Goal: Task Accomplishment & Management: Manage account settings

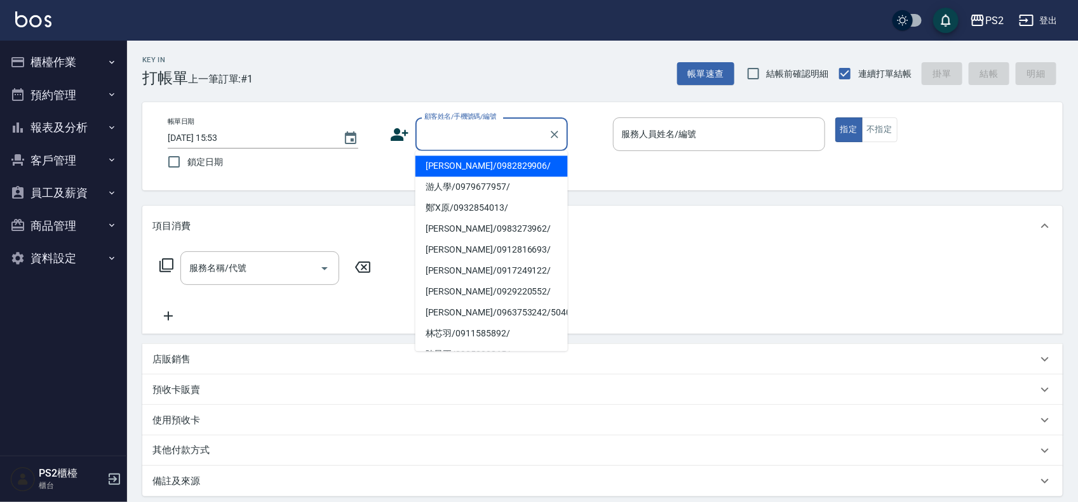
click at [436, 132] on input "顧客姓名/手機號碼/編號" at bounding box center [482, 134] width 122 height 22
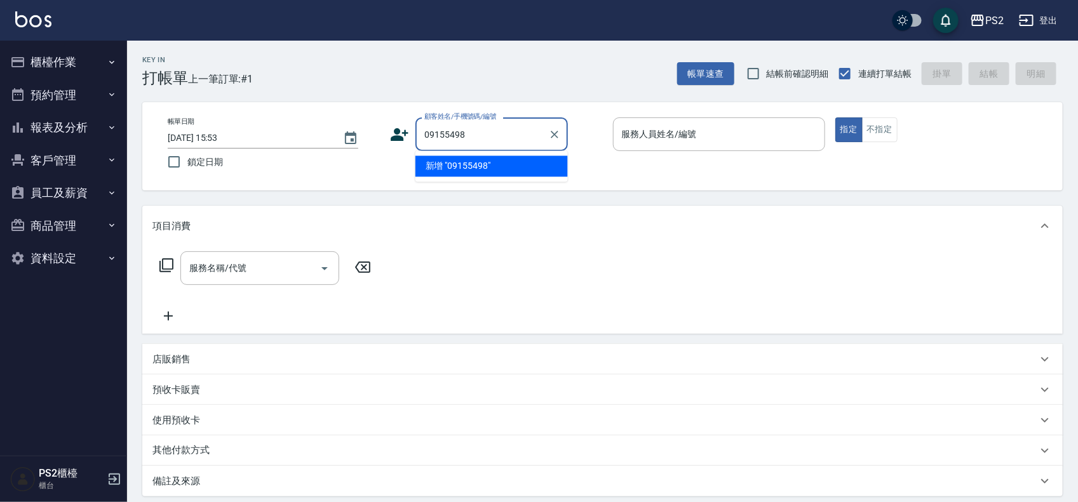
type input "09155498"
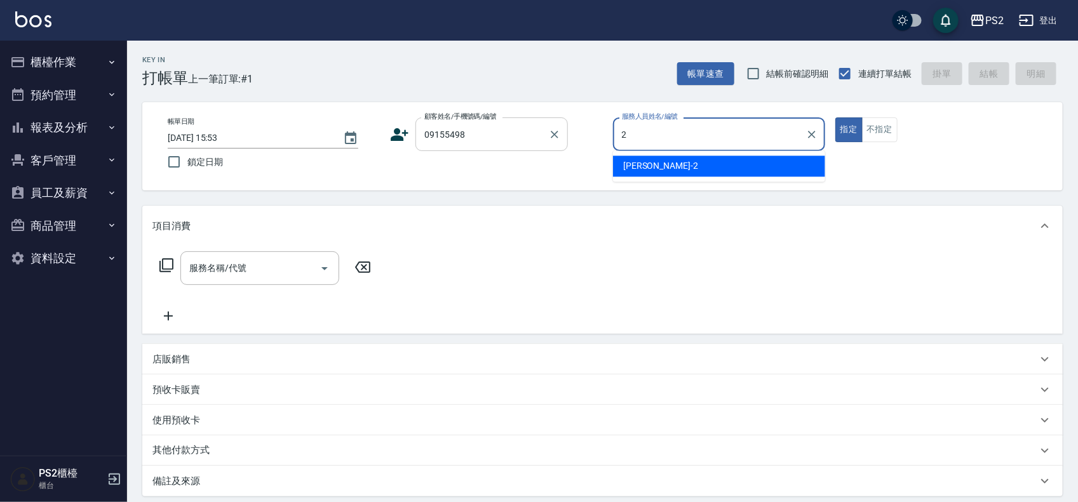
type input "Jason-2"
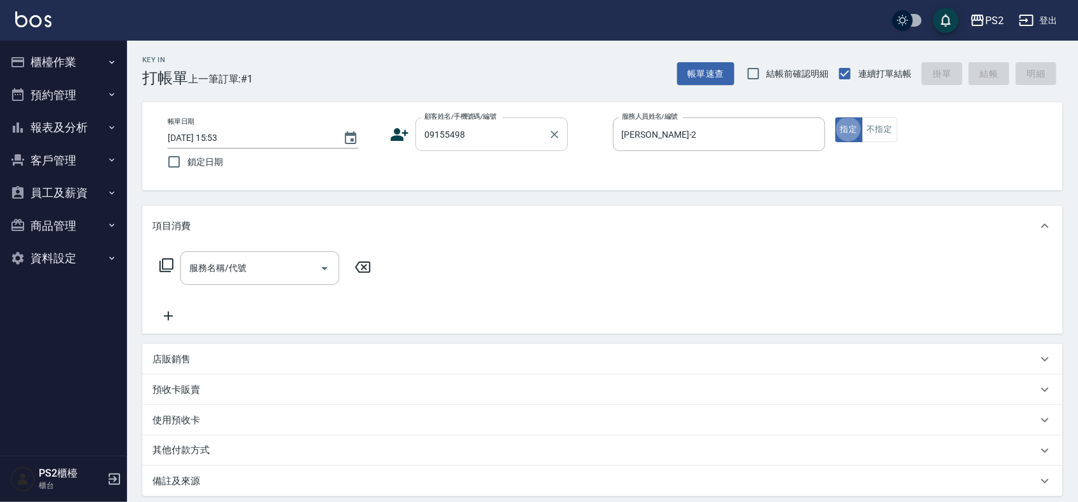
type button "true"
click at [487, 131] on input "09155498" at bounding box center [482, 134] width 122 height 22
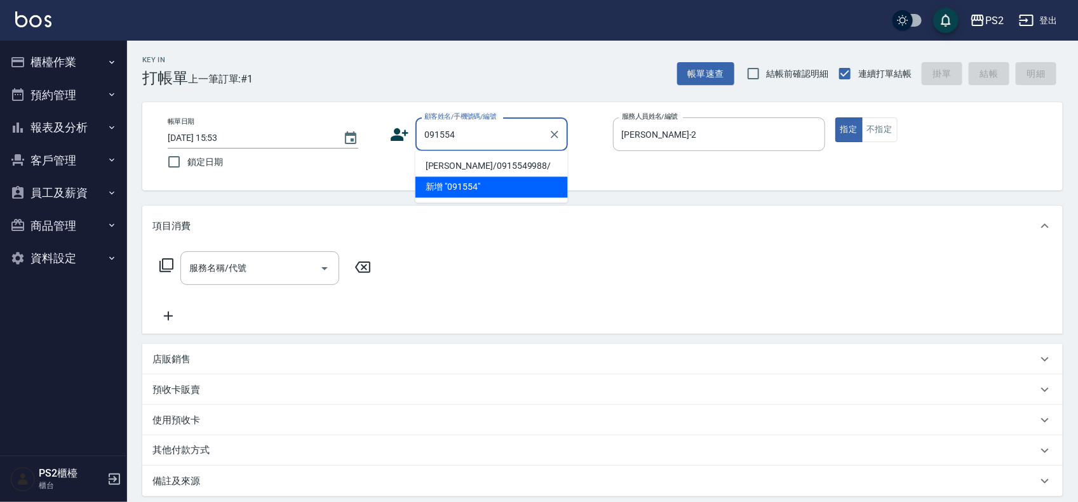
click at [496, 176] on ul "張順昇/0915549988/ 新增 "091554"" at bounding box center [491, 177] width 152 height 52
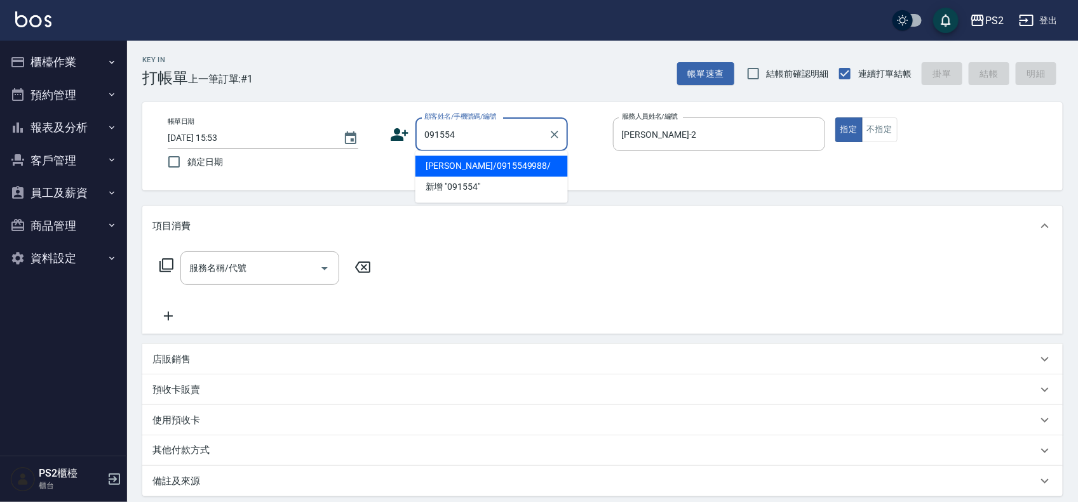
click at [503, 164] on li "[PERSON_NAME]/0915549988/" at bounding box center [491, 166] width 152 height 21
type input "[PERSON_NAME]/0915549988/"
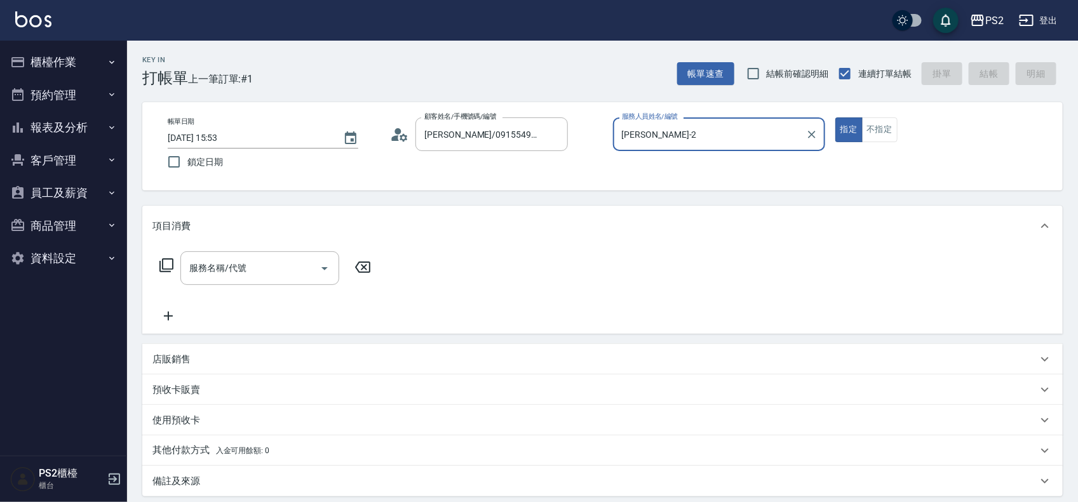
click at [170, 274] on div "服務名稱/代號 服務名稱/代號" at bounding box center [265, 269] width 226 height 34
click at [168, 267] on icon at bounding box center [166, 265] width 15 height 15
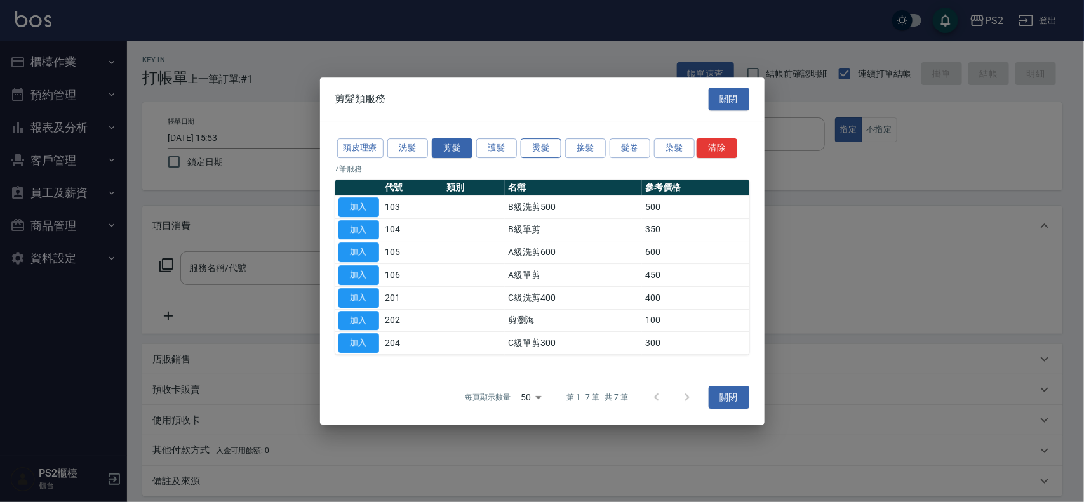
click at [530, 151] on button "燙髮" at bounding box center [541, 148] width 41 height 20
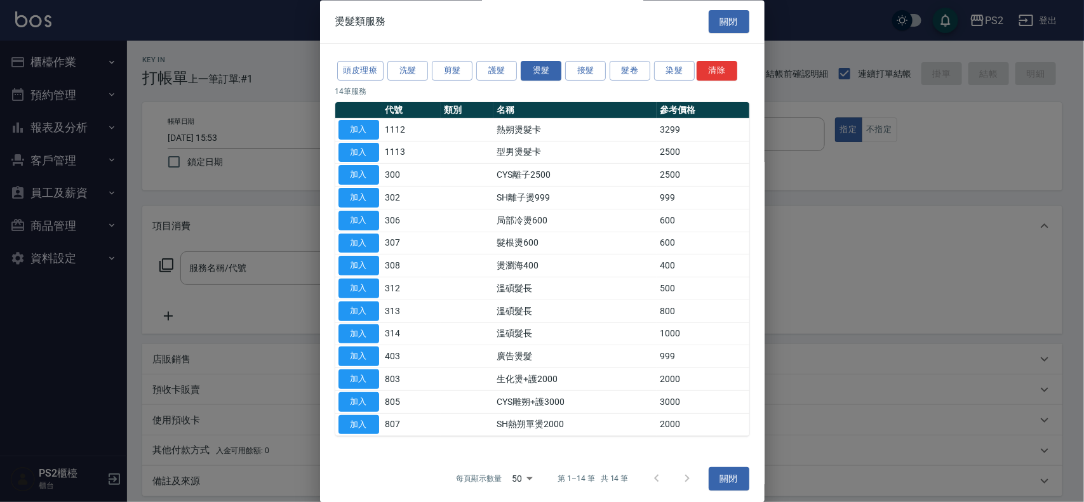
click at [556, 222] on td "局部冷燙600" at bounding box center [575, 221] width 163 height 23
click at [374, 214] on button "加入" at bounding box center [359, 221] width 41 height 20
type input "局部冷燙600(306)"
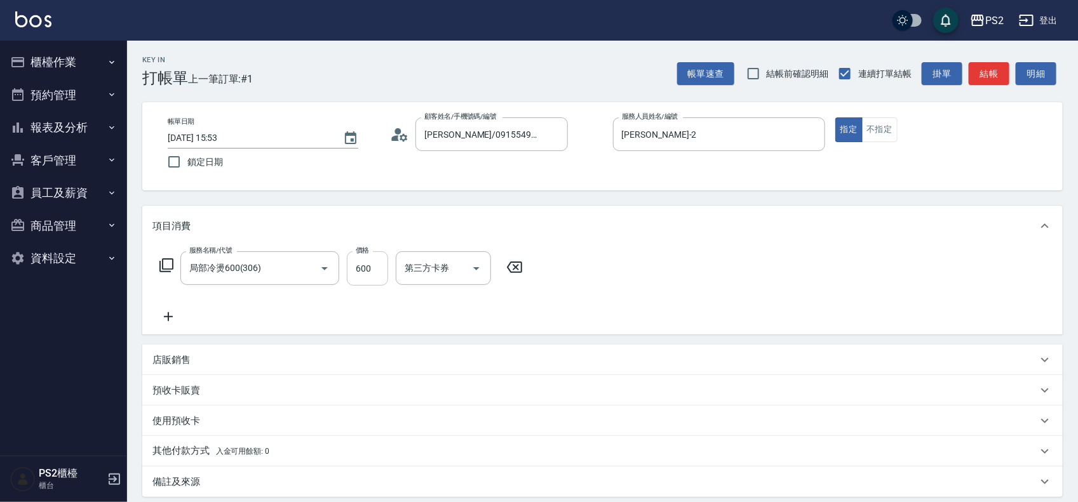
click at [367, 266] on input "600" at bounding box center [367, 269] width 41 height 34
type input "800"
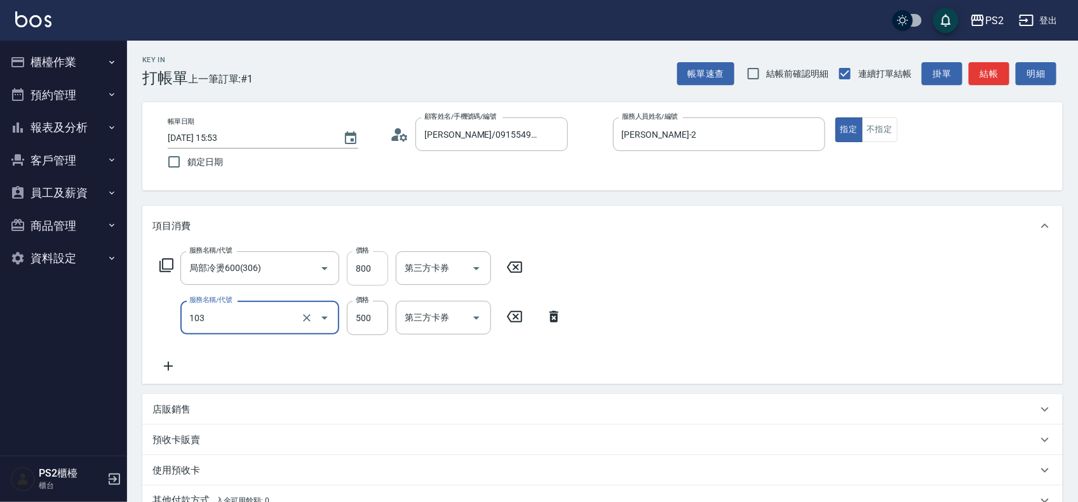
type input "B級洗剪500(103)"
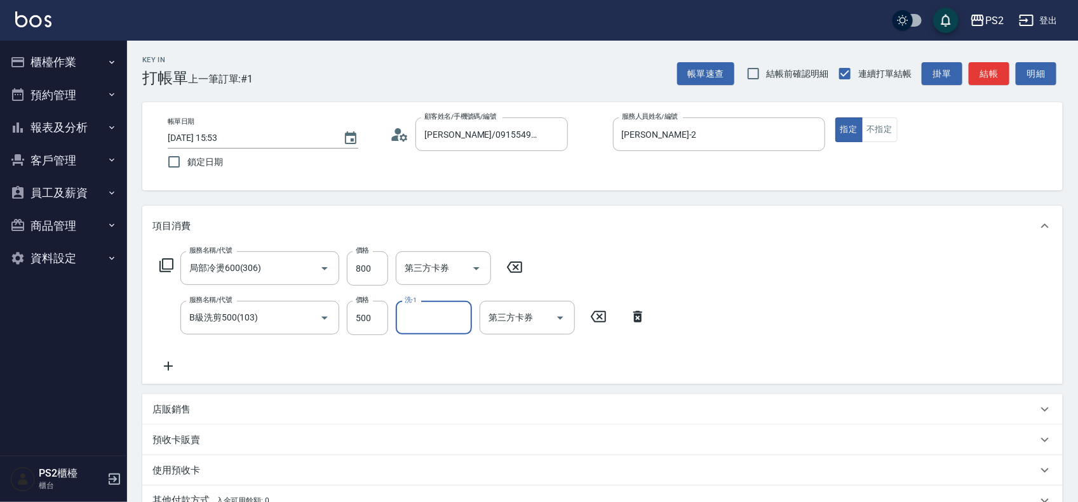
click at [173, 361] on icon at bounding box center [168, 366] width 32 height 15
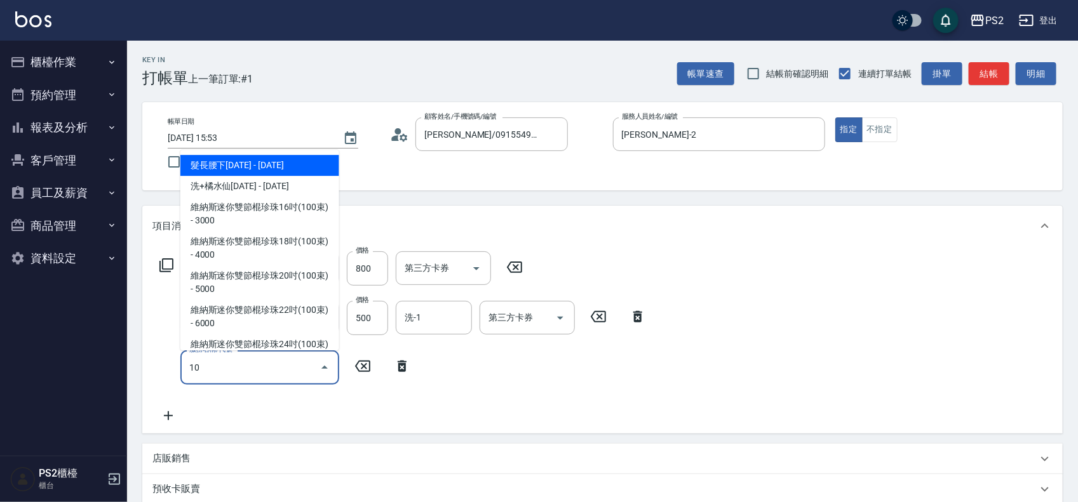
type input "1"
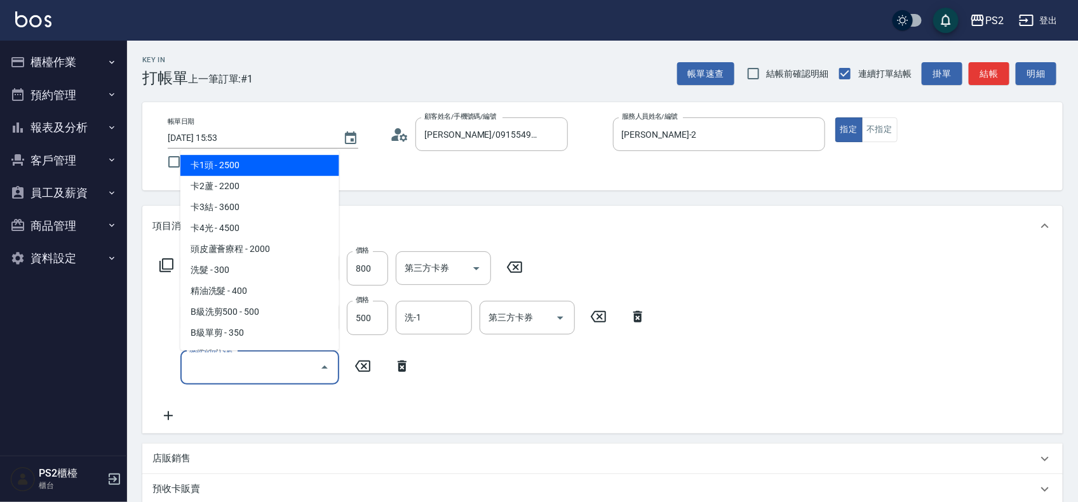
click at [164, 356] on div "服務名稱/代號 服務名稱/代號" at bounding box center [285, 368] width 266 height 34
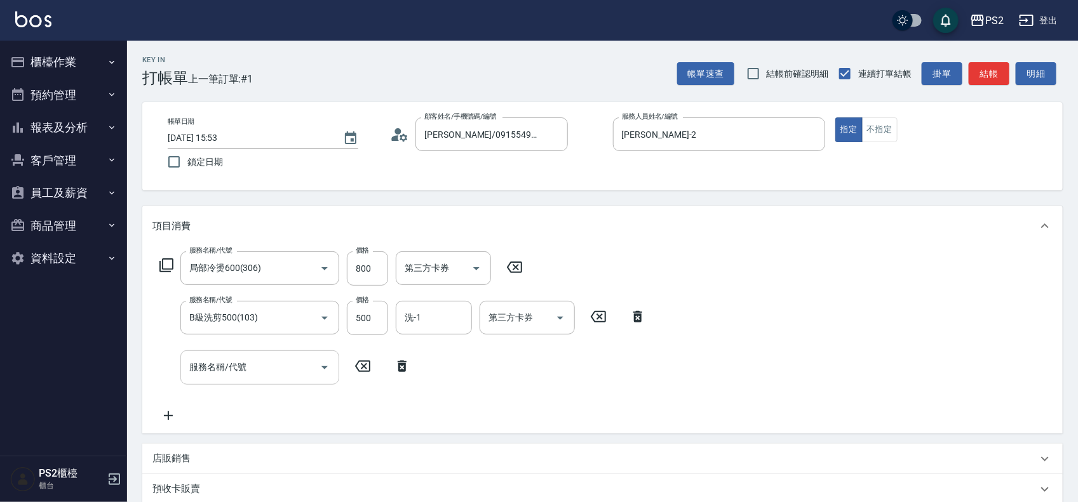
click at [271, 360] on input "服務名稱/代號" at bounding box center [250, 367] width 128 height 22
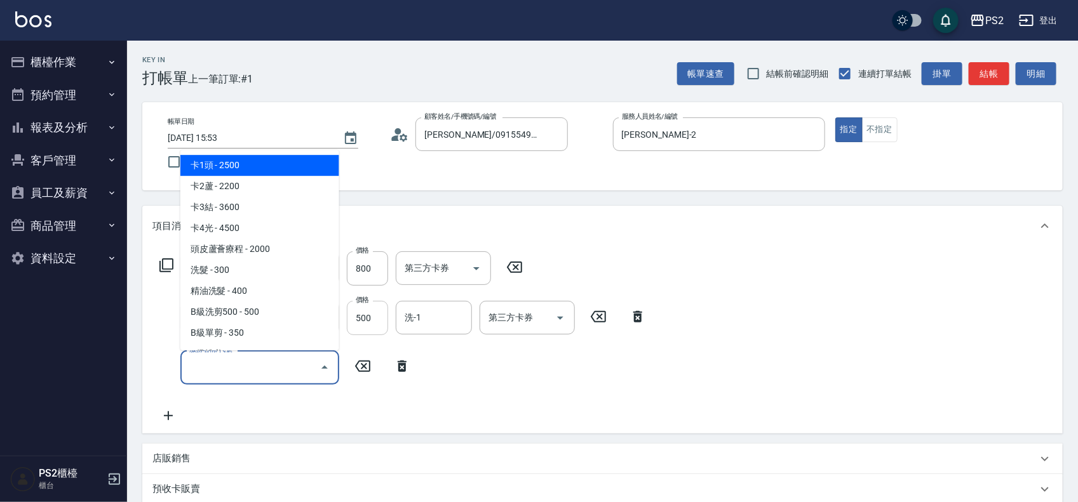
click at [367, 318] on input "500" at bounding box center [367, 318] width 41 height 34
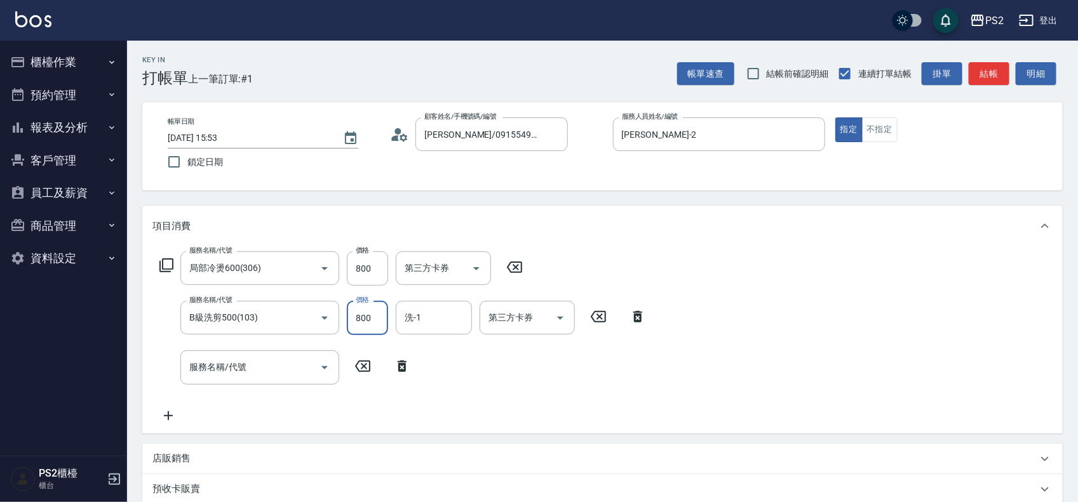
scroll to position [236, 0]
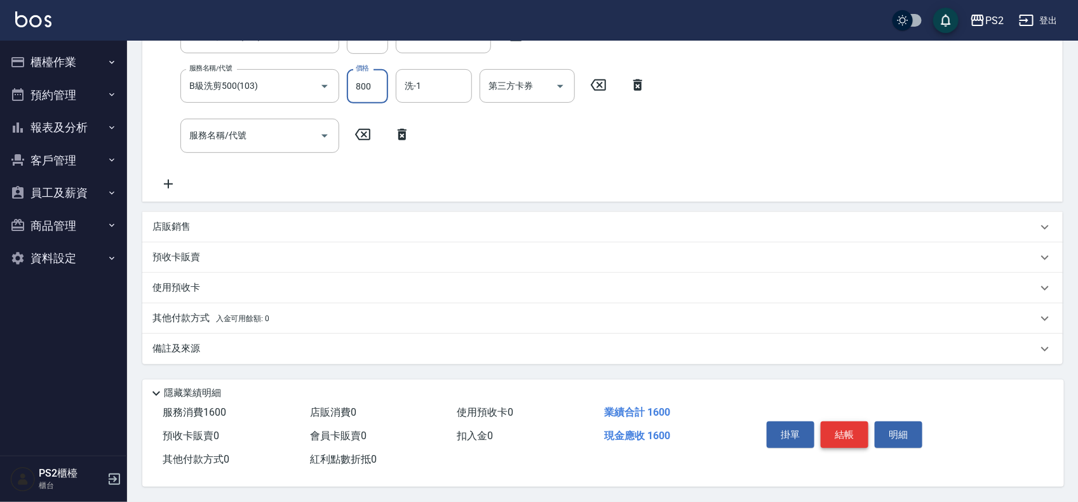
type input "800"
click at [832, 422] on button "結帳" at bounding box center [845, 435] width 48 height 27
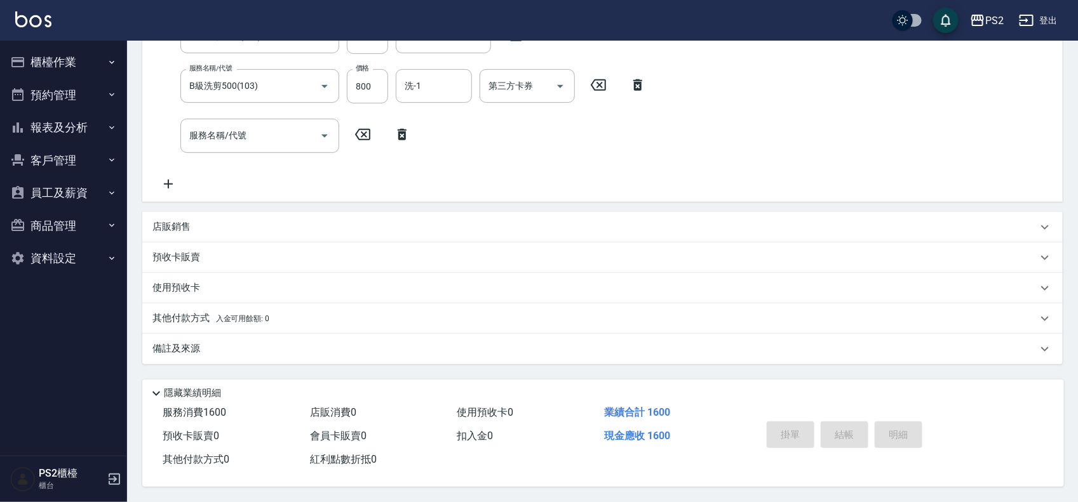
type input "2025/08/17 18:37"
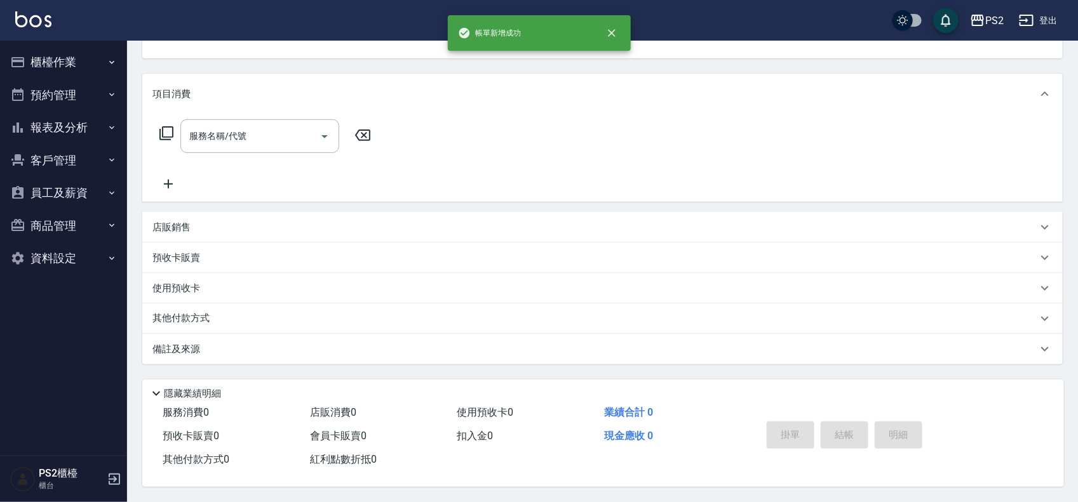
scroll to position [0, 0]
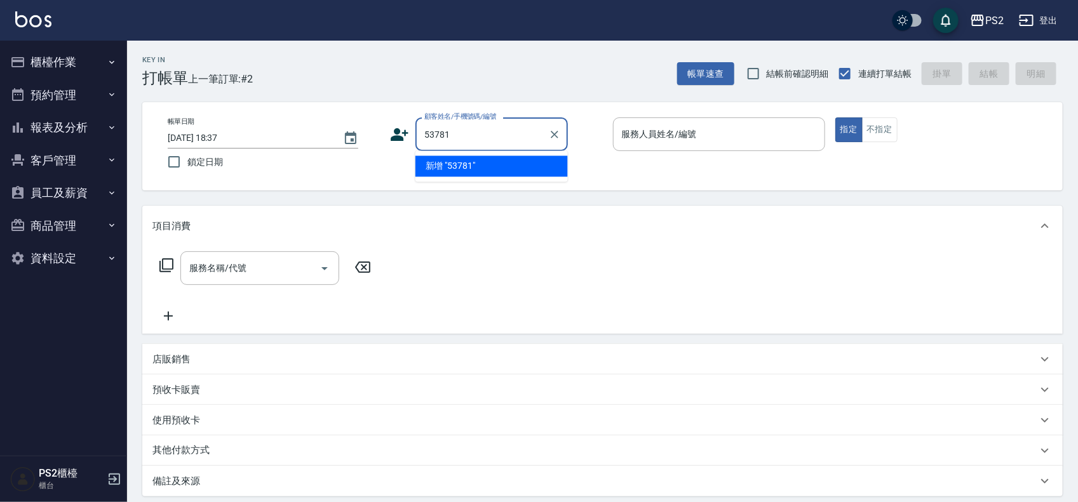
type input "53781"
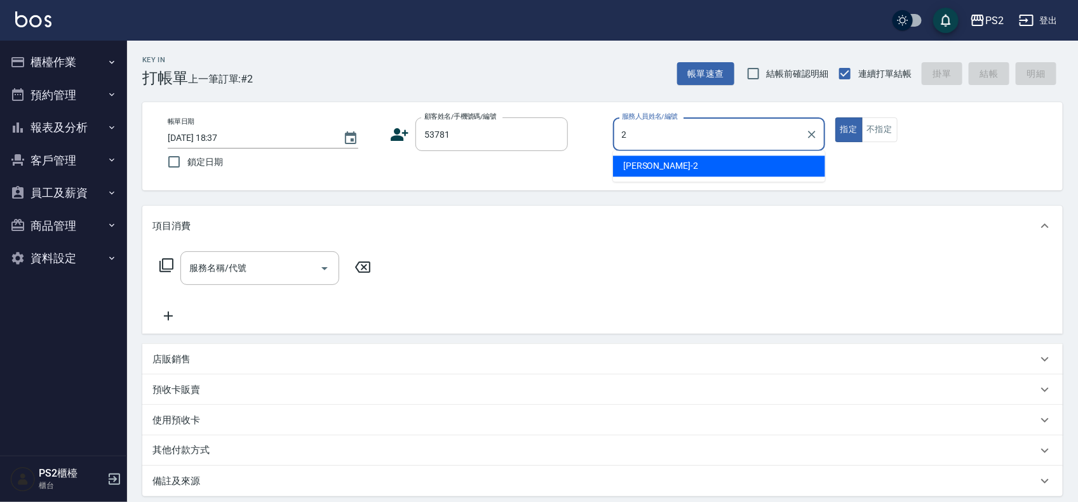
type input "Jason-2"
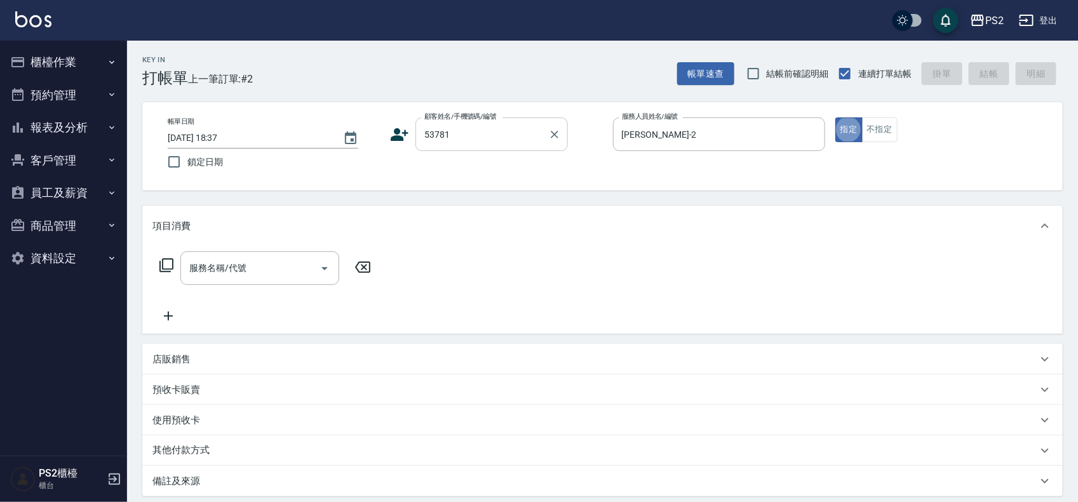
click at [538, 125] on input "53781" at bounding box center [482, 134] width 122 height 22
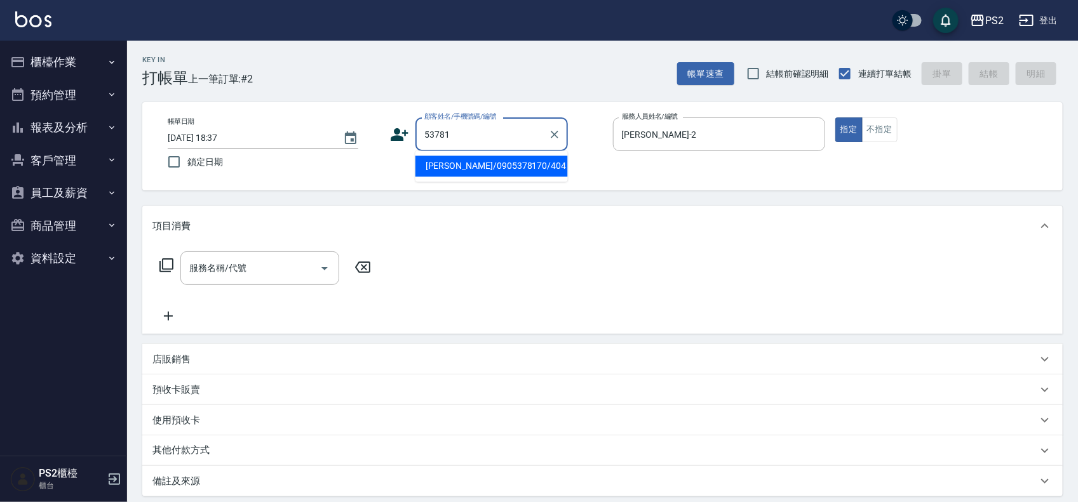
click at [538, 125] on input "53781" at bounding box center [482, 134] width 122 height 22
type input "0965"
type input "Jason-22"
type input "0965"
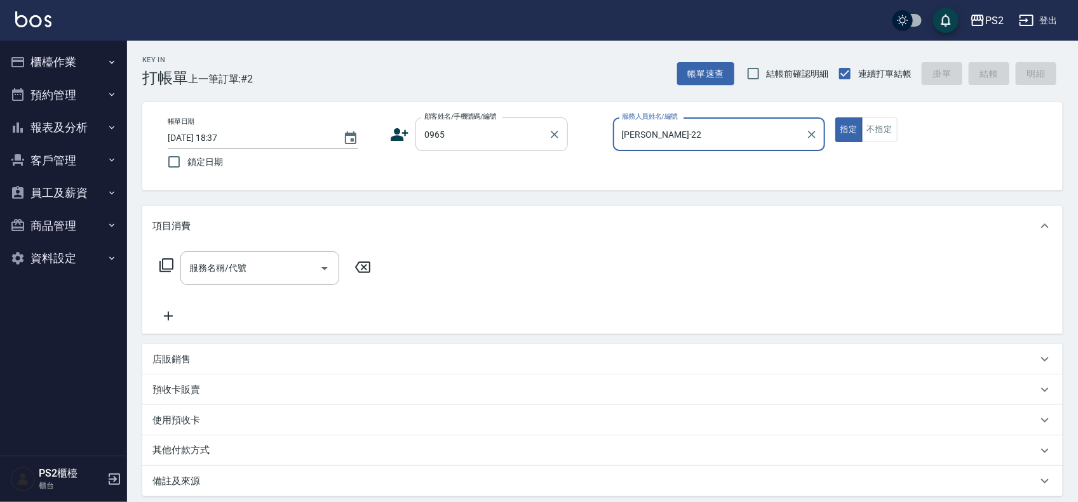
type input "Jason-2"
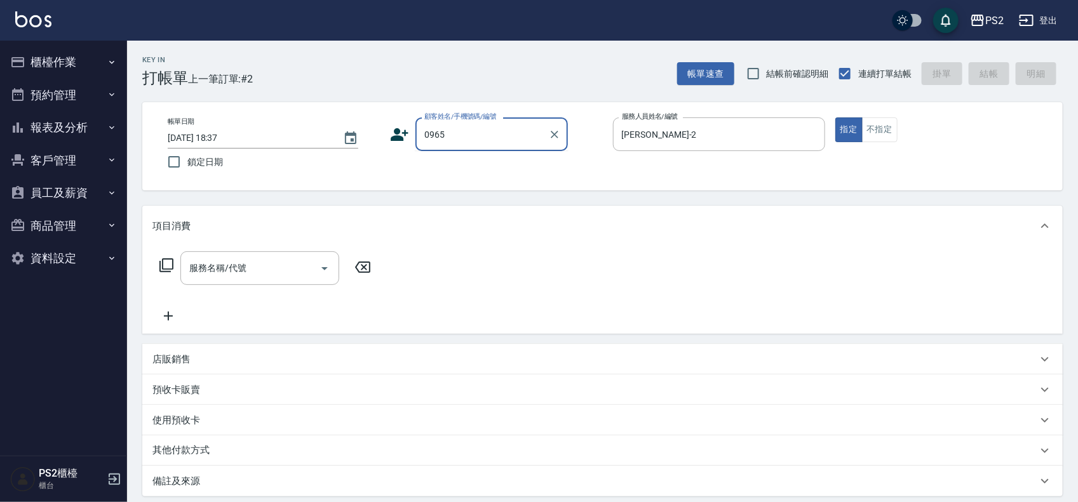
drag, startPoint x: 522, startPoint y: 137, endPoint x: 242, endPoint y: 131, distance: 279.6
click at [242, 131] on div "帳單日期 2025/08/17 18:37 鎖定日期 顧客姓名/手機號碼/編號 0965 顧客姓名/手機號碼/編號 服務人員姓名/編號 Jason-2 服務人…" at bounding box center [603, 147] width 890 height 58
type input "0965388781"
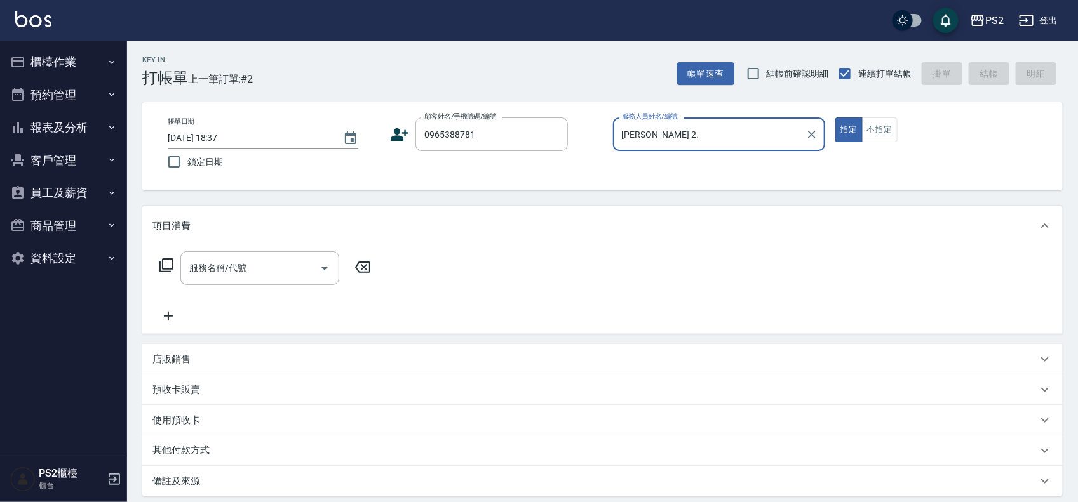
type input "Jason-2"
click at [394, 135] on icon at bounding box center [400, 134] width 18 height 13
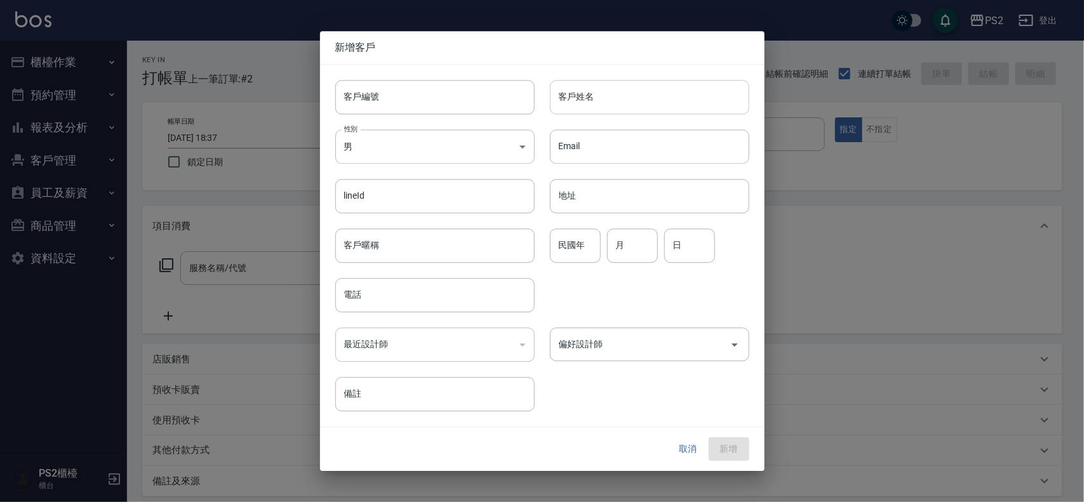
type input "0965388781"
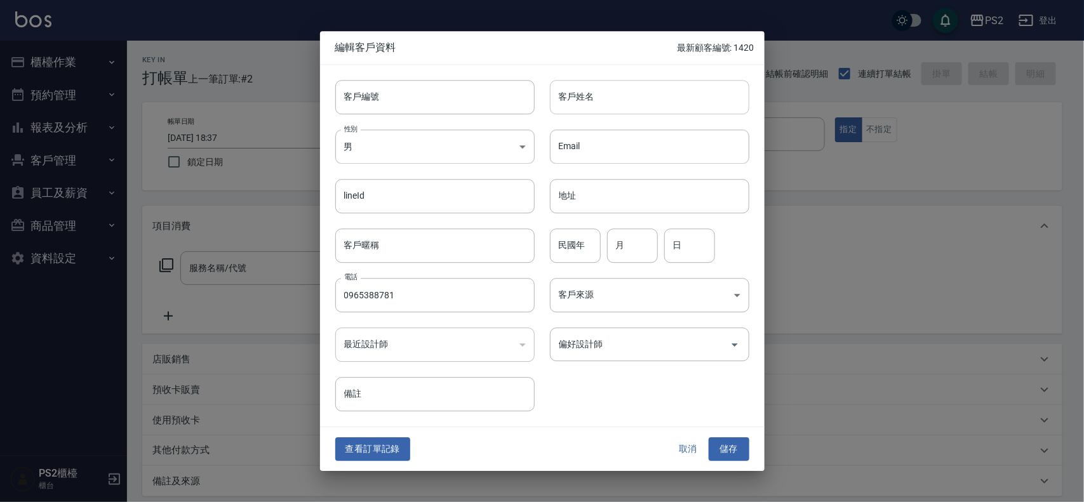
click at [598, 80] on input "客戶姓名" at bounding box center [649, 97] width 199 height 34
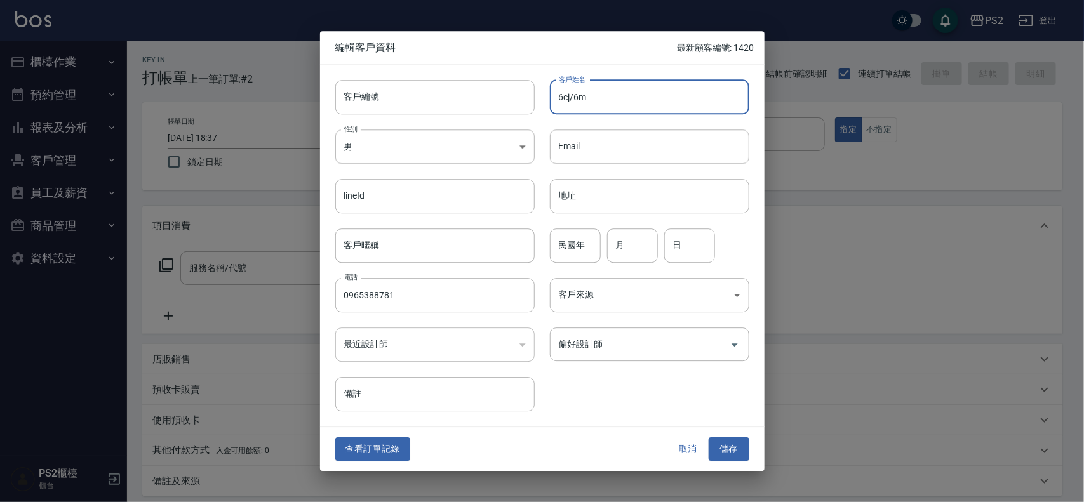
drag, startPoint x: 598, startPoint y: 90, endPoint x: 356, endPoint y: 78, distance: 242.3
click at [356, 78] on div "客戶編號 客戶編號 客戶姓名 6cj/6m 客戶姓名 性別 男 MALE 性別 Email Email lineId lineId 地址 地址 客戶暱稱 客戶…" at bounding box center [534, 238] width 429 height 347
type input "[PERSON_NAME]"
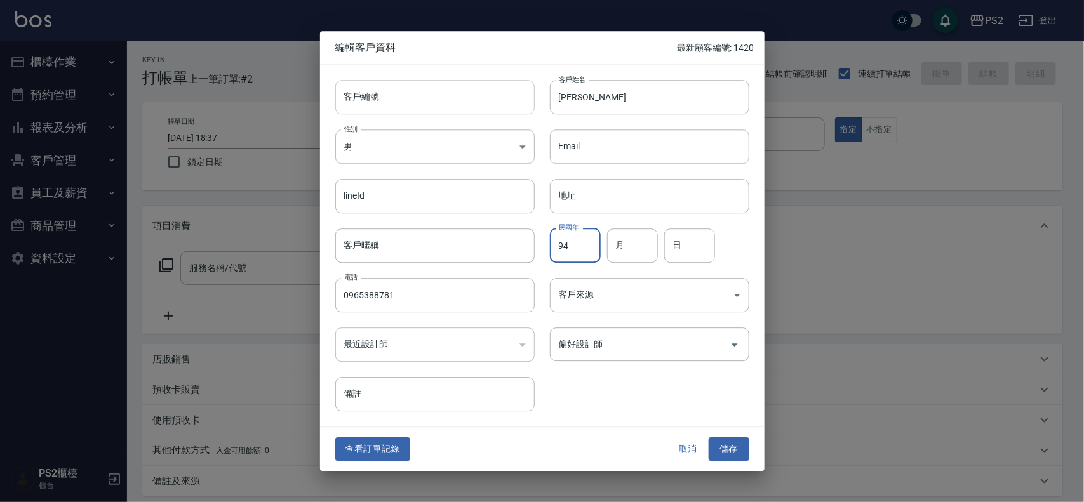
type input "94"
type input "1"
type input "27"
click at [739, 454] on button "儲存" at bounding box center [729, 450] width 41 height 24
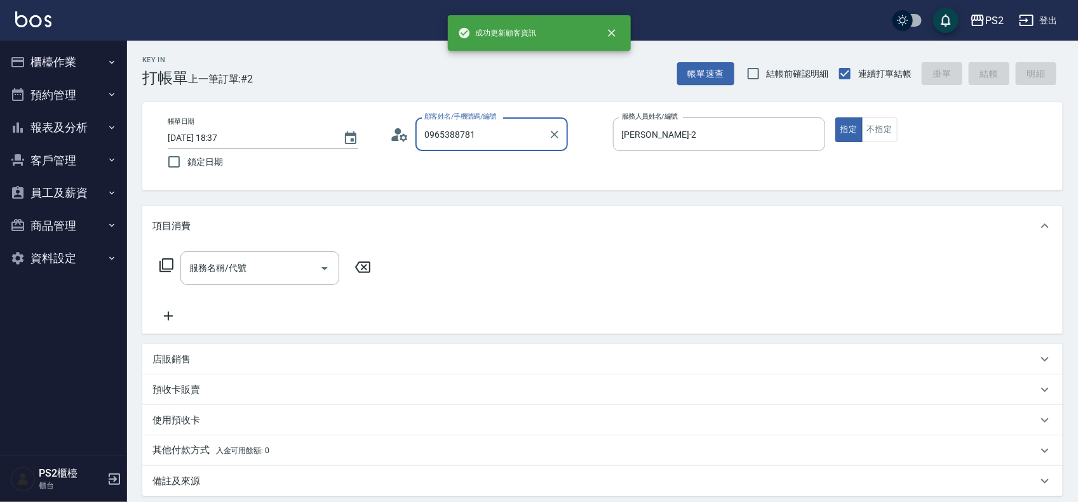
click at [518, 140] on input "0965388781" at bounding box center [482, 134] width 122 height 22
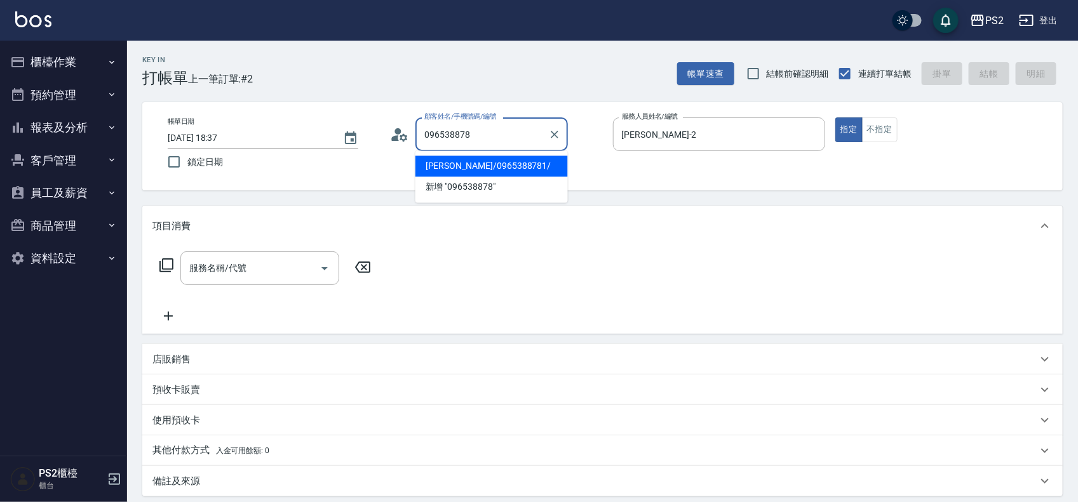
drag, startPoint x: 464, startPoint y: 168, endPoint x: 473, endPoint y: 166, distance: 9.2
click at [465, 167] on li "[PERSON_NAME]/0965388781/" at bounding box center [491, 166] width 152 height 21
type input "[PERSON_NAME]/0965388781/"
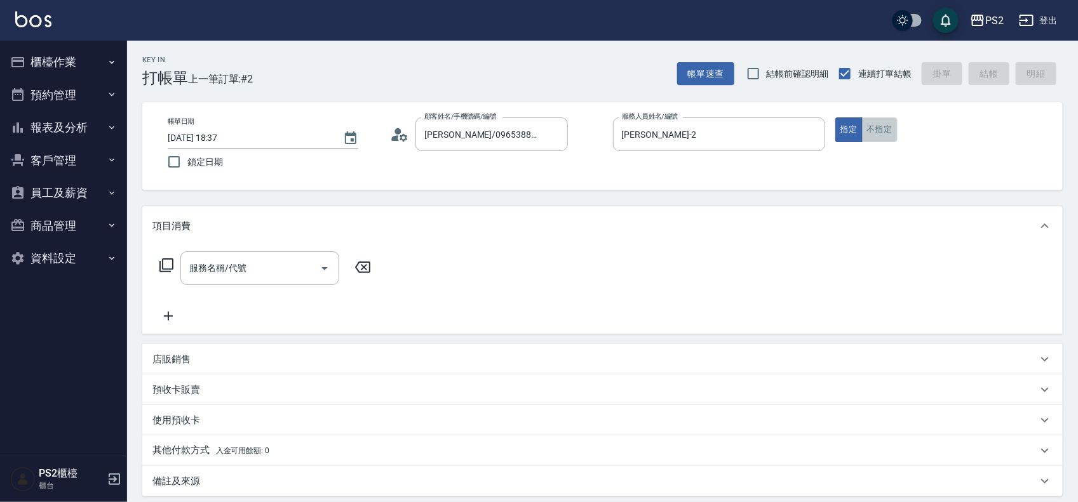
click at [872, 130] on button "不指定" at bounding box center [880, 130] width 36 height 25
click at [226, 265] on input "服務名稱/代號" at bounding box center [250, 268] width 128 height 22
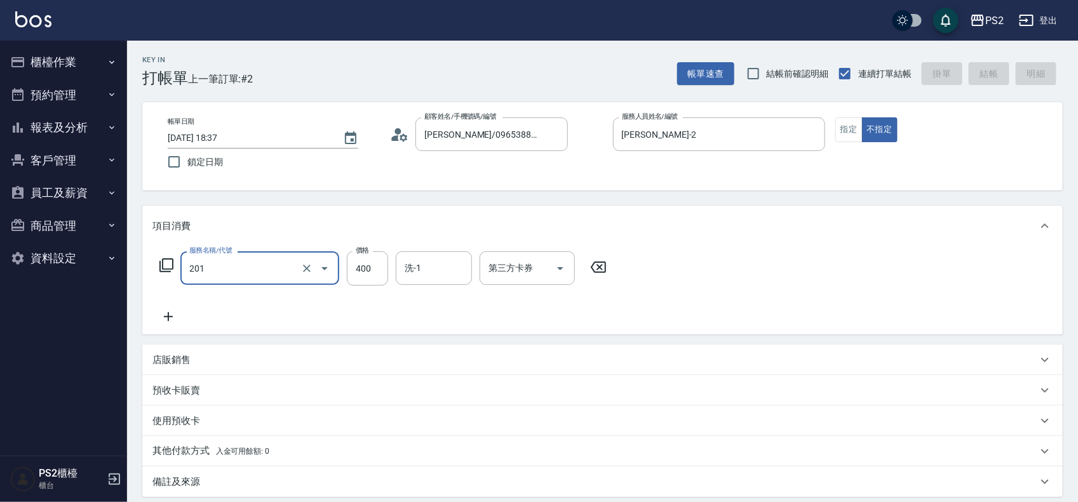
type input "201"
type input "2025/08/17 18:38"
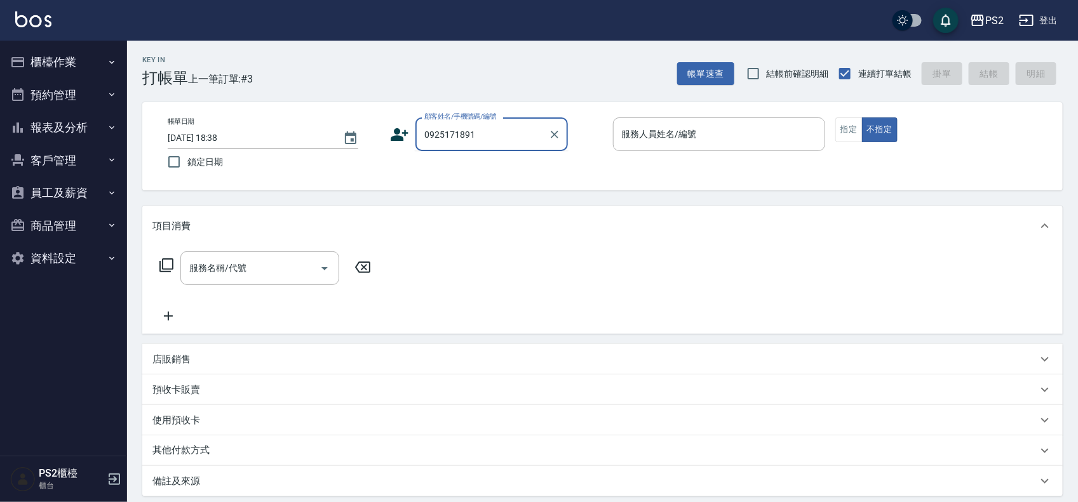
click at [512, 138] on input "0925171891" at bounding box center [482, 134] width 122 height 22
type input "0925171881"
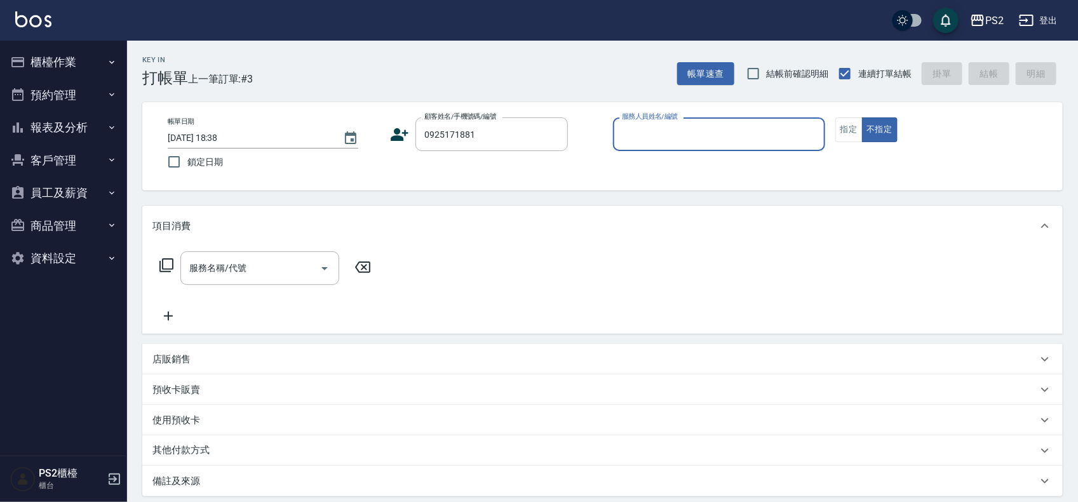
click at [403, 131] on icon at bounding box center [399, 134] width 19 height 19
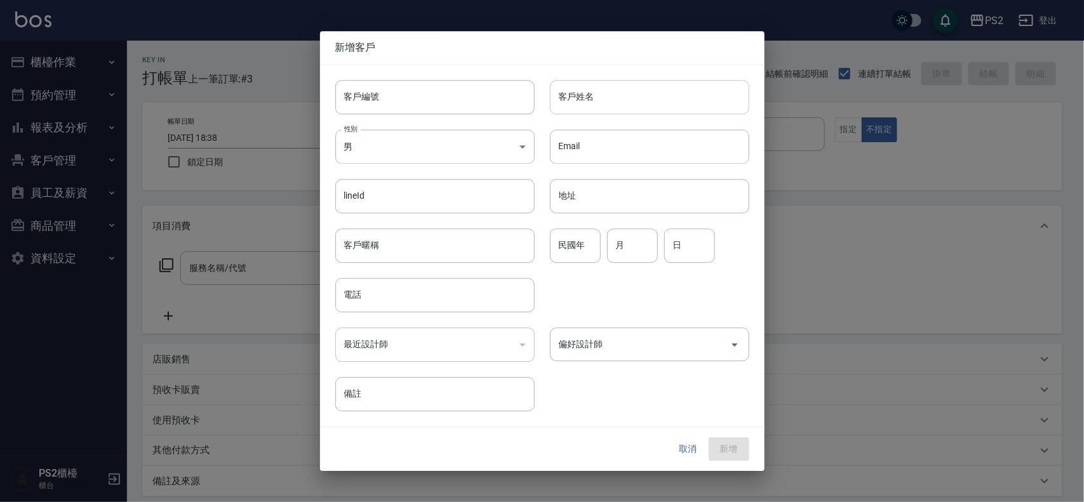
type input "0925171881"
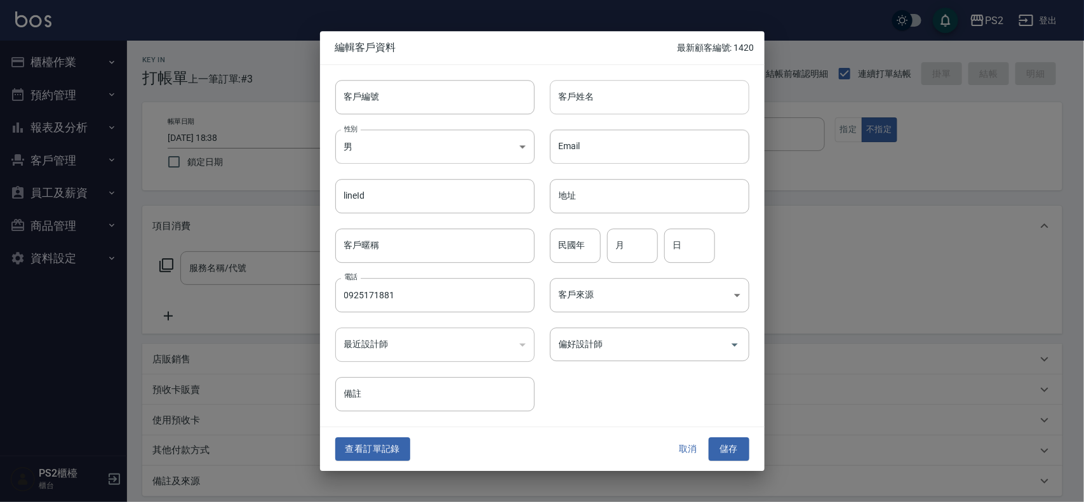
click at [584, 105] on input "客戶姓名" at bounding box center [649, 97] width 199 height 34
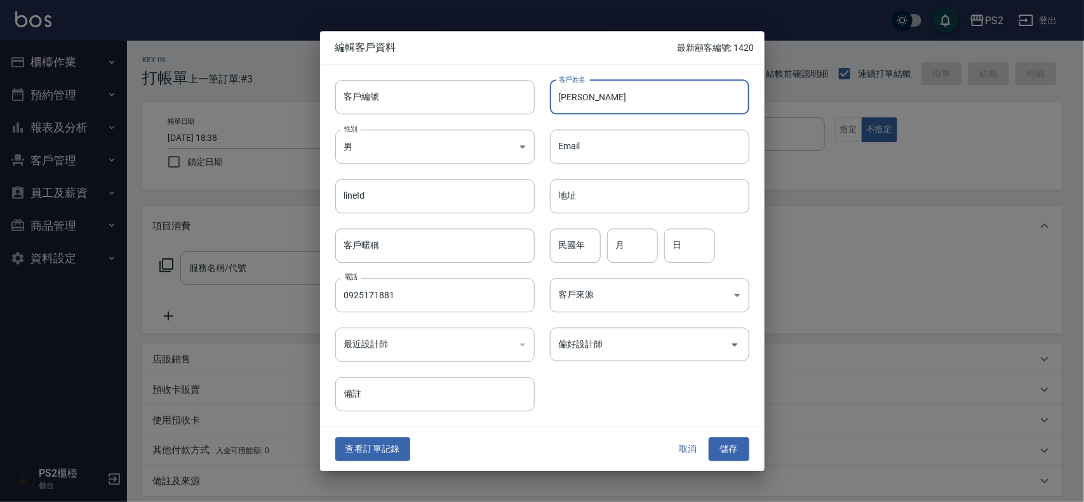
type input "[PERSON_NAME]"
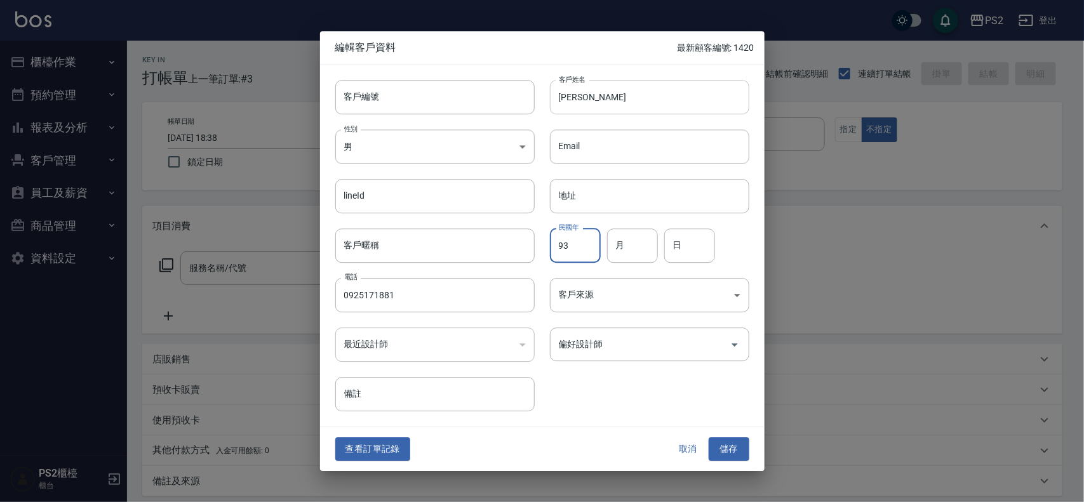
type input "93"
type input "5"
type input "30"
click at [732, 442] on button "儲存" at bounding box center [729, 450] width 41 height 24
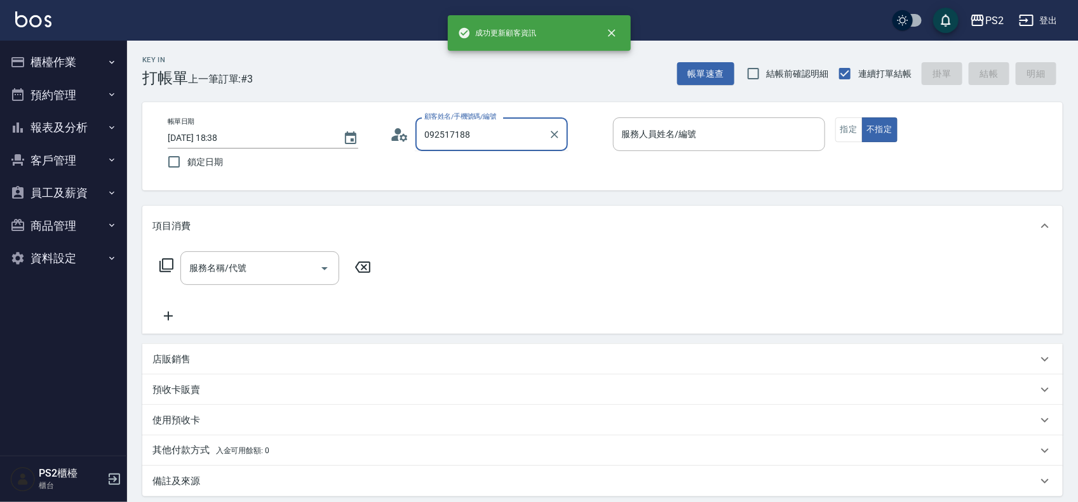
click at [506, 142] on input "092517188" at bounding box center [482, 134] width 122 height 22
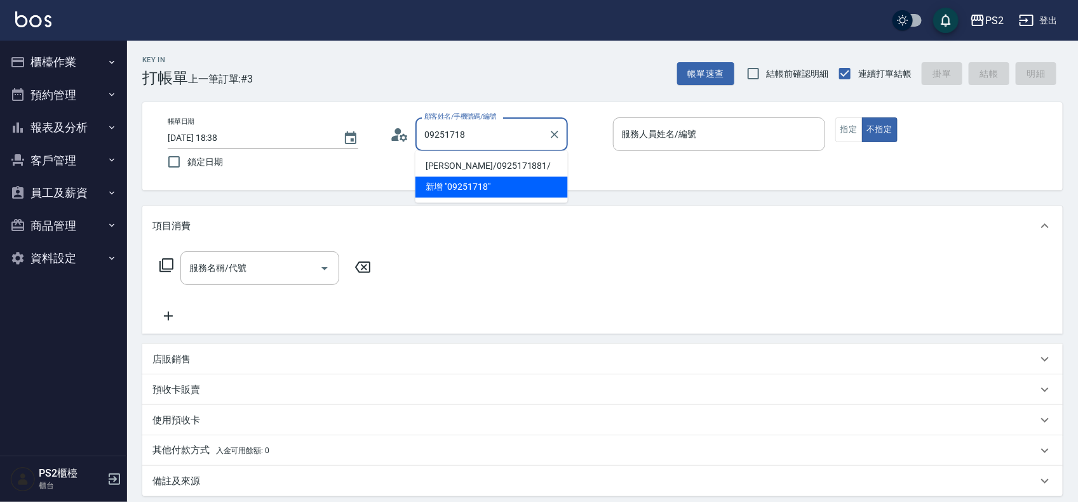
click at [508, 164] on li "[PERSON_NAME]/0925171881/" at bounding box center [491, 166] width 152 height 21
type input "[PERSON_NAME]/0925171881/"
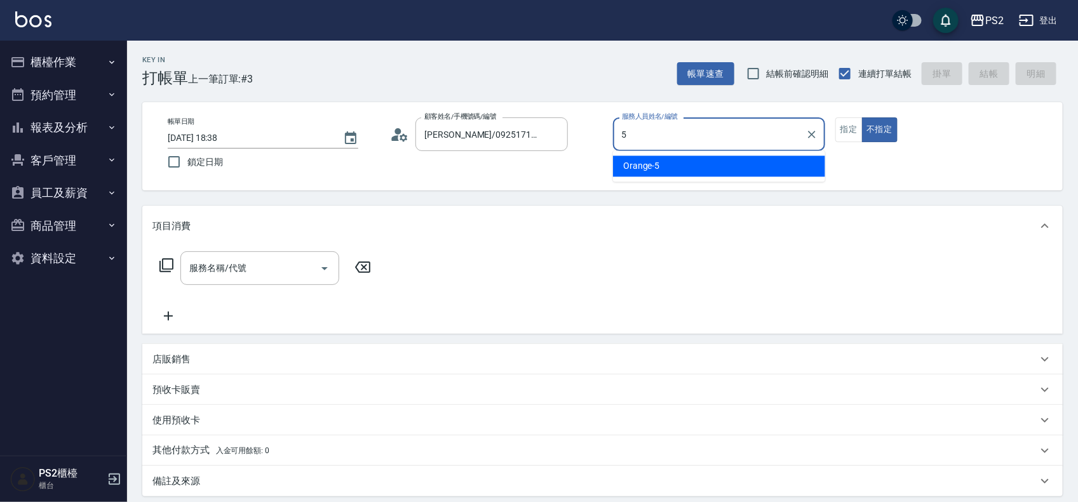
type input "Orange-5"
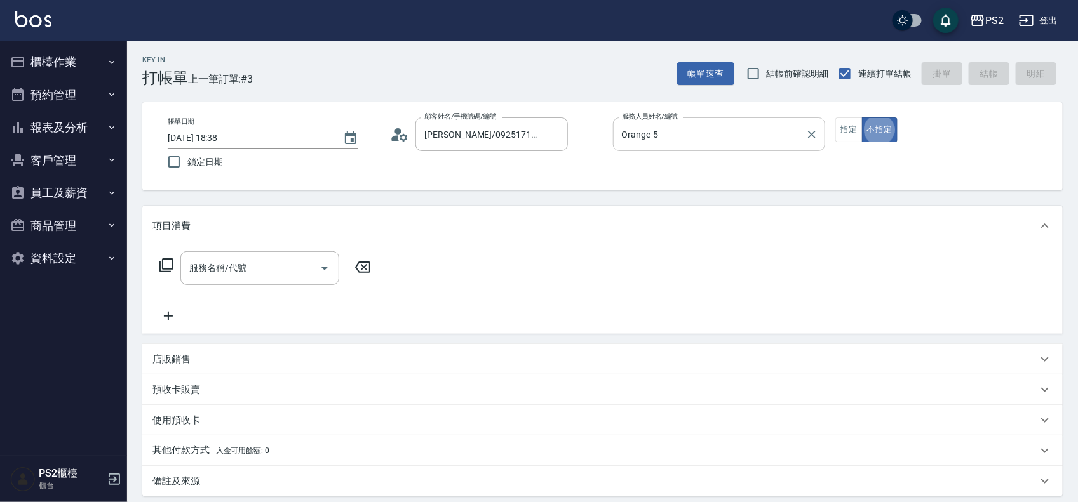
type button "false"
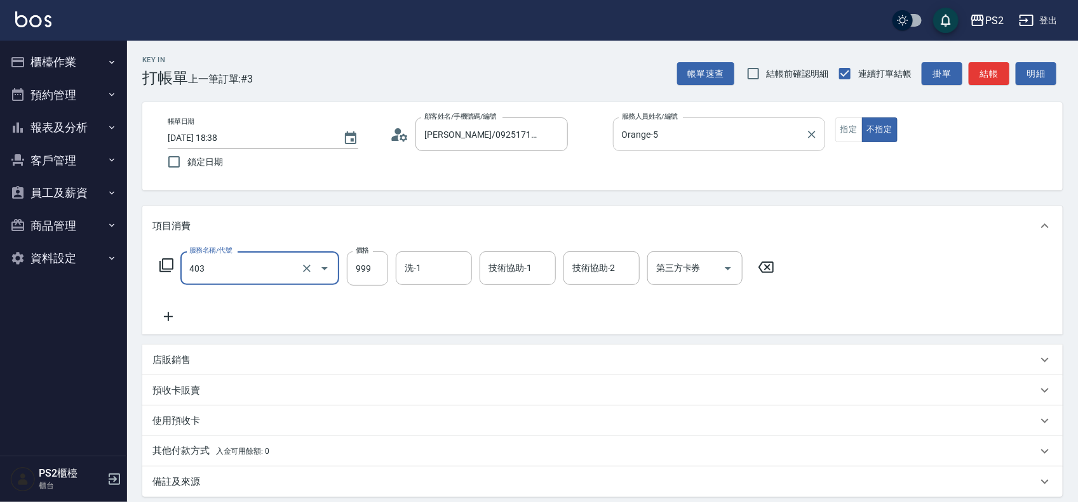
type input "廣告燙髮(403)"
type input "1800"
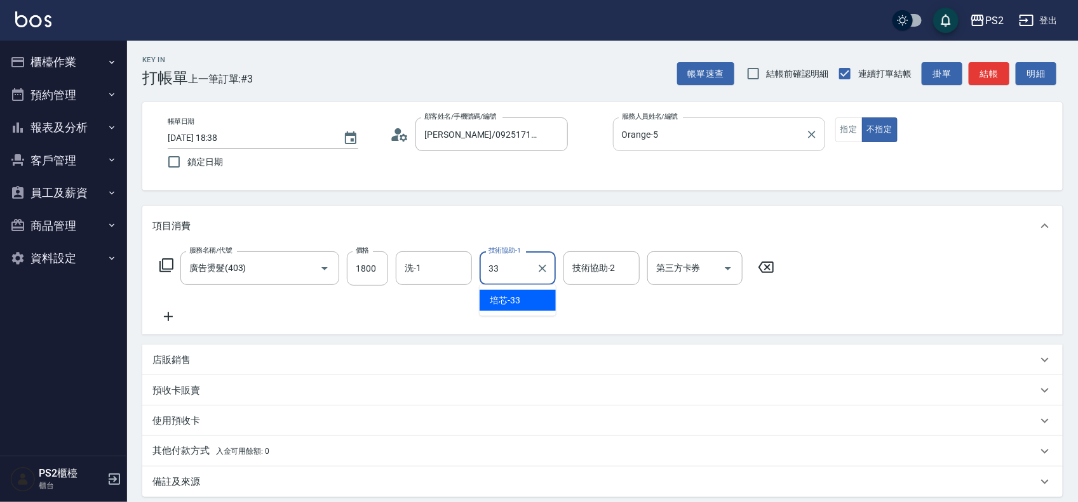
type input "培芯-33"
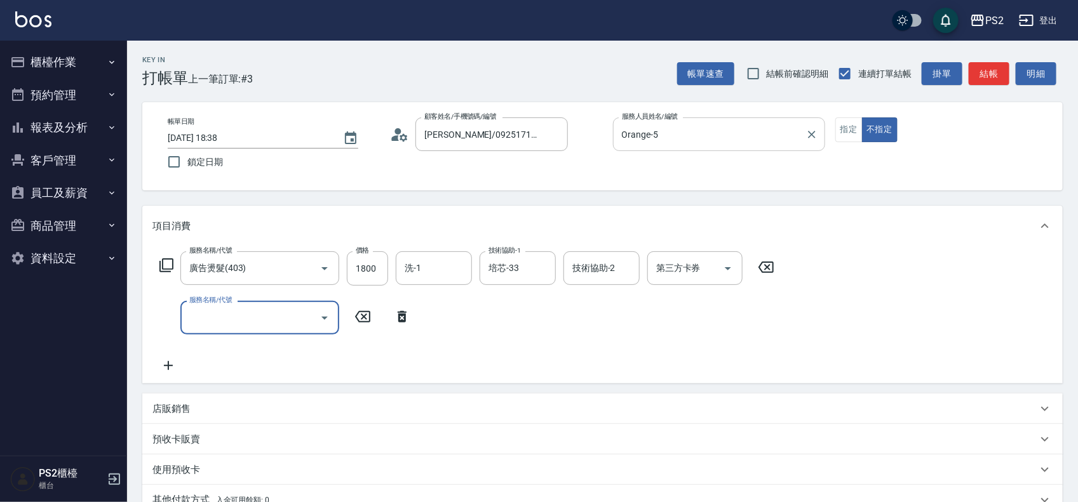
type input "1"
click at [271, 316] on input "退色肩帶上500(406)" at bounding box center [242, 318] width 112 height 22
type input "退色肩帶上500(406)"
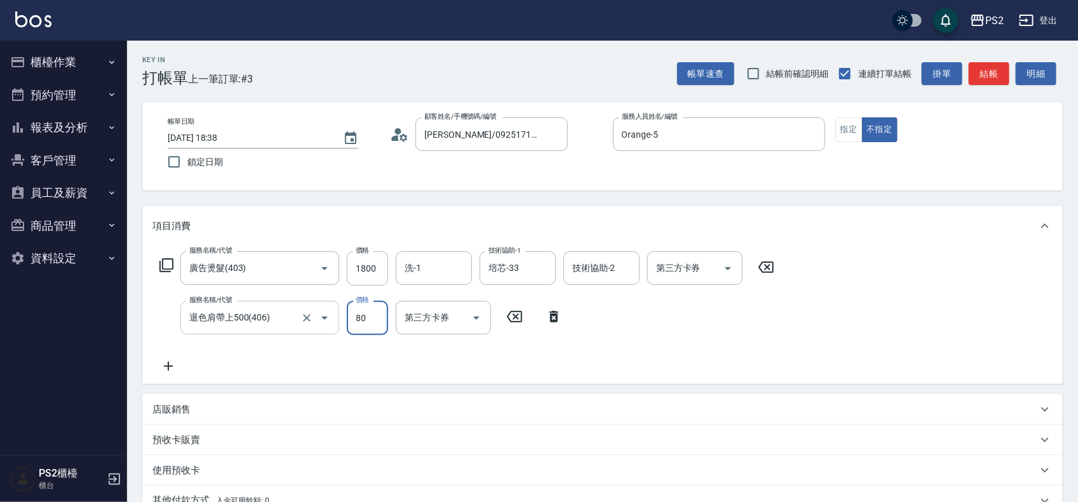
type input "80"
click at [271, 316] on input "退色肩帶上500(406)" at bounding box center [242, 318] width 112 height 22
type input "退色肩帶下800(407)"
type input "1600"
click at [166, 363] on icon at bounding box center [168, 366] width 32 height 15
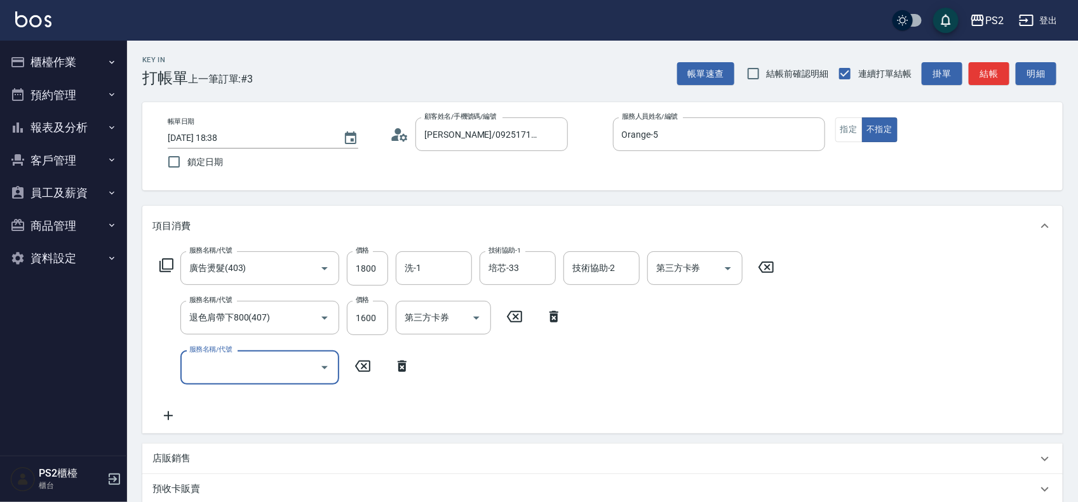
click at [224, 356] on input "服務名稱/代號" at bounding box center [250, 367] width 128 height 22
type input "髮長肩帶下800(409)"
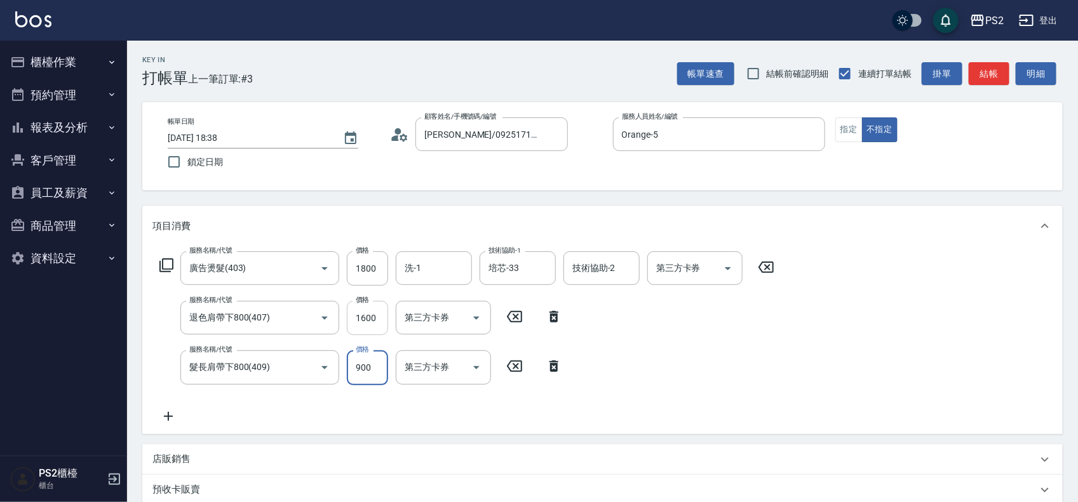
type input "900"
click at [370, 321] on input "1600" at bounding box center [367, 318] width 41 height 34
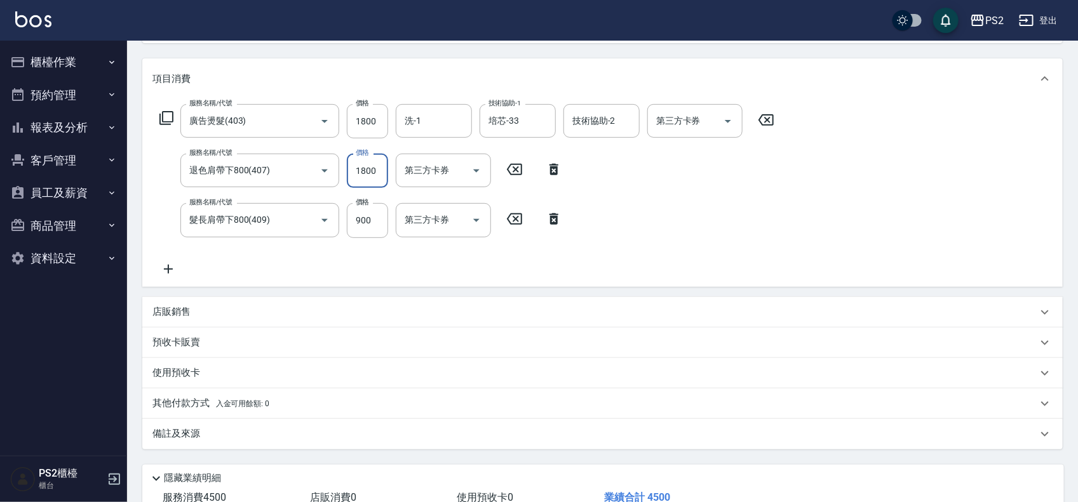
scroll to position [236, 0]
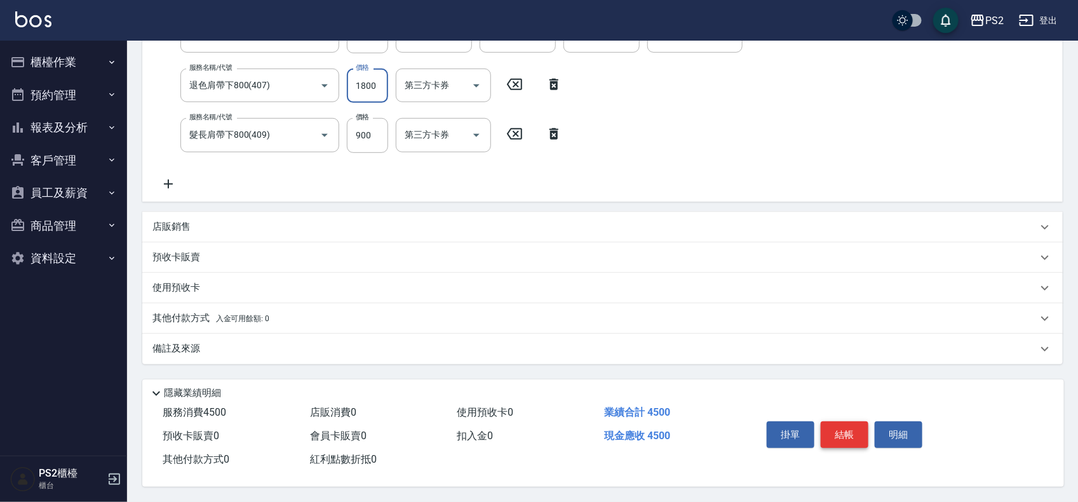
type input "1800"
click at [851, 429] on button "結帳" at bounding box center [845, 435] width 48 height 27
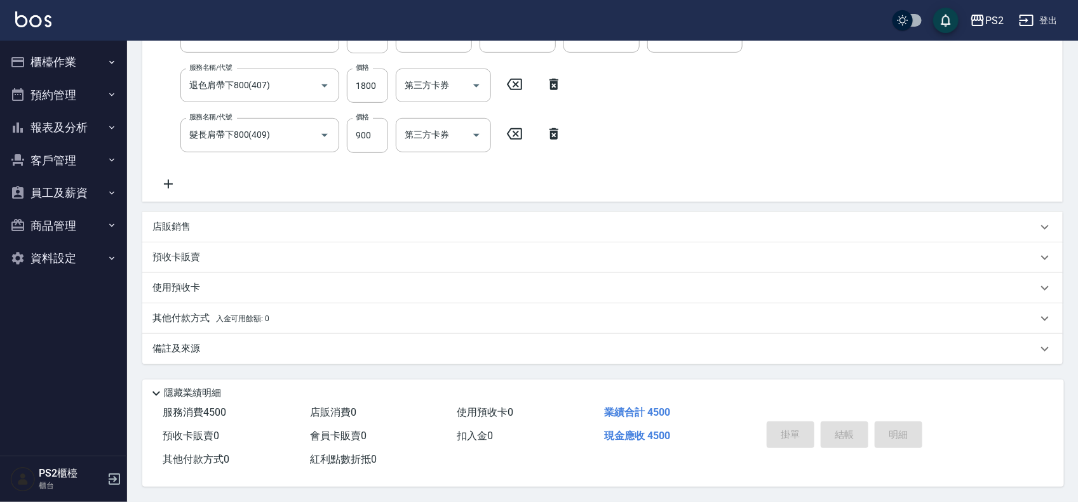
type input "2025/08/17 18:39"
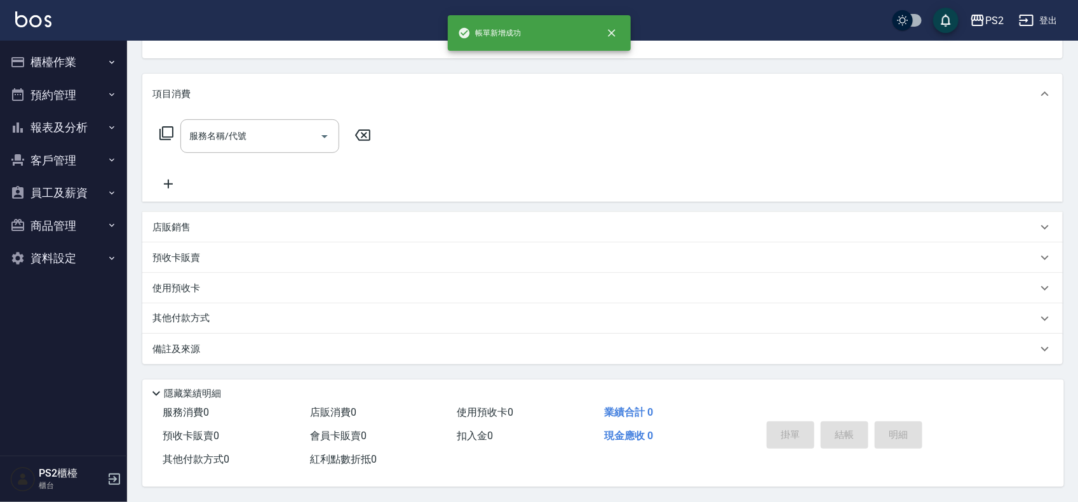
scroll to position [0, 0]
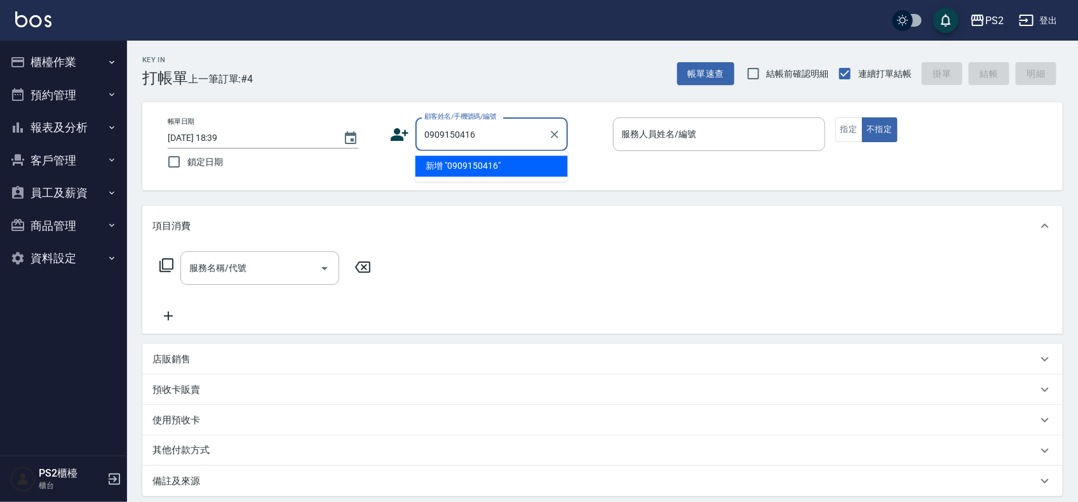
type input "0909150416"
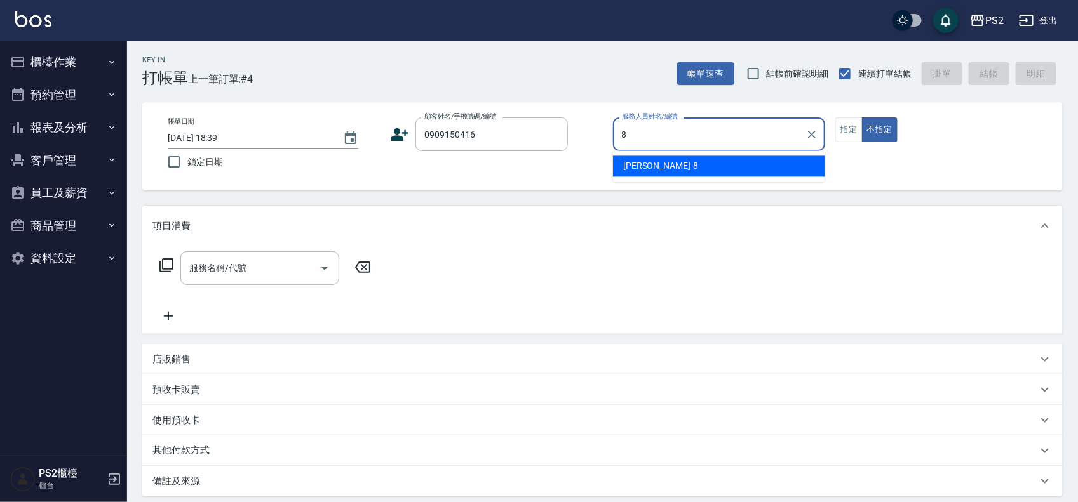
type input "Lori-8"
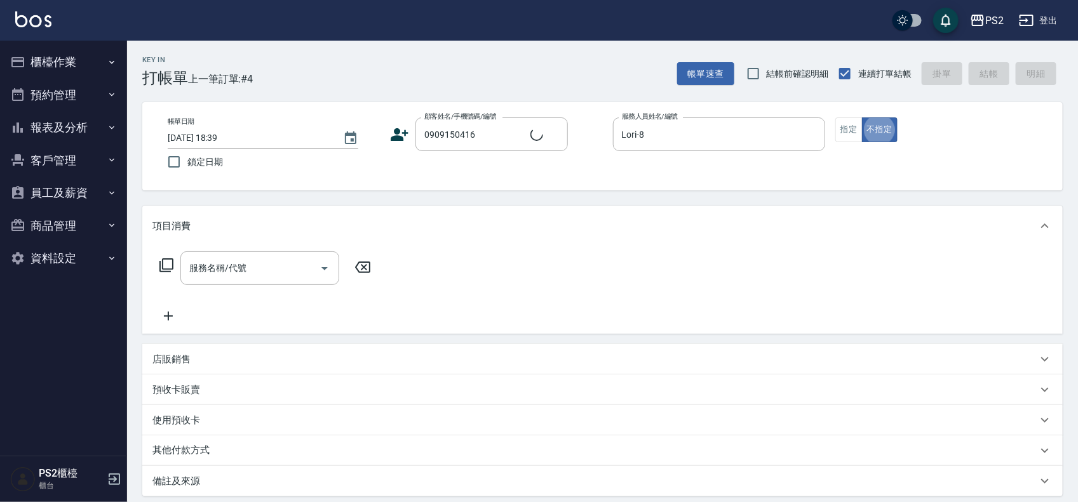
type input "[PERSON_NAME]/0909150416/"
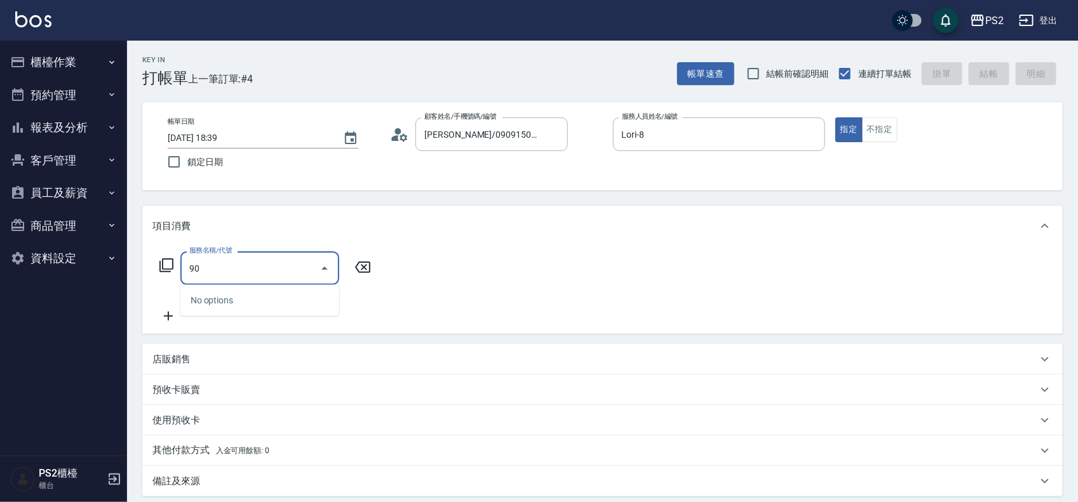
type input "9"
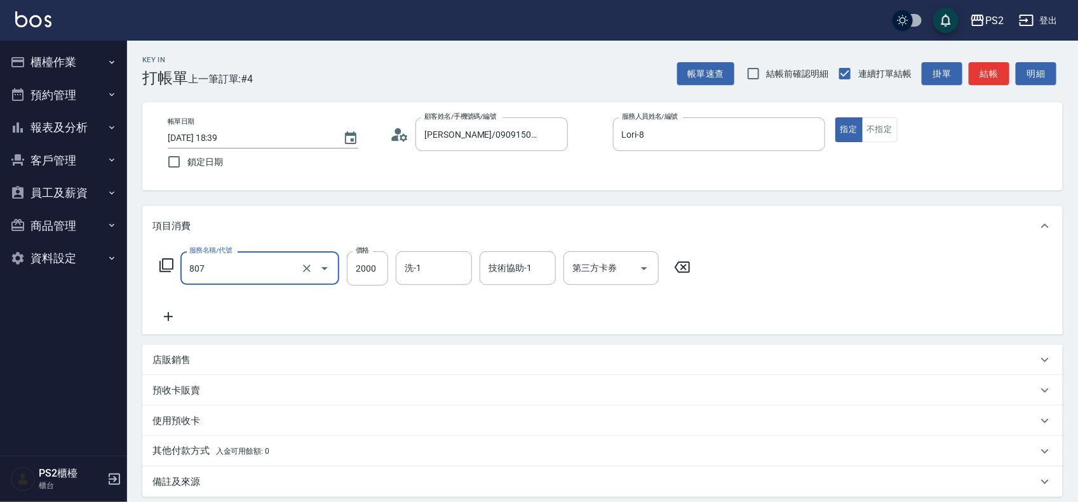
type input "SH熱朔單燙2000(807)"
type input "3000"
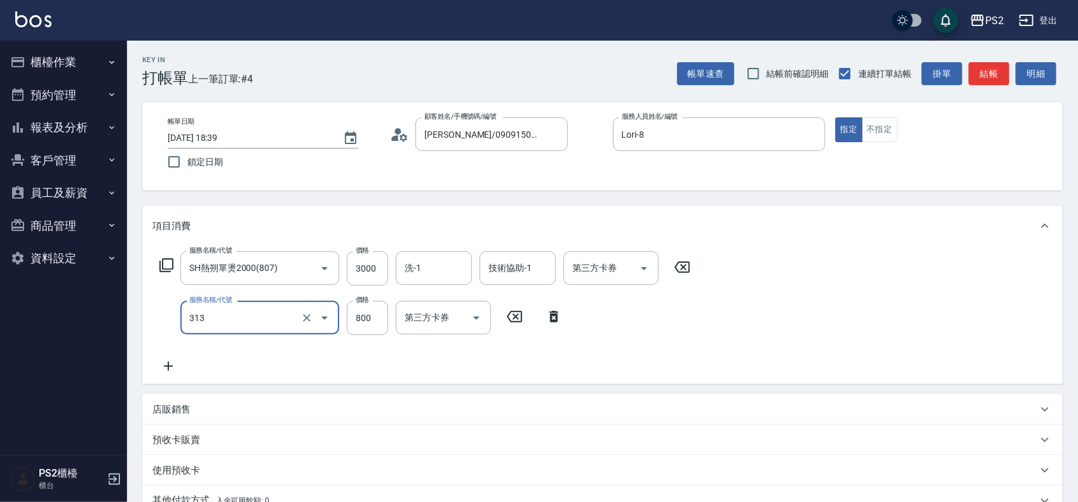
type input "溫碩髮長(313)"
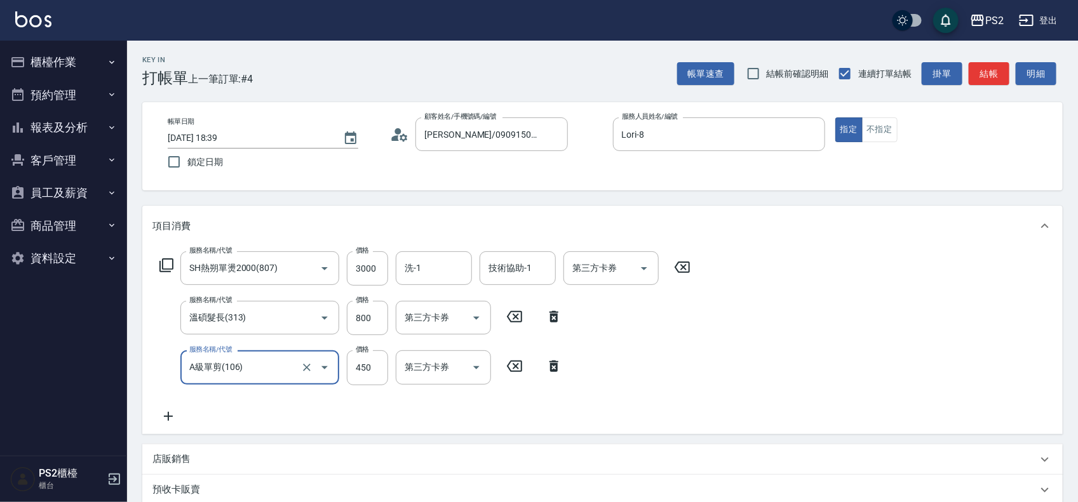
click at [274, 367] on input "A級單剪(106)" at bounding box center [242, 367] width 112 height 22
type input "A級洗剪600(105)"
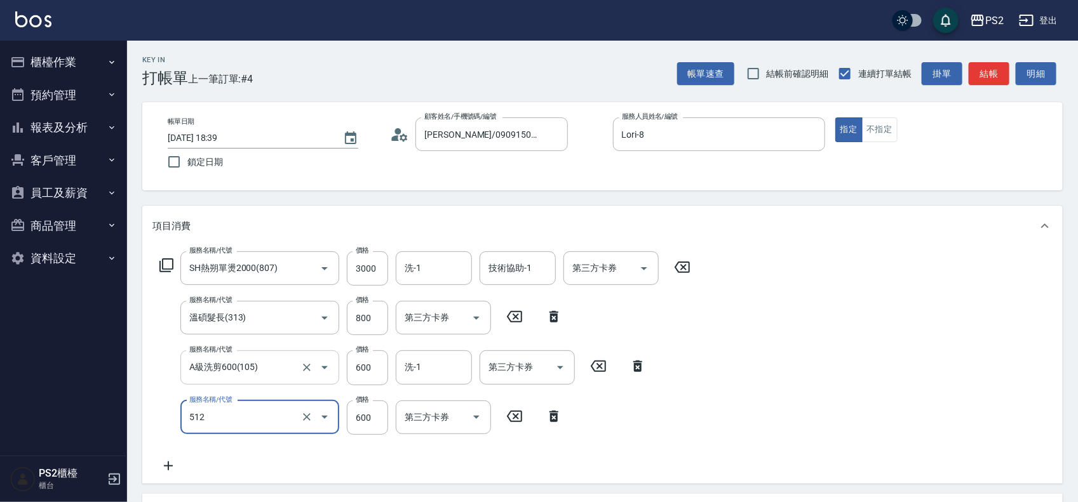
type input "洗+水解護髮600(512)"
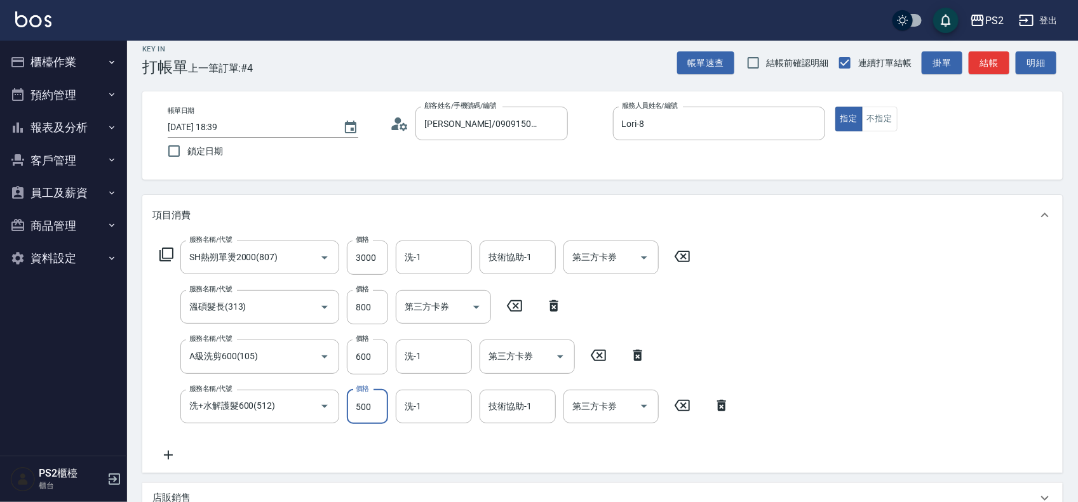
scroll to position [287, 0]
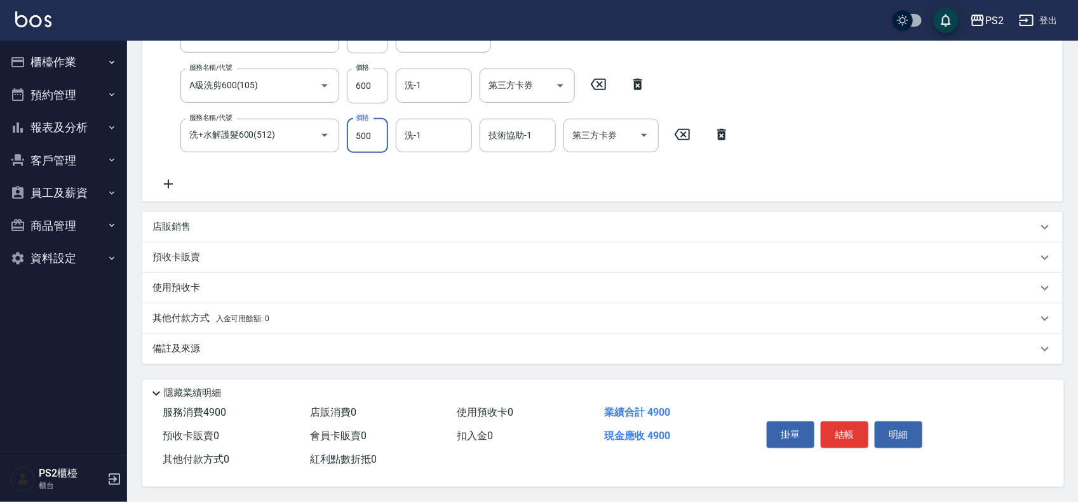
type input "500"
click at [205, 306] on div "其他付款方式 入金可用餘額: 0" at bounding box center [602, 319] width 920 height 30
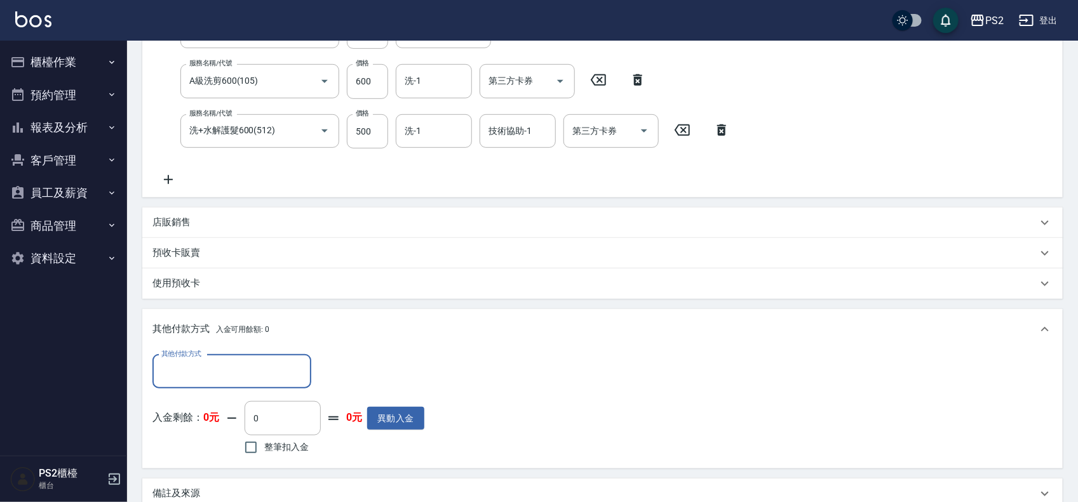
scroll to position [0, 0]
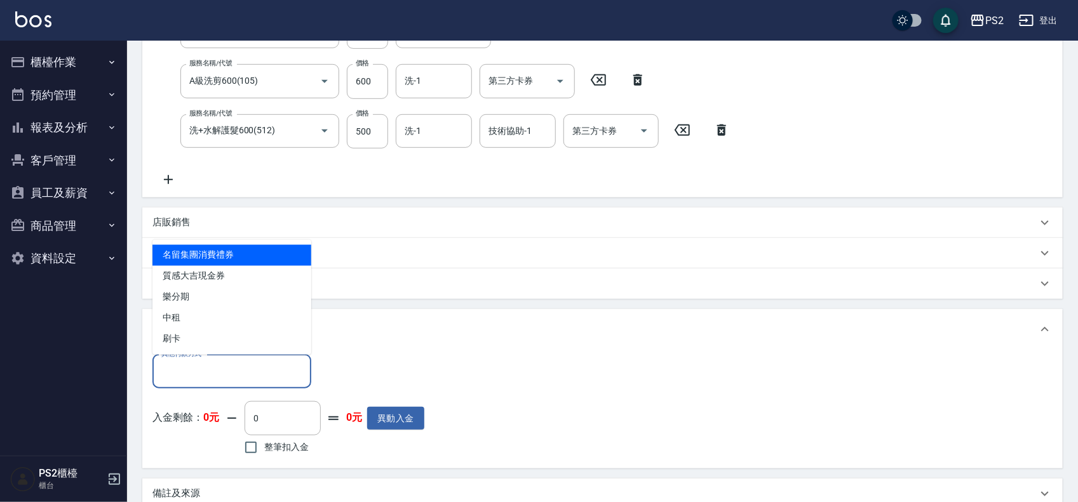
click at [194, 377] on input "其他付款方式" at bounding box center [231, 372] width 147 height 22
drag, startPoint x: 200, startPoint y: 341, endPoint x: 206, endPoint y: 342, distance: 6.5
click at [201, 341] on span "刷卡" at bounding box center [231, 339] width 159 height 21
type input "刷卡"
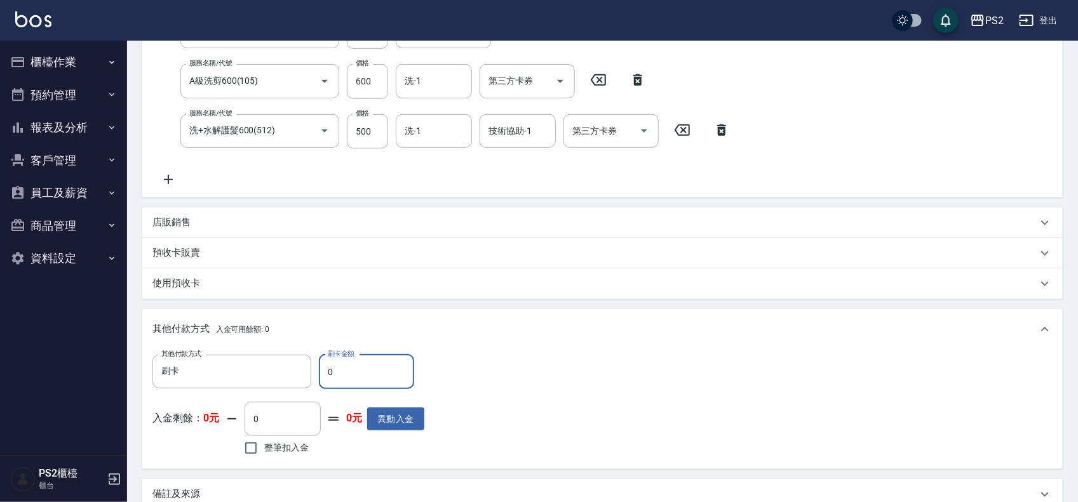
drag, startPoint x: 341, startPoint y: 370, endPoint x: 323, endPoint y: 370, distance: 17.8
click at [323, 370] on input "0" at bounding box center [366, 372] width 95 height 34
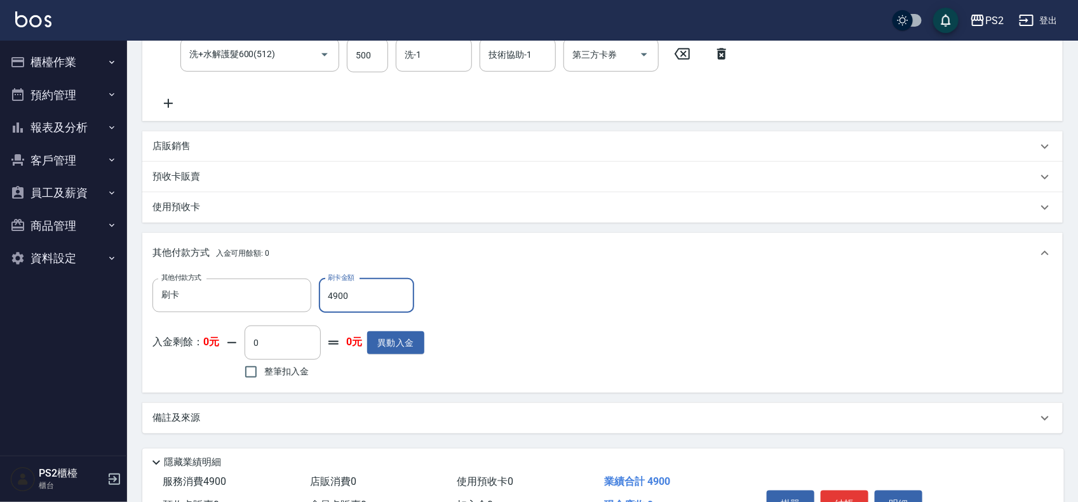
scroll to position [436, 0]
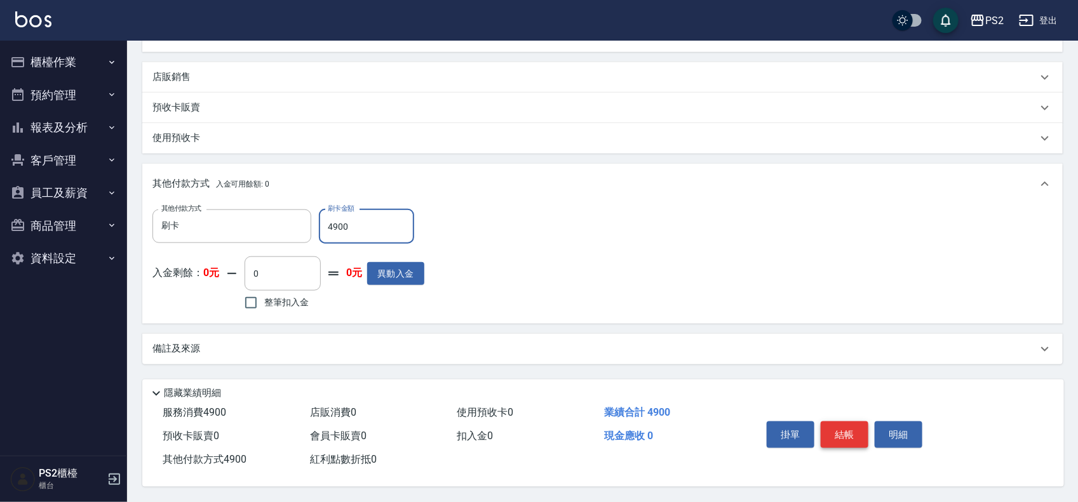
type input "4900"
click at [856, 432] on button "結帳" at bounding box center [845, 435] width 48 height 27
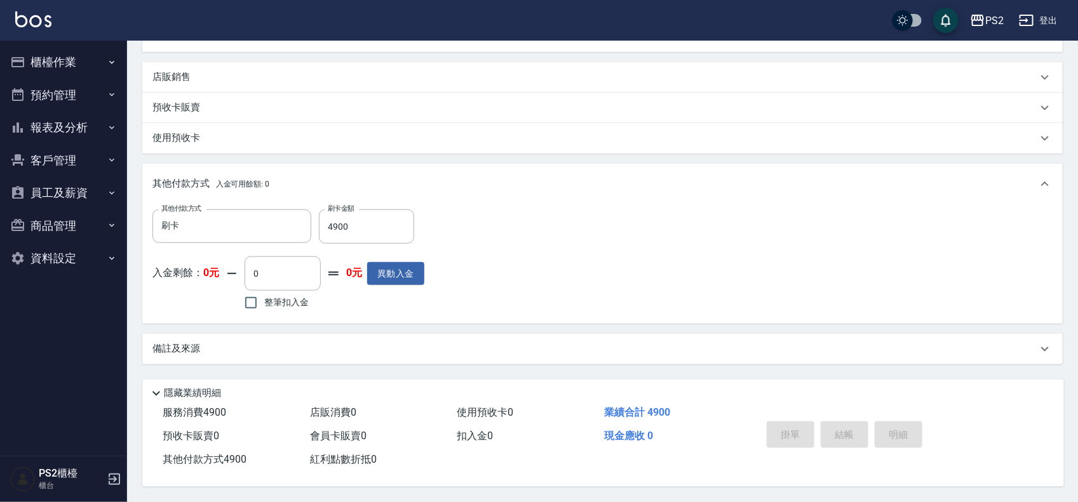
type input "2025/08/17 18:40"
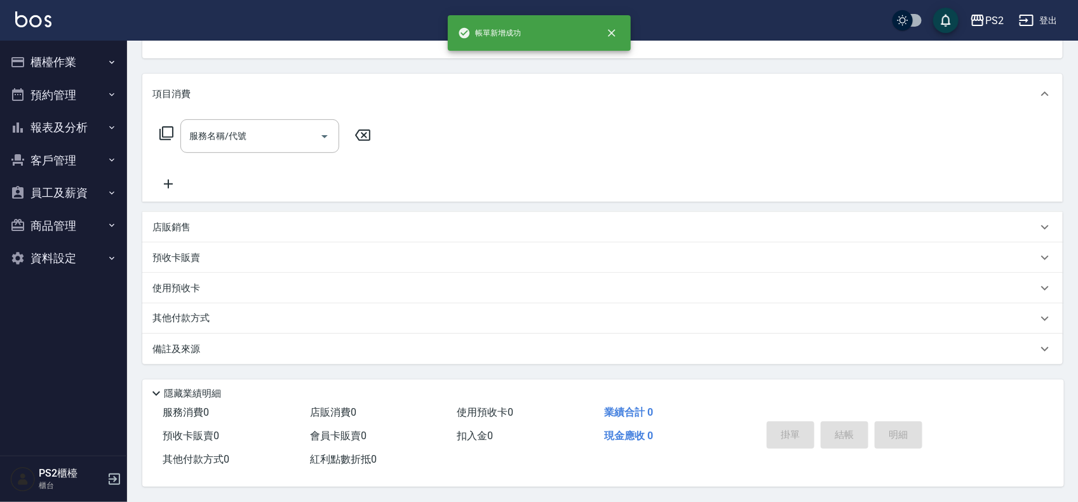
scroll to position [0, 0]
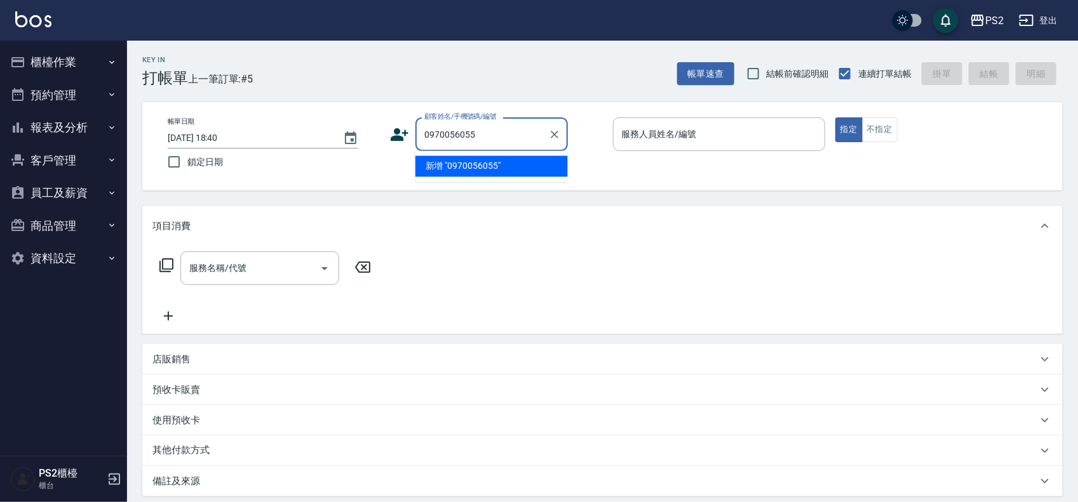
type input "0970056055"
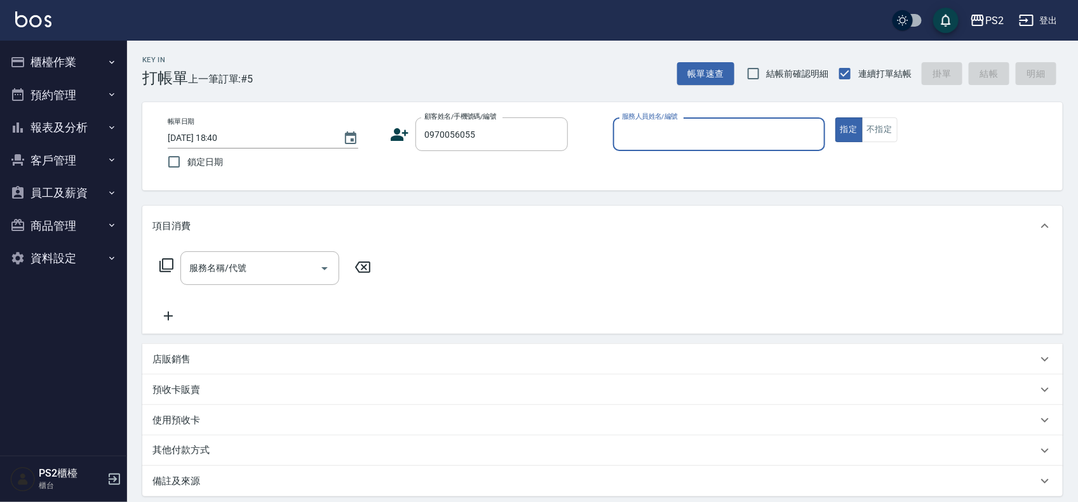
type input "8"
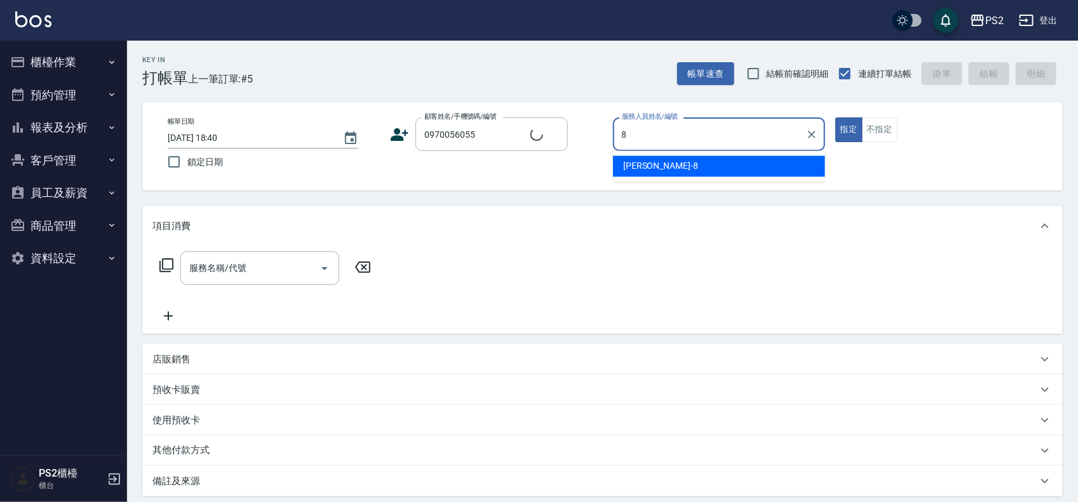
type input "[PERSON_NAME]/0970056055/"
type input "Orange-5"
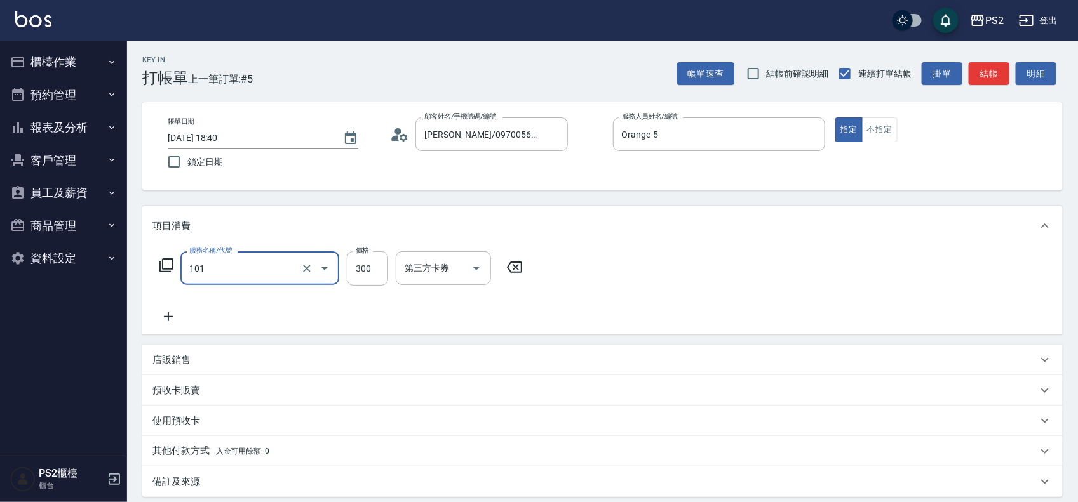
type input "洗髮(101)"
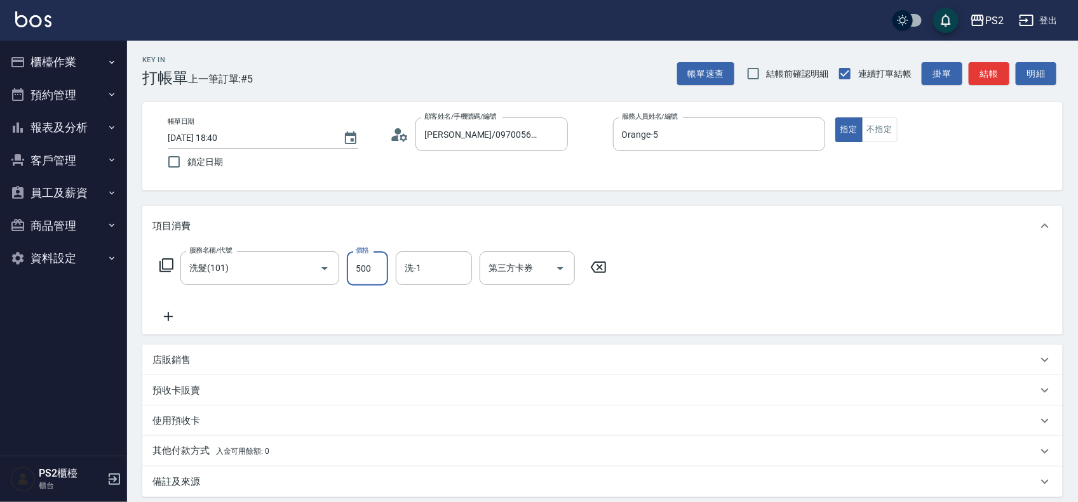
type input "500"
drag, startPoint x: 855, startPoint y: 432, endPoint x: 707, endPoint y: 236, distance: 245.8
click at [706, 237] on div "項目消費" at bounding box center [602, 226] width 920 height 41
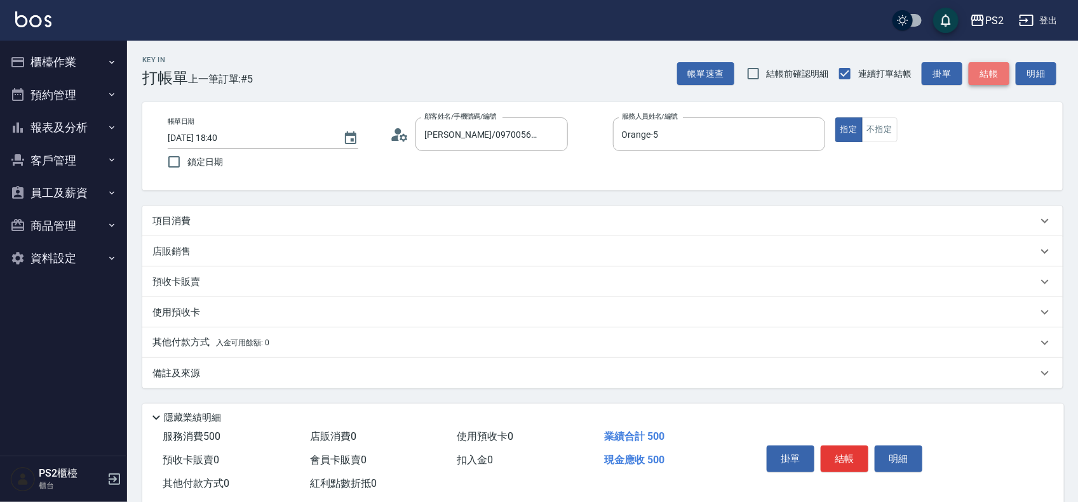
click at [987, 74] on button "結帳" at bounding box center [989, 74] width 41 height 24
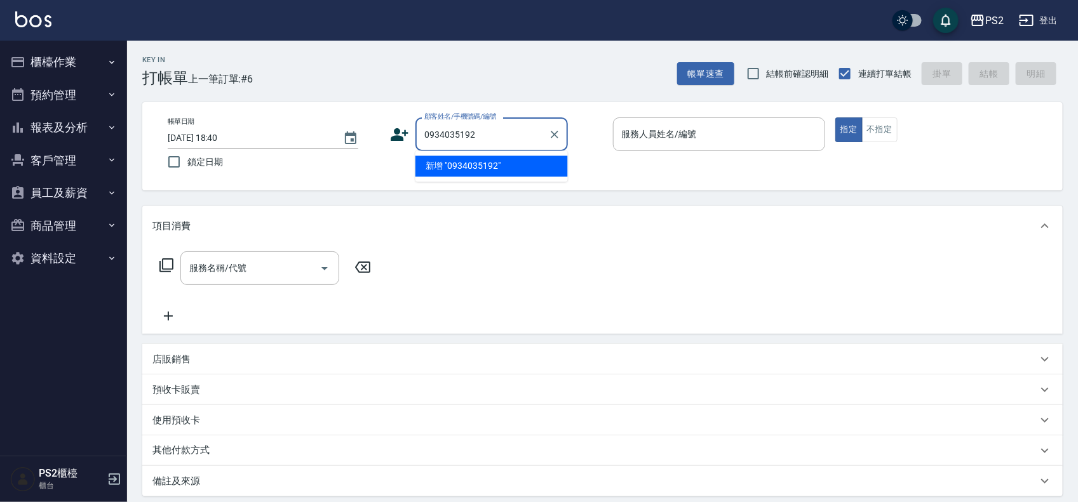
type input "0934035192"
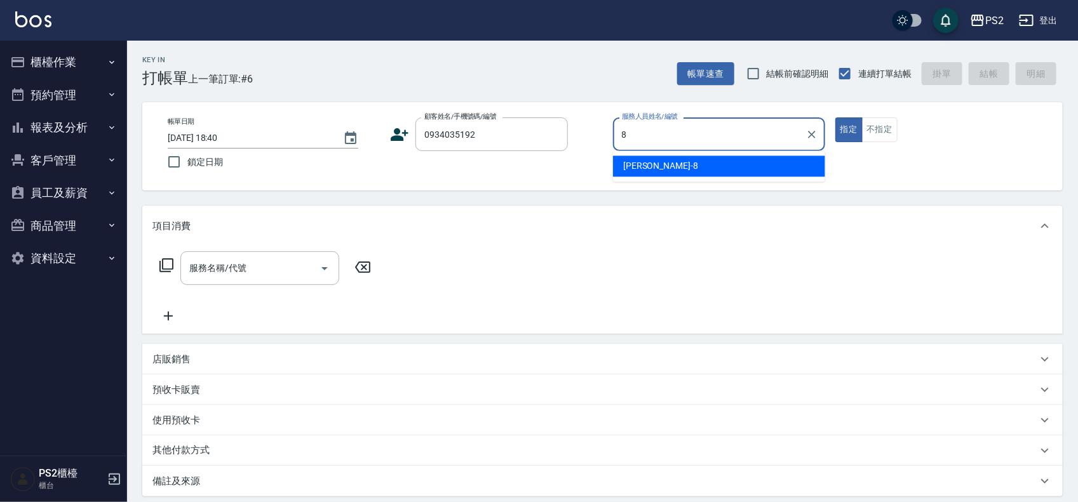
type input "Lori-8"
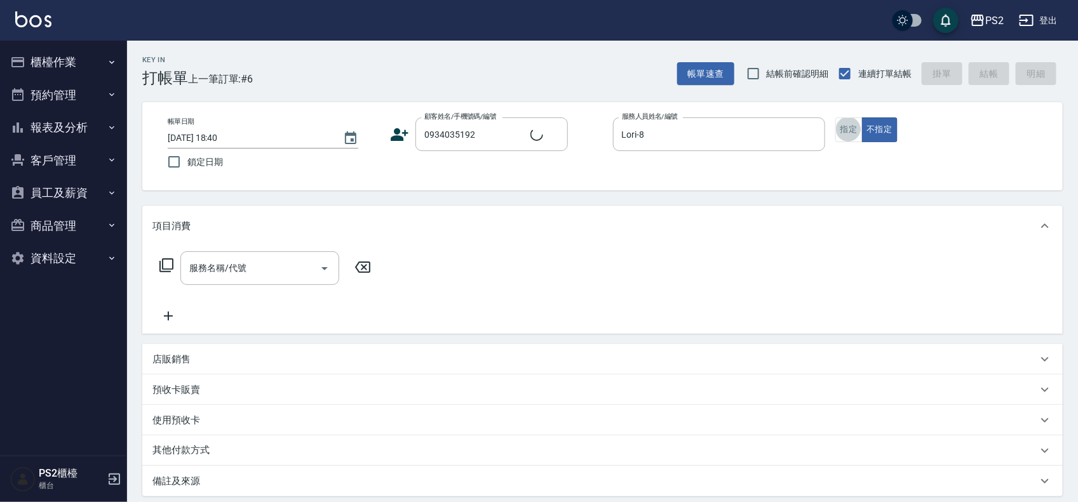
type input "[PERSON_NAME]/0934035192/"
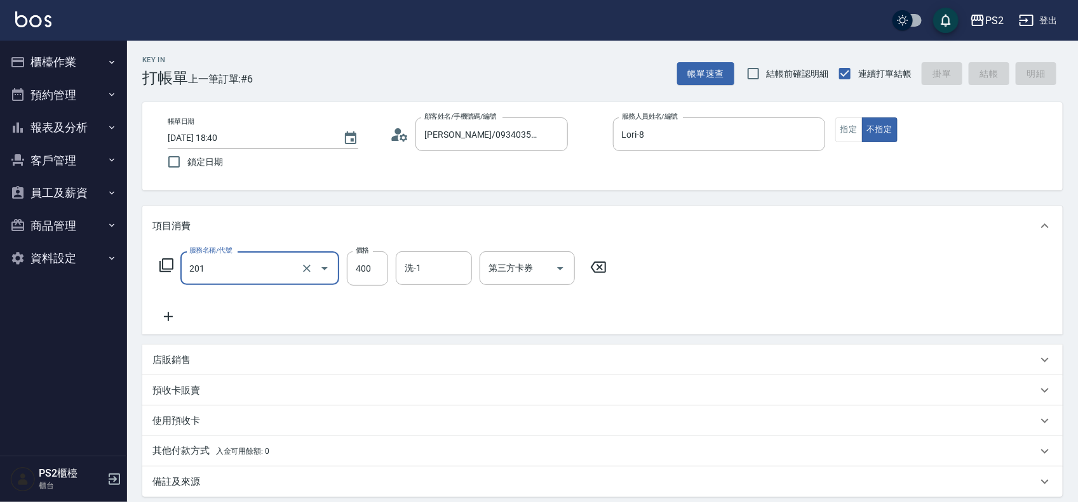
type input "201"
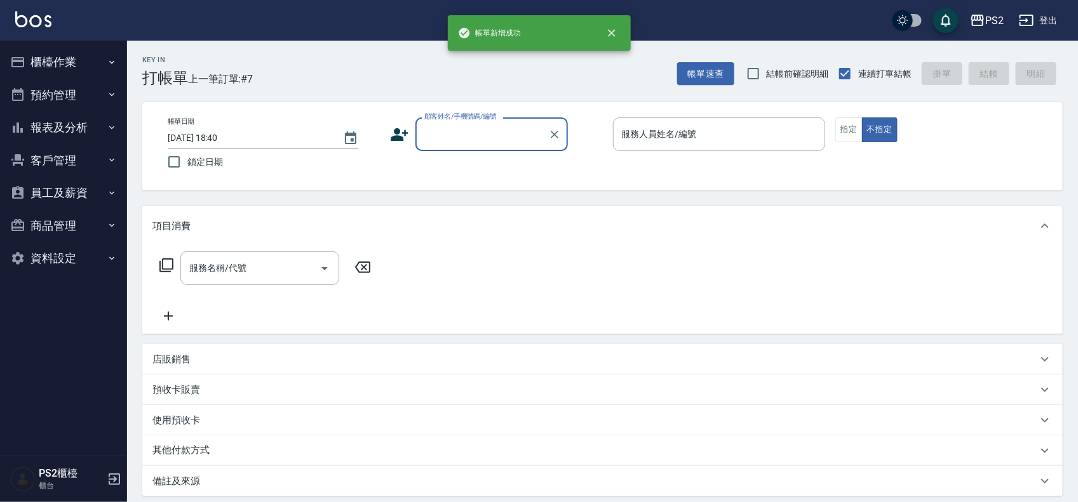
click at [43, 69] on button "櫃檯作業" at bounding box center [63, 62] width 117 height 33
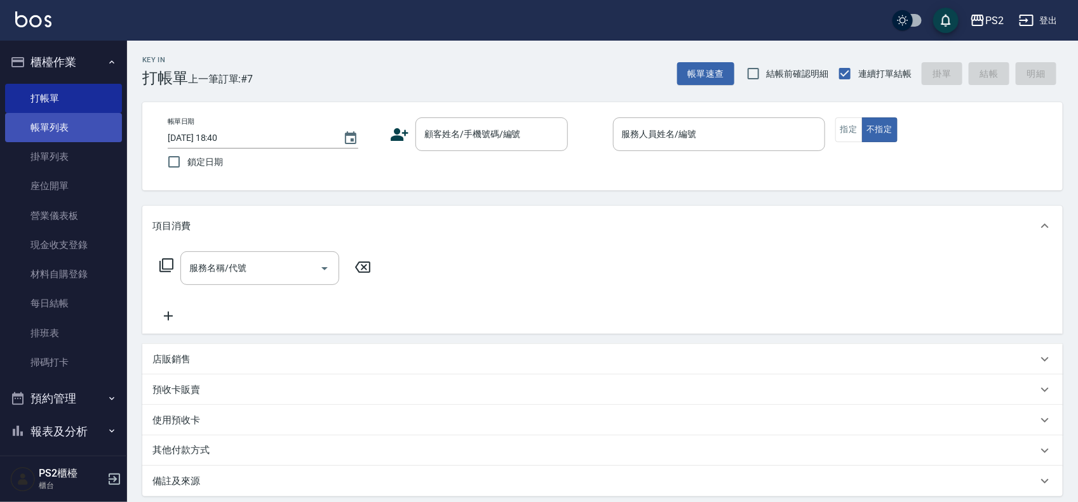
click at [15, 130] on link "帳單列表" at bounding box center [63, 127] width 117 height 29
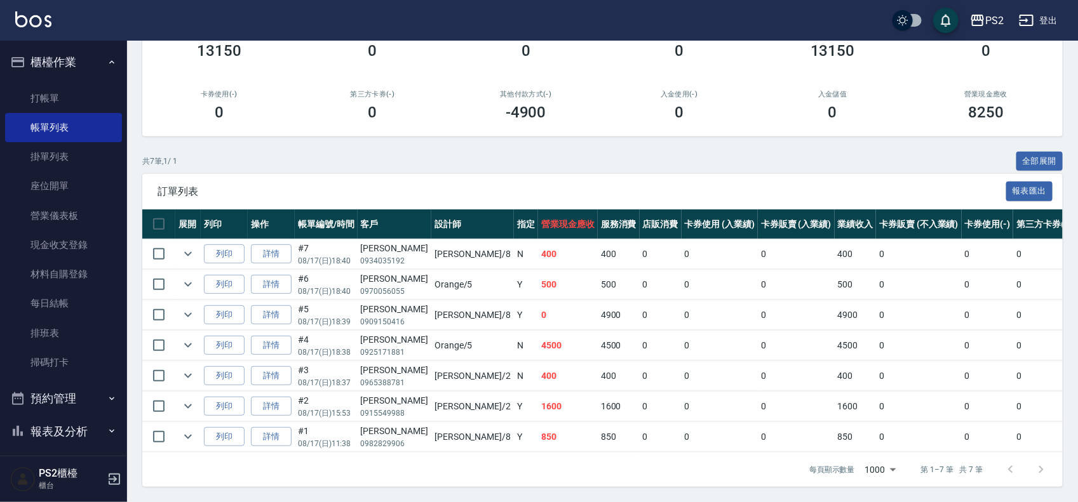
scroll to position [157, 0]
click at [277, 336] on link "詳情" at bounding box center [271, 346] width 41 height 20
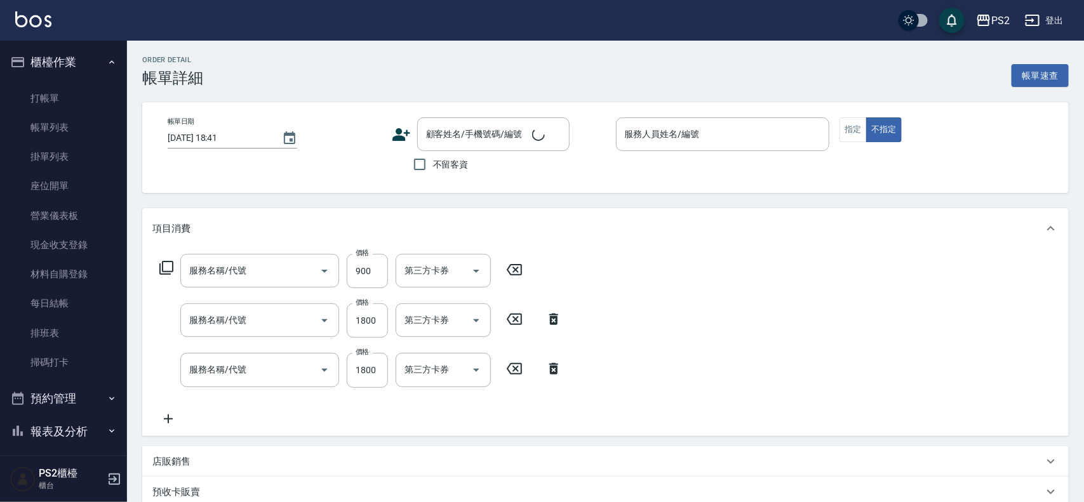
type input "2025/08/17 18:38"
type input "Orange-5"
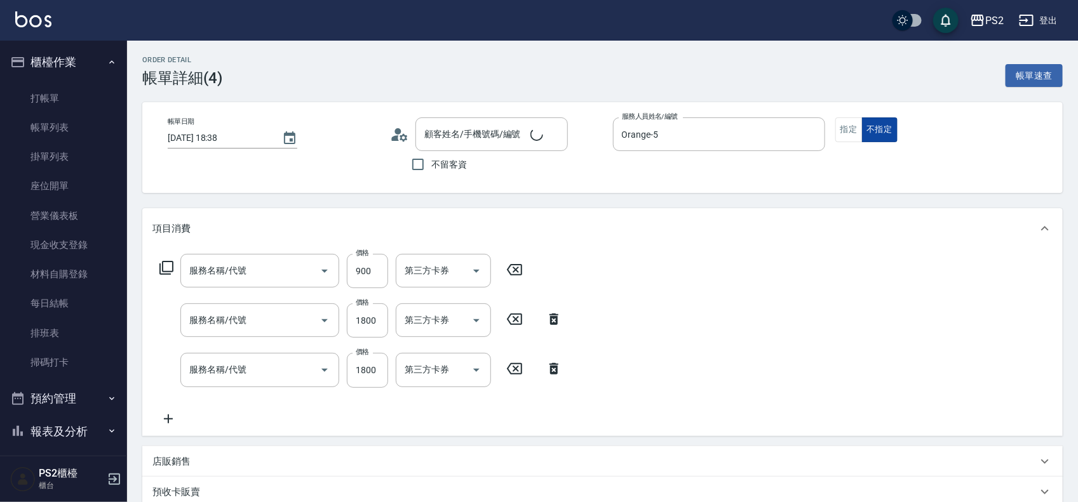
type input "髮長肩帶下800(409)"
type input "退色肩帶下800(407)"
type input "廣告燙髮(403)"
type input "[PERSON_NAME]/0925171881/"
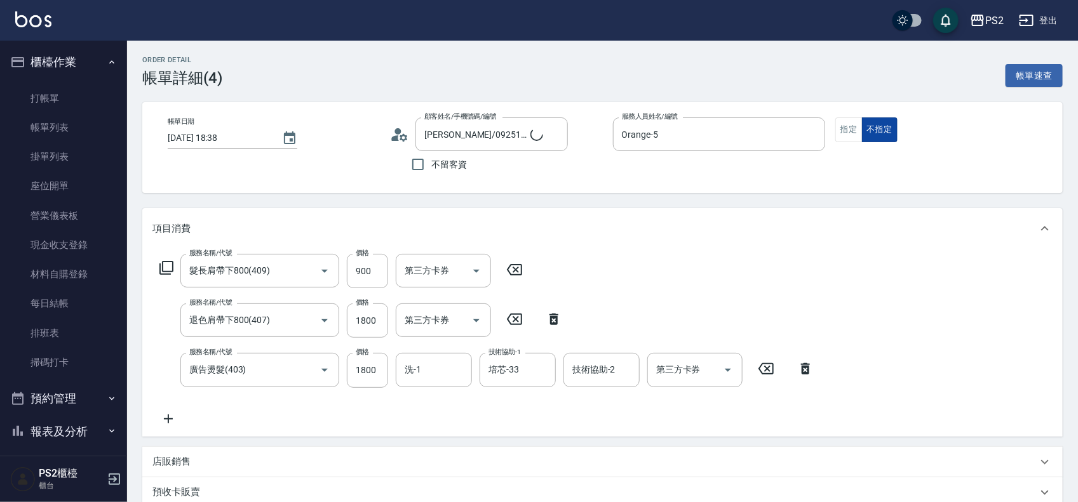
click at [865, 135] on button "不指定" at bounding box center [880, 130] width 36 height 25
click at [858, 135] on button "指定" at bounding box center [848, 130] width 27 height 25
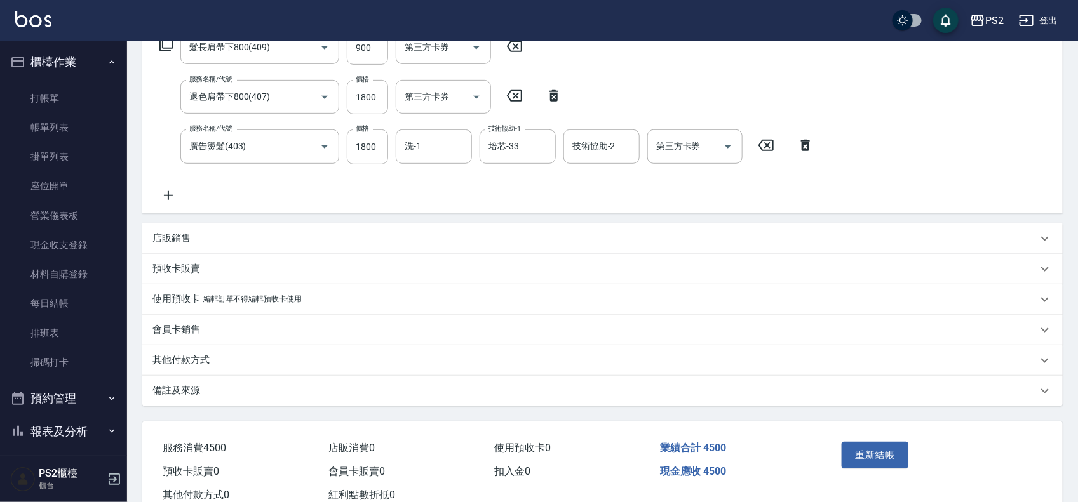
scroll to position [264, 0]
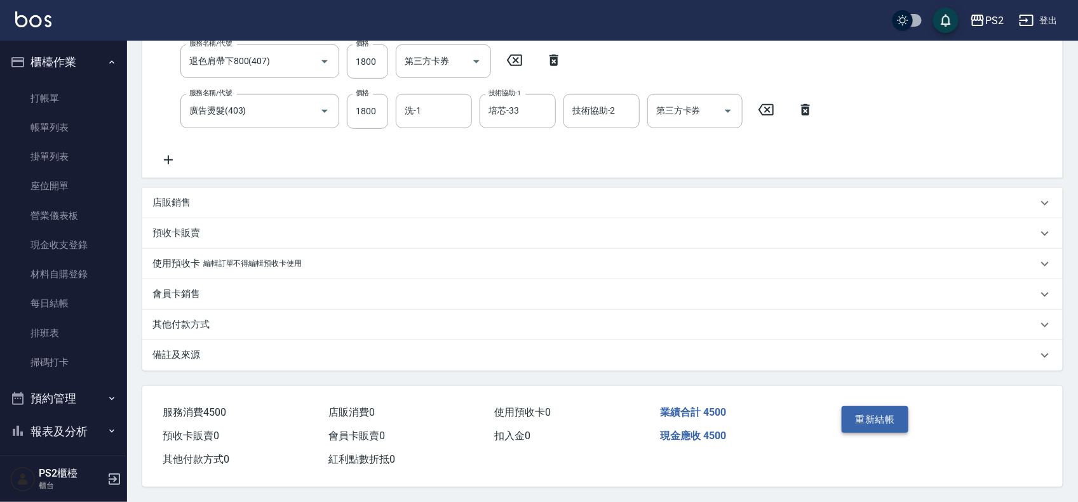
click at [860, 408] on button "重新結帳" at bounding box center [875, 420] width 67 height 27
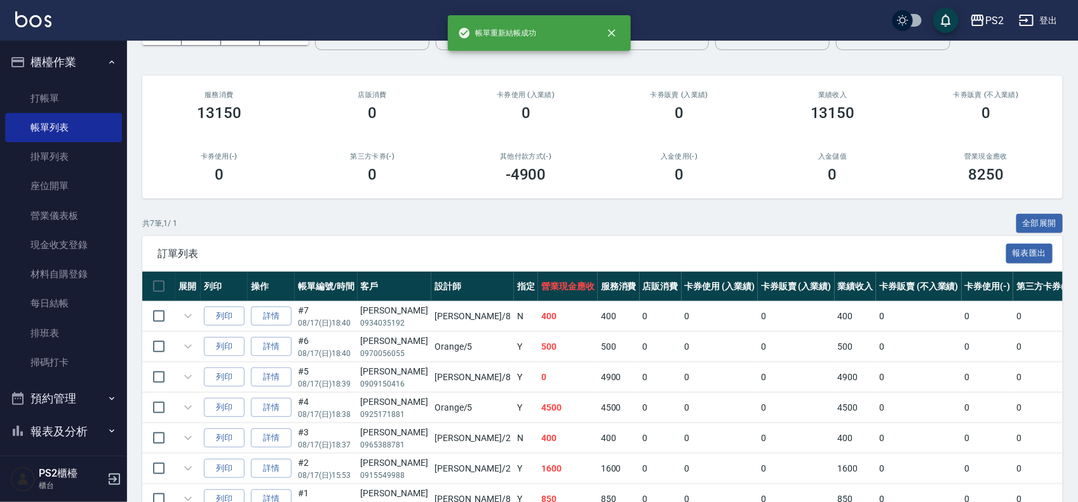
scroll to position [157, 0]
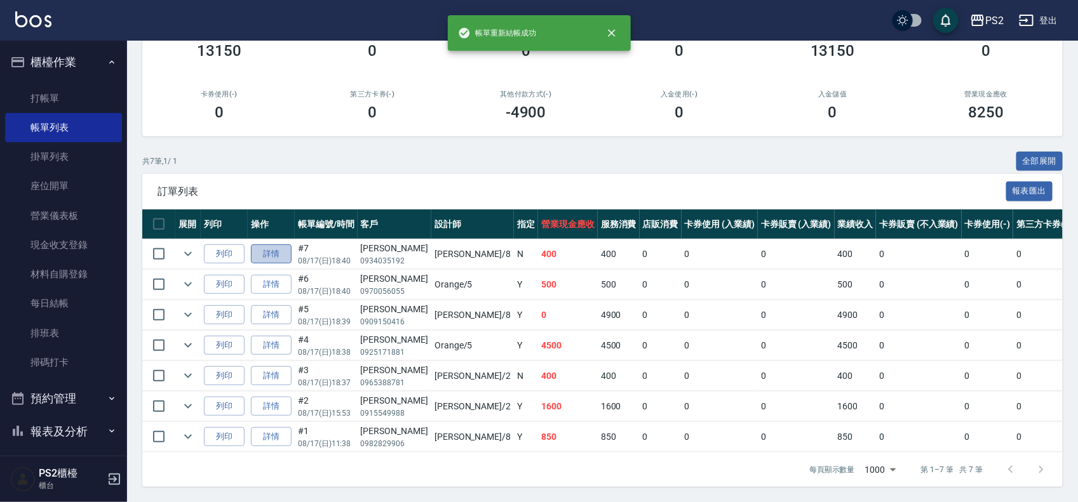
click at [278, 245] on link "詳情" at bounding box center [271, 255] width 41 height 20
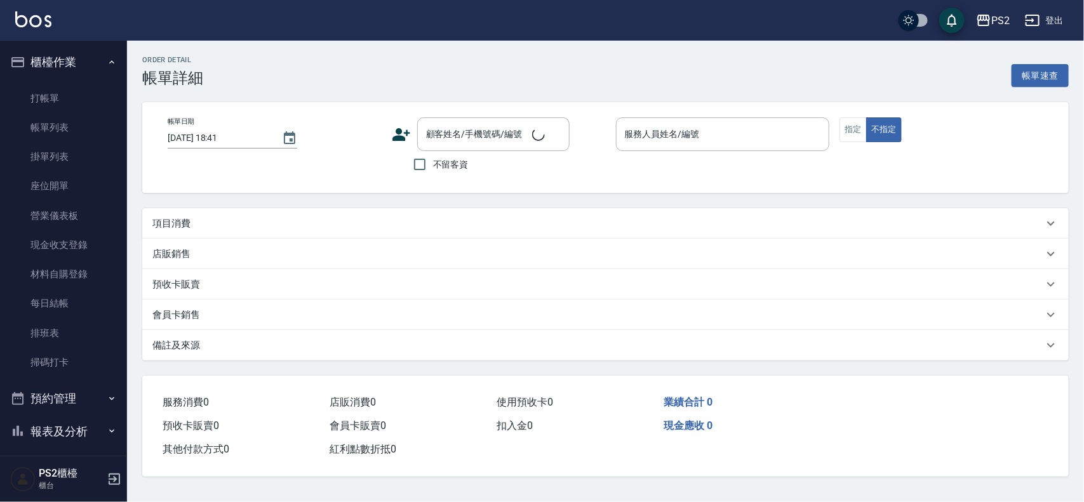
type input "2025/08/17 18:40"
type input "Lori-8"
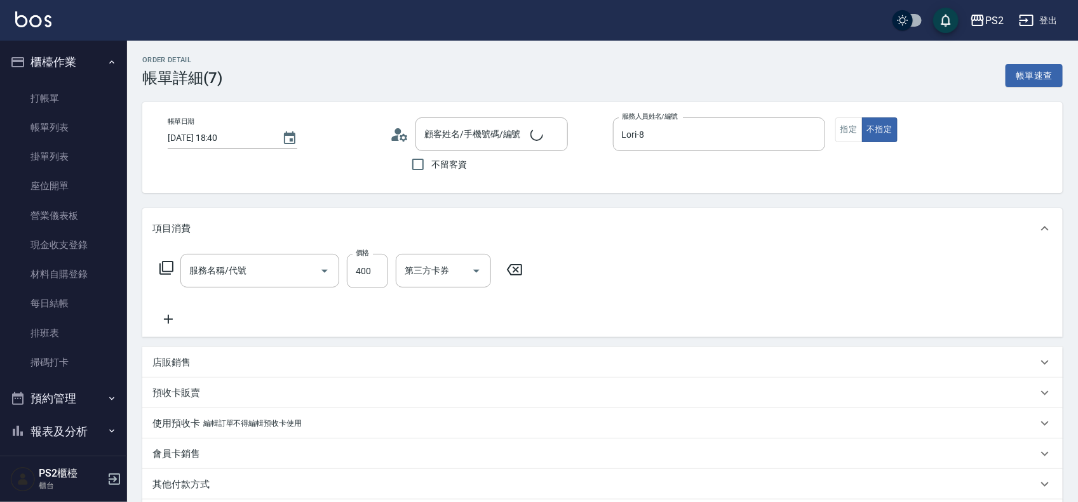
type input "C級洗剪400(201)"
type input "[PERSON_NAME]/0934035192/"
click at [432, 274] on input "洗-1" at bounding box center [433, 271] width 65 height 22
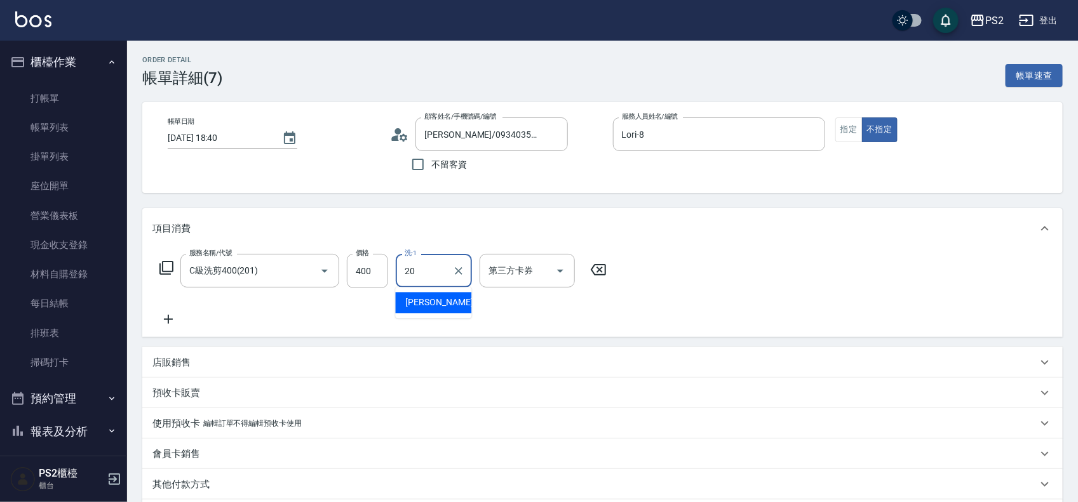
click at [453, 307] on div "冠霖 -20" at bounding box center [434, 303] width 76 height 21
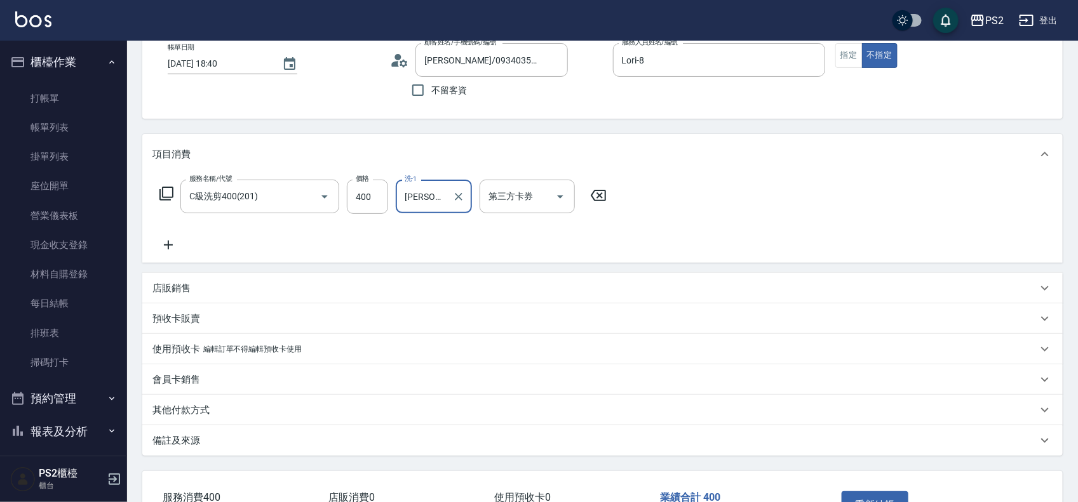
scroll to position [164, 0]
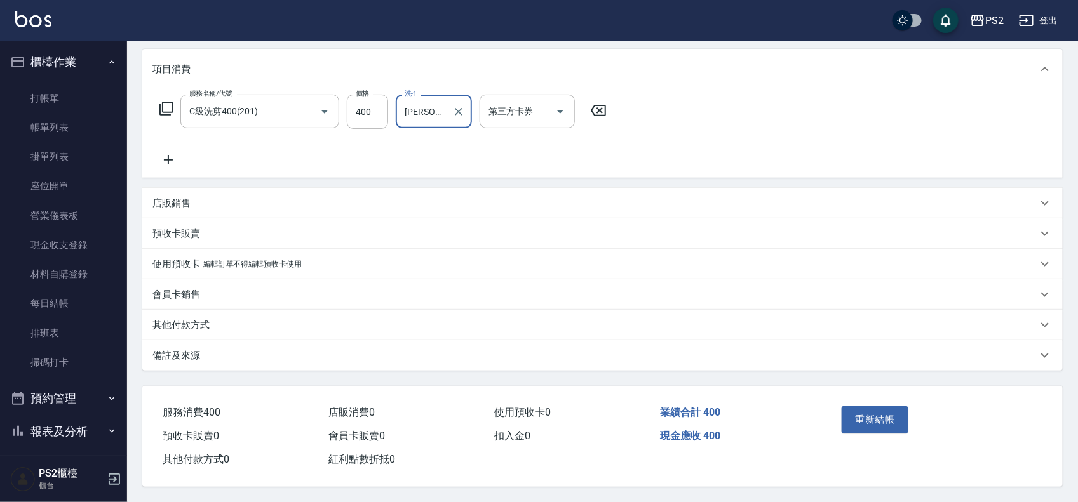
type input "冠霖-20"
click at [872, 401] on div "重新結帳" at bounding box center [886, 428] width 98 height 55
click at [873, 407] on button "重新結帳" at bounding box center [875, 420] width 67 height 27
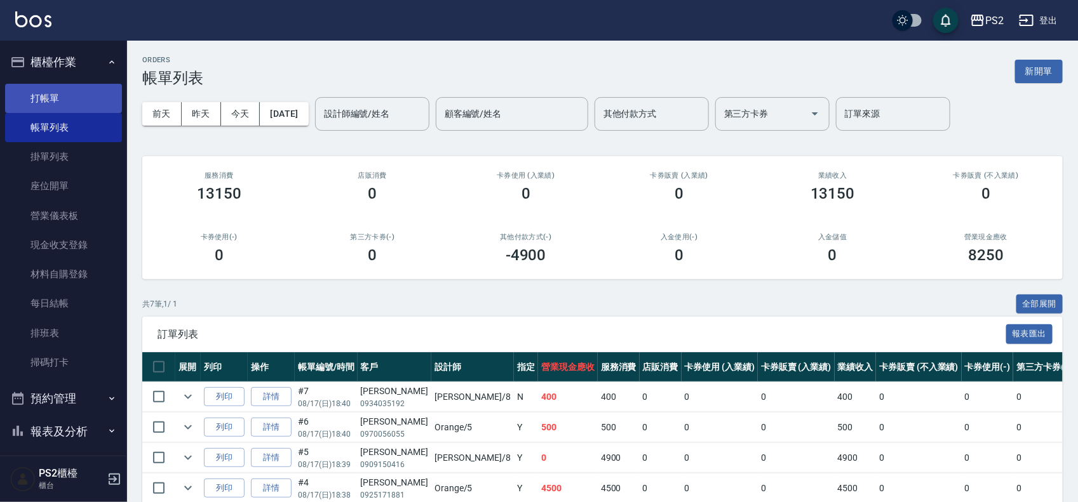
click at [38, 99] on link "打帳單" at bounding box center [63, 98] width 117 height 29
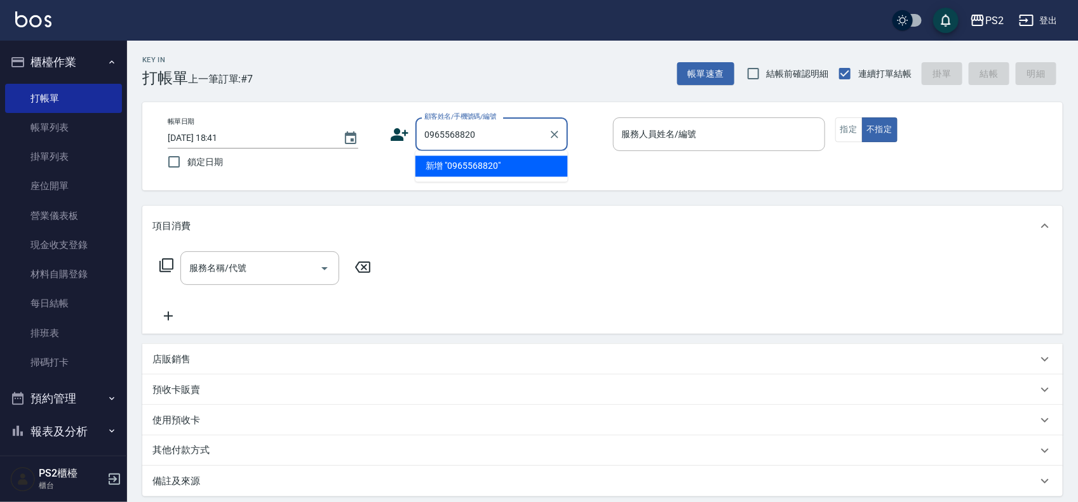
type input "0965568820"
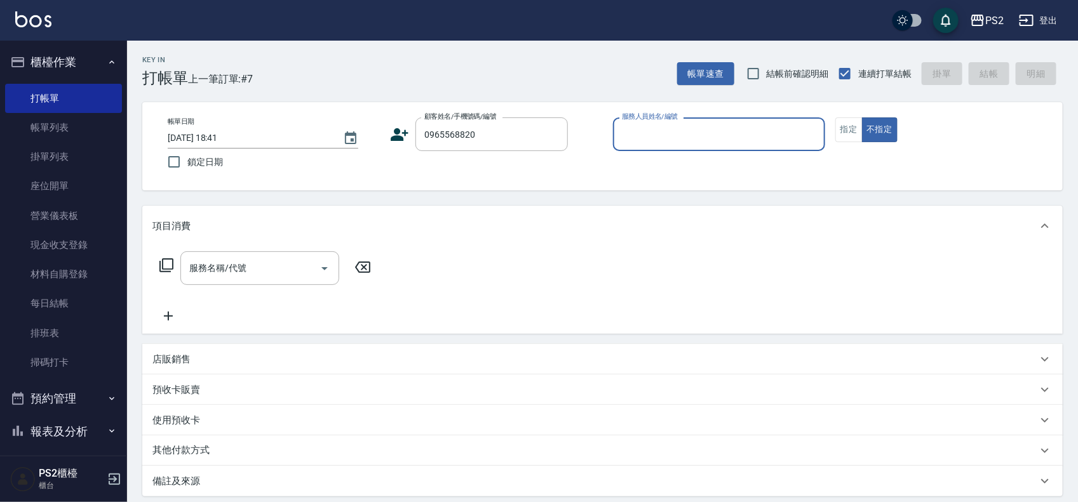
click at [405, 137] on icon at bounding box center [399, 134] width 19 height 19
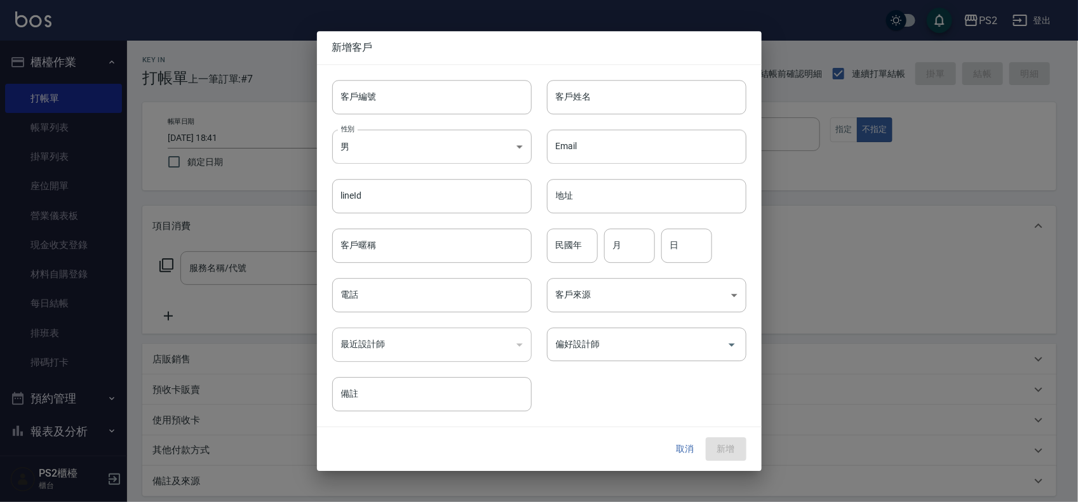
type input "0965568820"
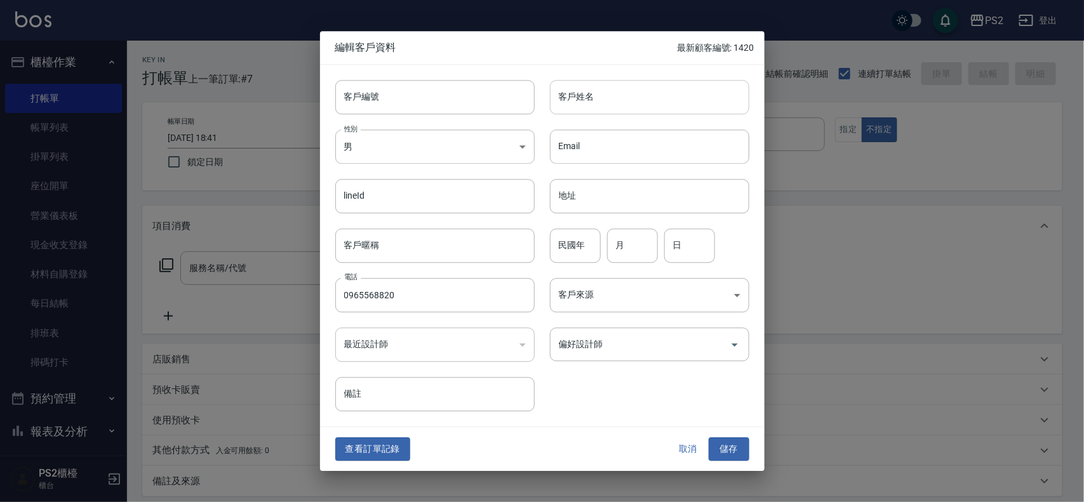
click at [564, 96] on input "客戶姓名" at bounding box center [649, 97] width 199 height 34
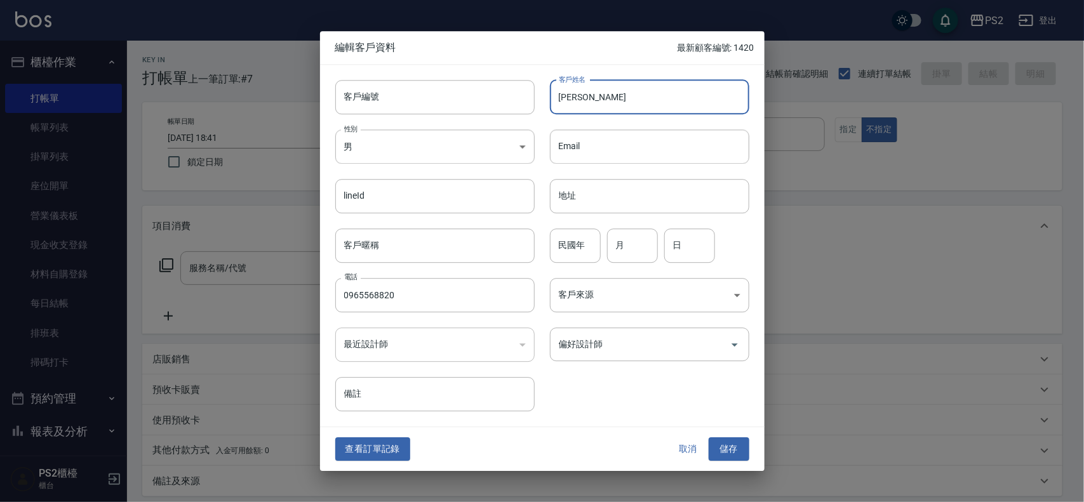
type input "[PERSON_NAME]"
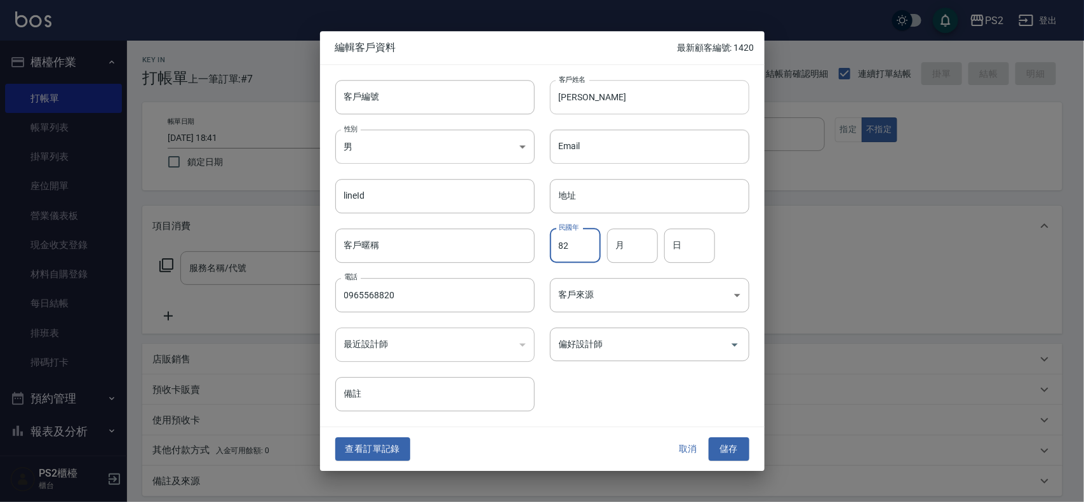
type input "82"
type input "2"
type input "21"
click at [732, 448] on button "儲存" at bounding box center [729, 450] width 41 height 24
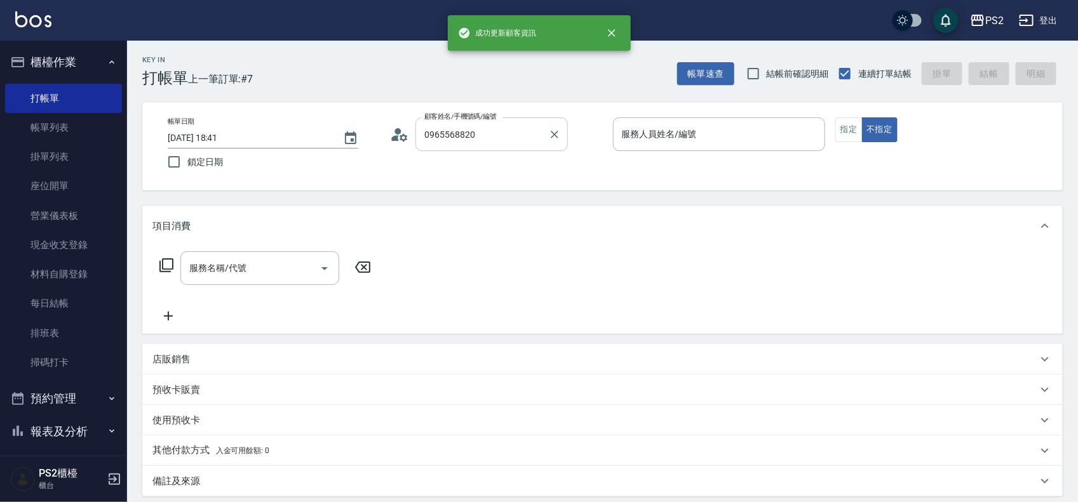
click at [486, 135] on input "0965568820" at bounding box center [482, 134] width 122 height 22
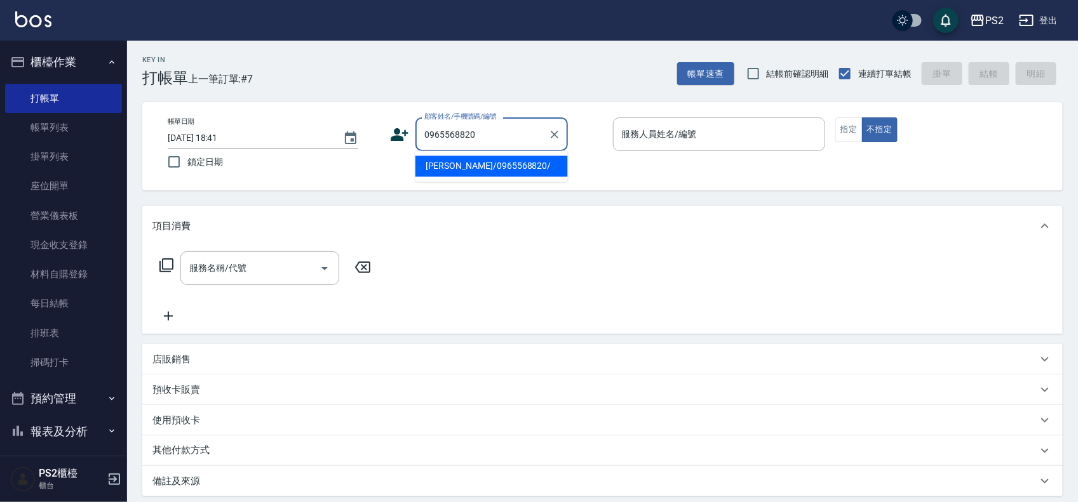
type input "[PERSON_NAME]/0965568820/"
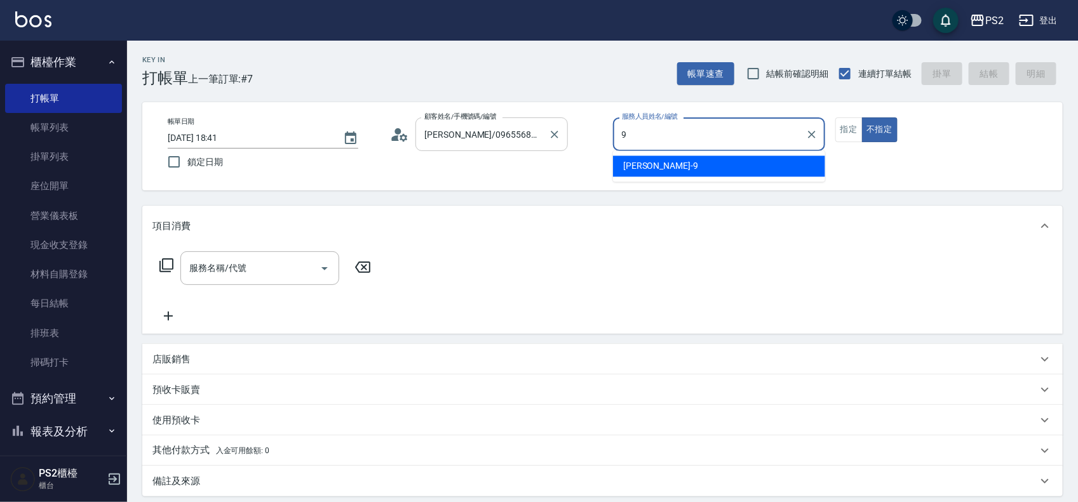
type input "Nina-9"
type button "false"
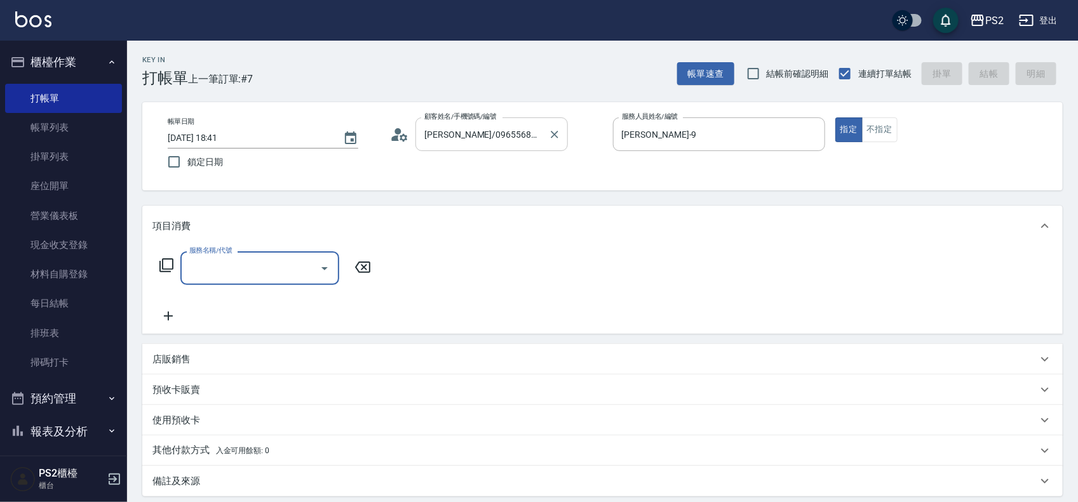
type input "8"
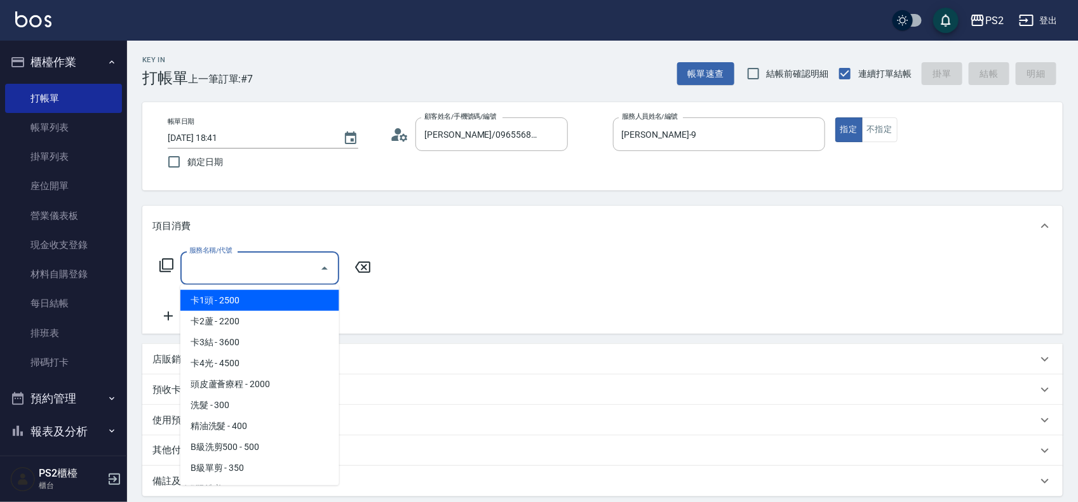
click at [172, 261] on icon at bounding box center [166, 266] width 14 height 14
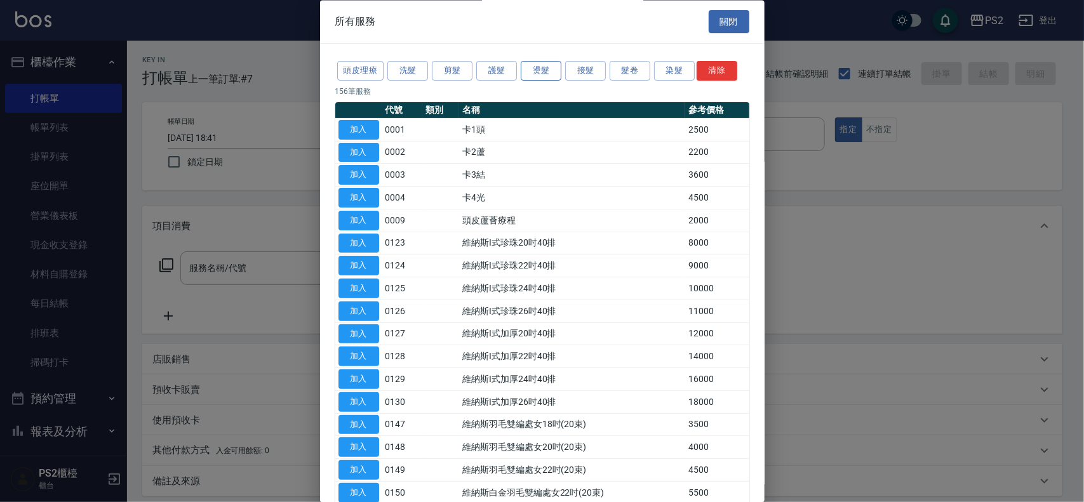
click at [528, 64] on button "燙髮" at bounding box center [541, 72] width 41 height 20
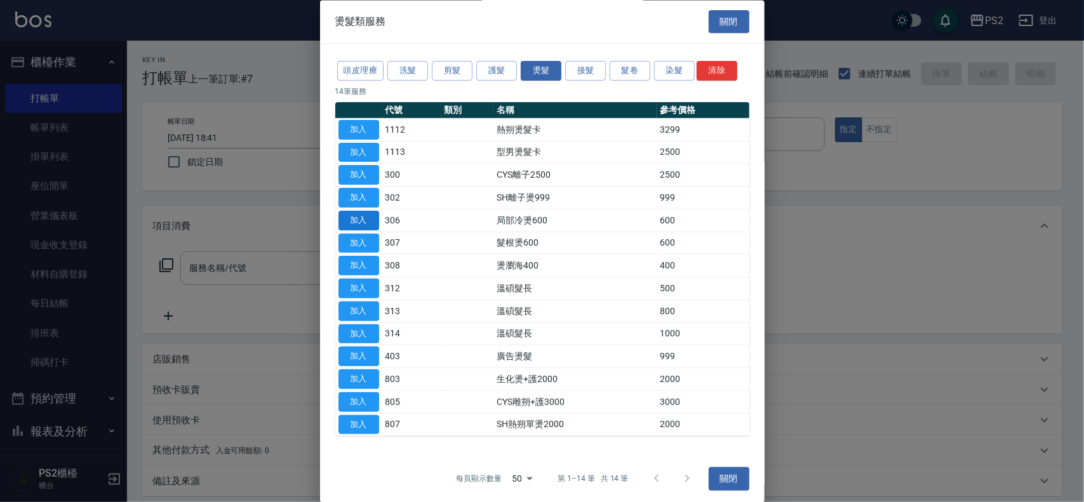
click at [348, 219] on button "加入" at bounding box center [359, 221] width 41 height 20
type input "局部冷燙600(306)"
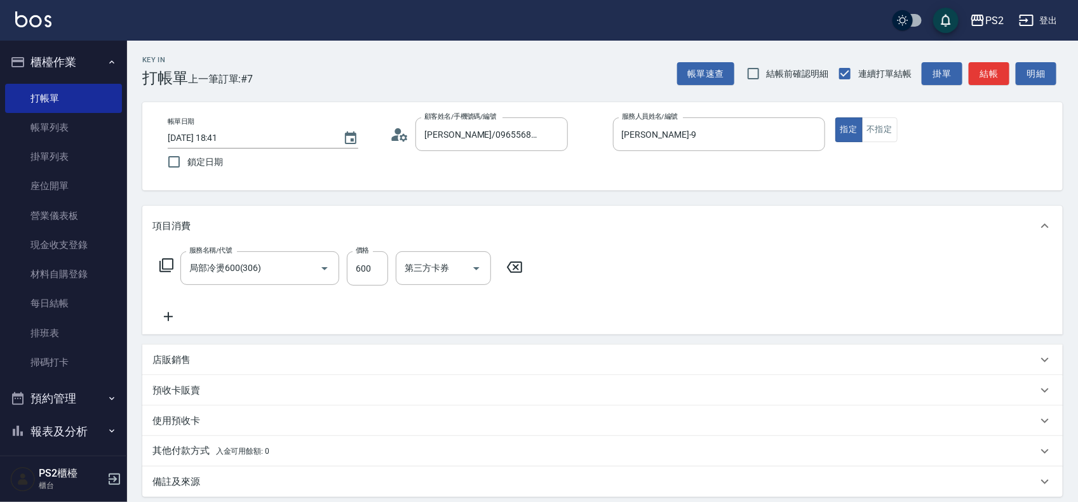
click at [173, 271] on icon at bounding box center [166, 265] width 15 height 15
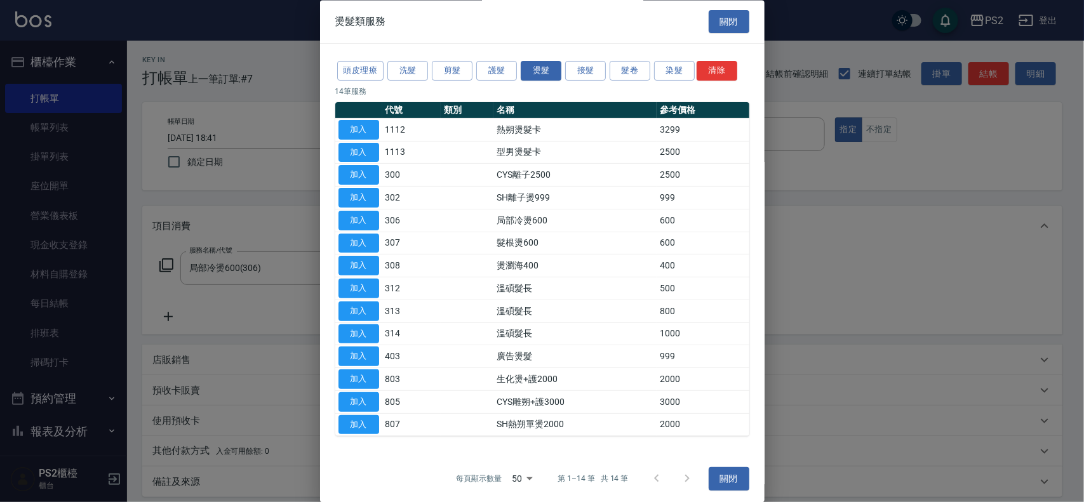
click at [170, 271] on div at bounding box center [542, 251] width 1084 height 502
click at [360, 266] on button "加入" at bounding box center [359, 267] width 41 height 20
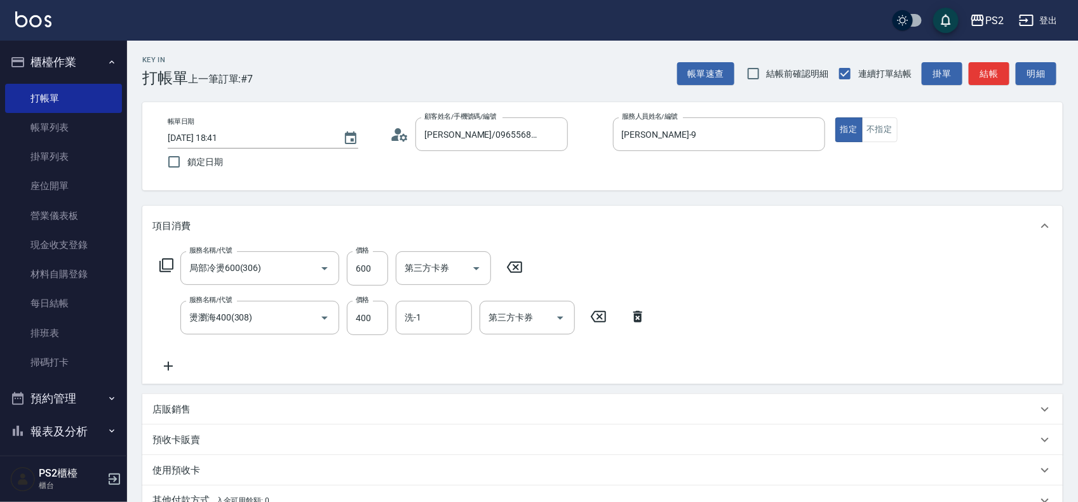
click at [521, 270] on icon at bounding box center [514, 267] width 15 height 11
click at [376, 306] on input "400" at bounding box center [367, 317] width 41 height 34
click at [308, 281] on div "服務名稱/代號" at bounding box center [259, 269] width 159 height 34
type input "800"
click at [286, 265] on input "服務名稱/代號" at bounding box center [250, 268] width 128 height 22
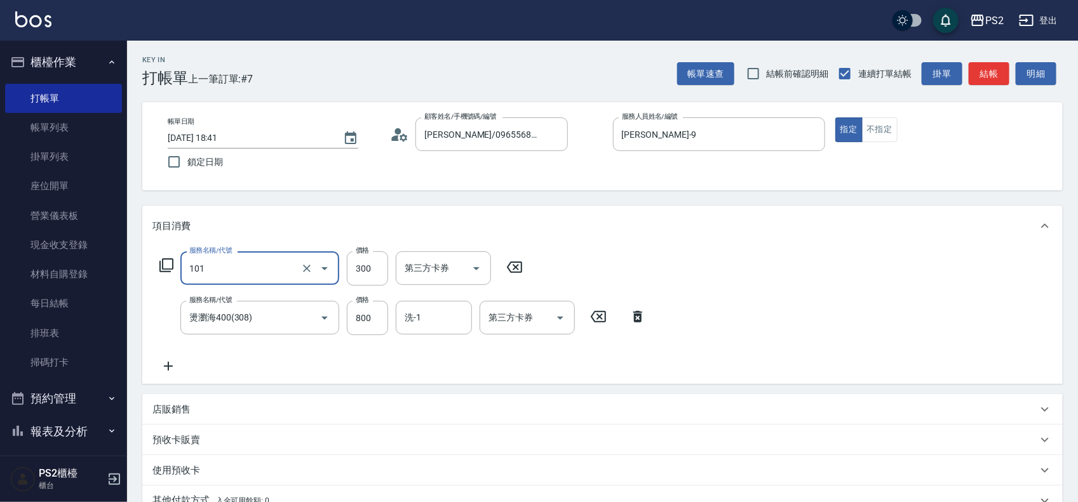
type input "洗髮(101)"
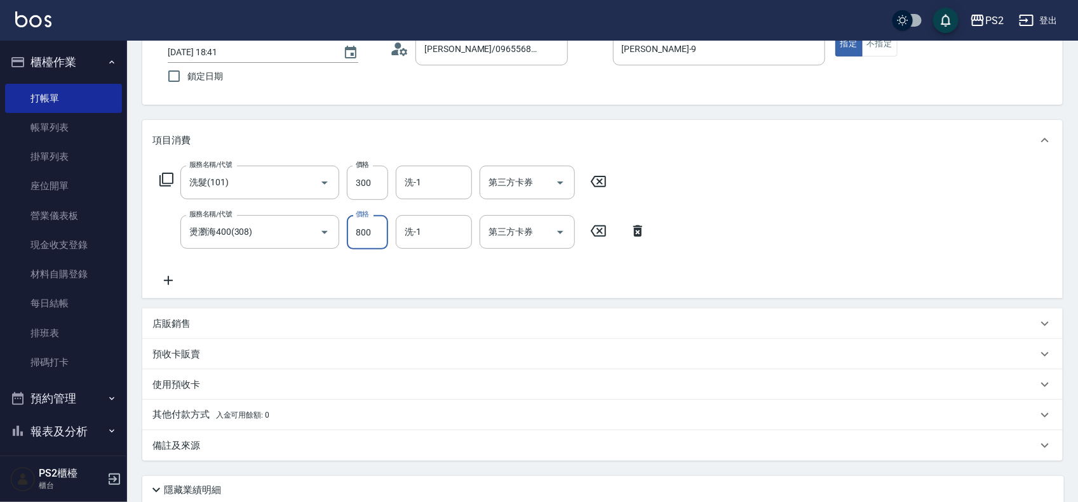
scroll to position [187, 0]
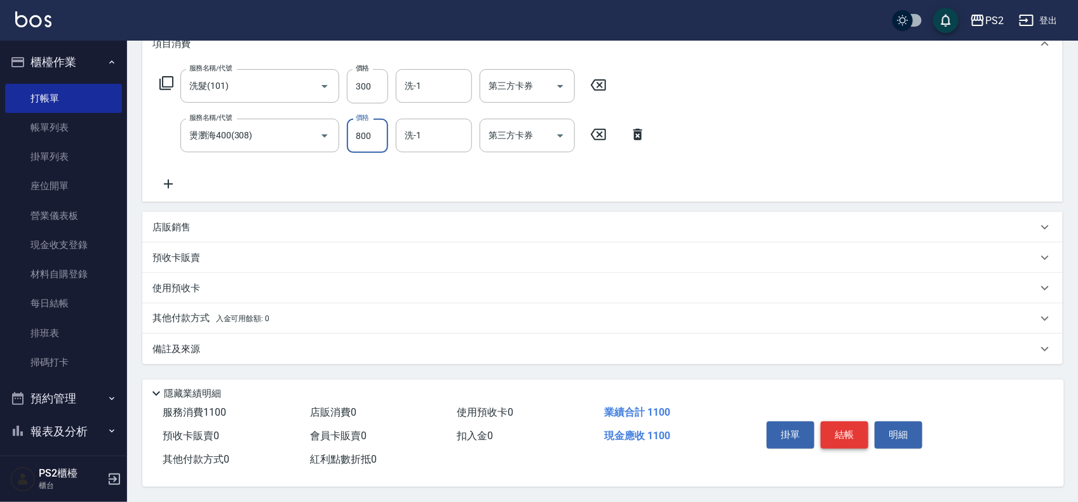
click at [839, 424] on button "結帳" at bounding box center [845, 435] width 48 height 27
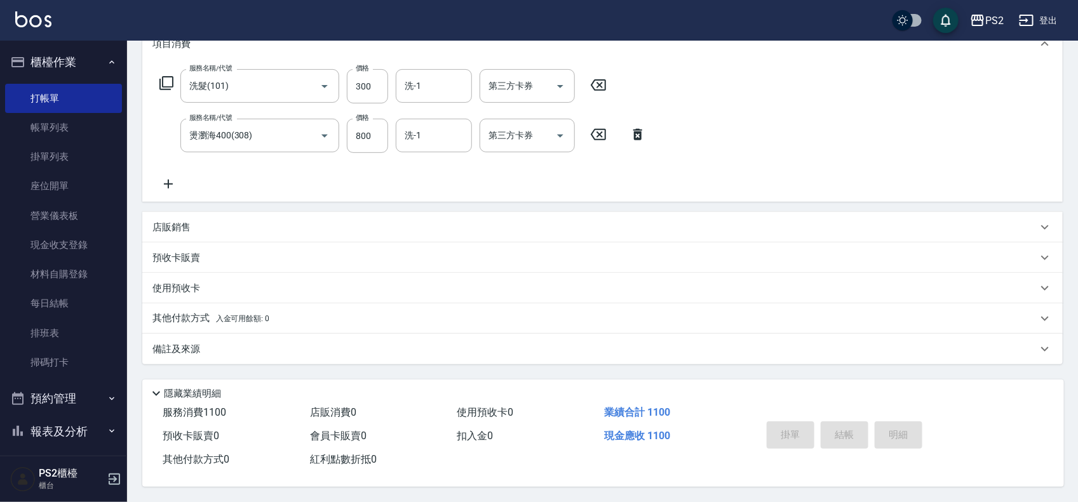
type input "2025/08/17 18:42"
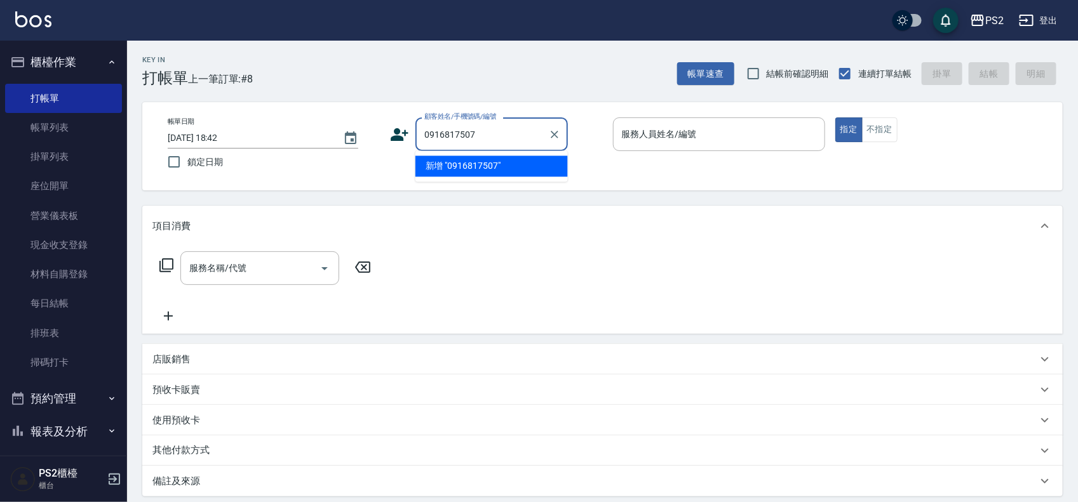
type input "0916817507"
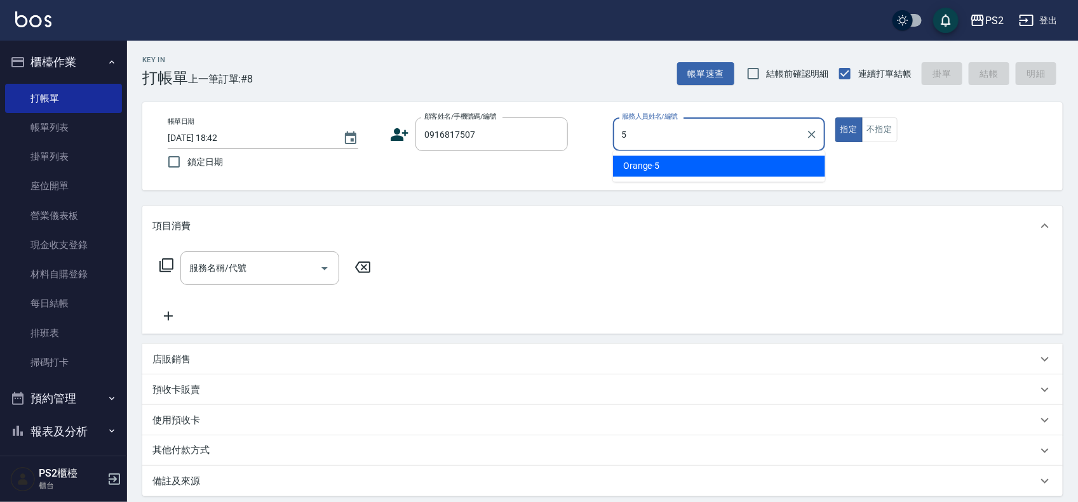
type input "Orange-5"
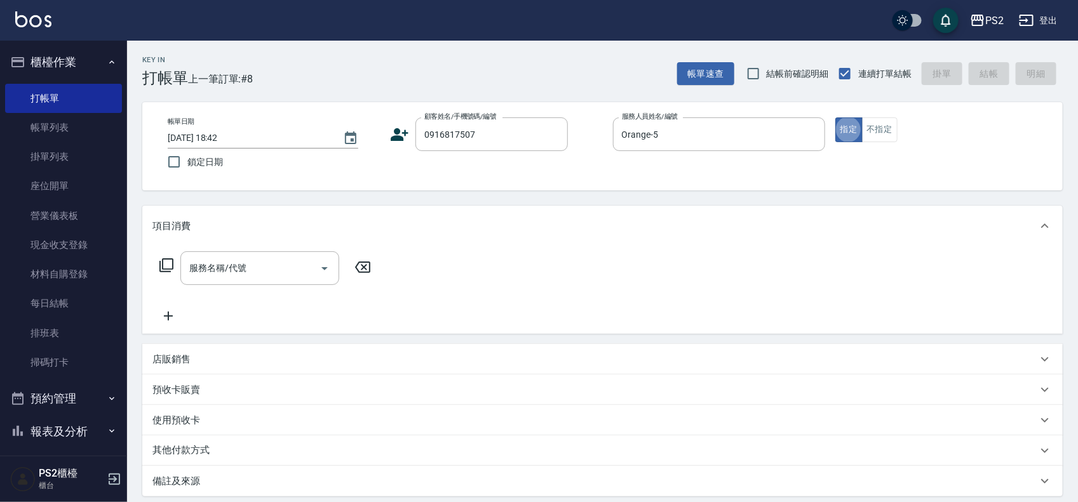
type button "true"
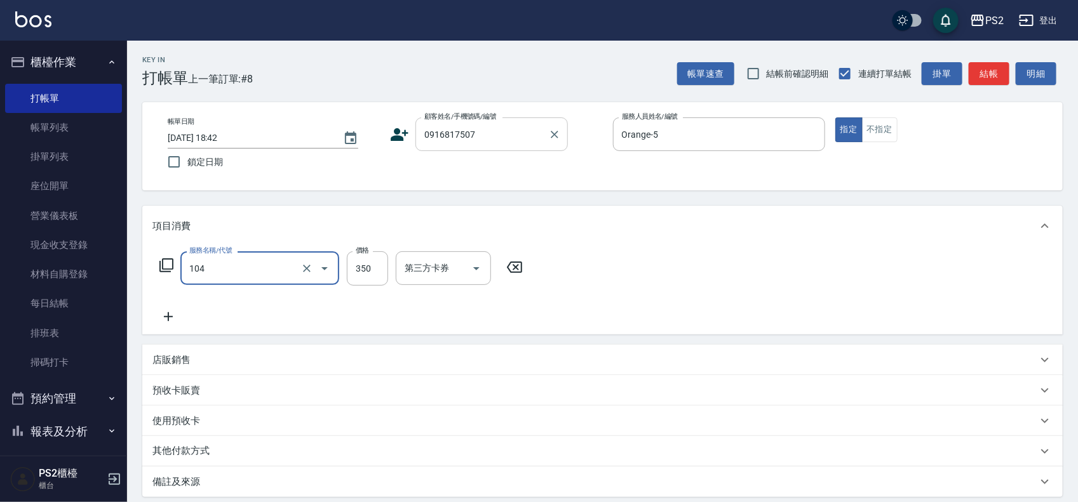
type input "B級單剪(104)"
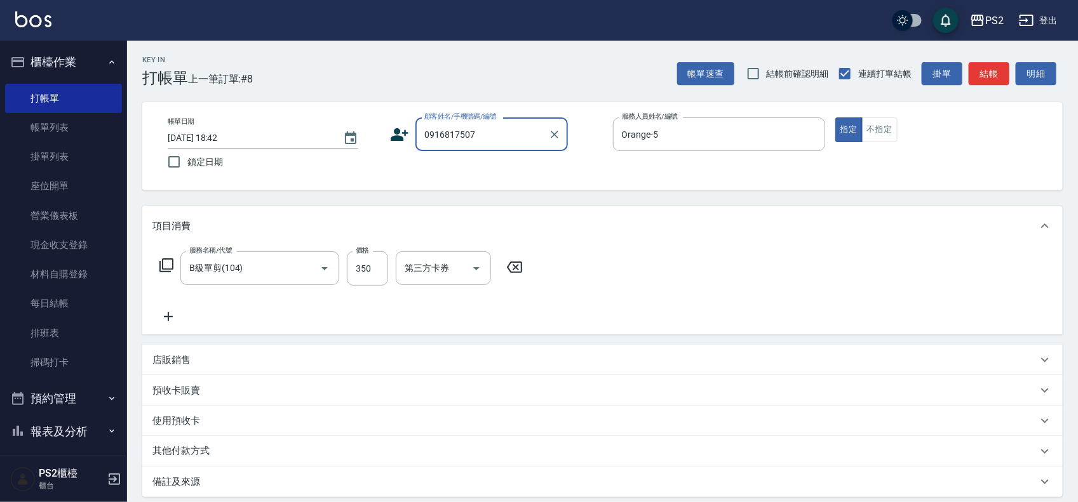
drag, startPoint x: 507, startPoint y: 128, endPoint x: 306, endPoint y: 126, distance: 200.8
click at [306, 126] on div "帳單日期 2025/08/17 18:42 鎖定日期 顧客姓名/手機號碼/編號 0916817507 顧客姓名/手機號碼/編號 服務人員姓名/編號 Orang…" at bounding box center [603, 147] width 890 height 58
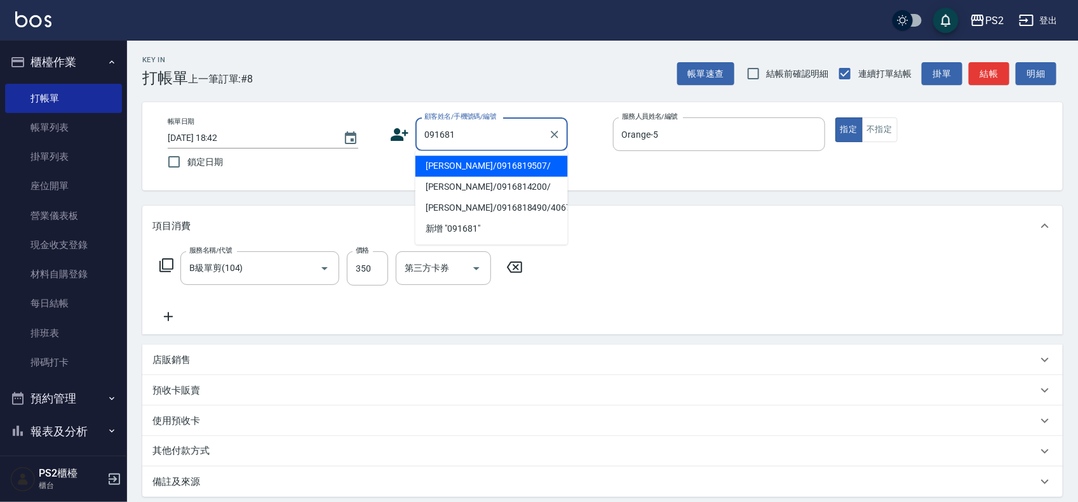
click at [527, 168] on li "[PERSON_NAME]/0916819507/" at bounding box center [491, 166] width 152 height 21
type input "[PERSON_NAME]/0916819507/"
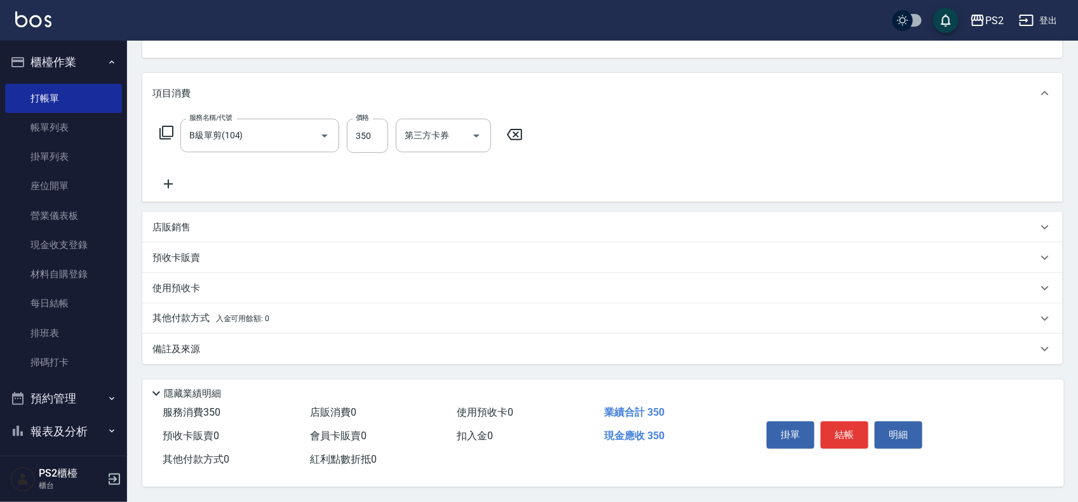
scroll to position [137, 0]
click at [858, 422] on button "結帳" at bounding box center [845, 435] width 48 height 27
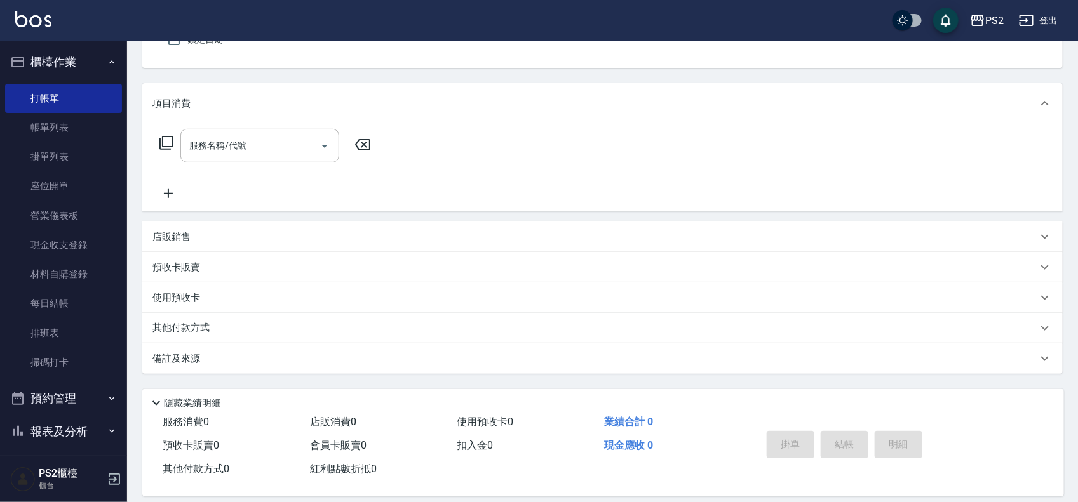
scroll to position [0, 0]
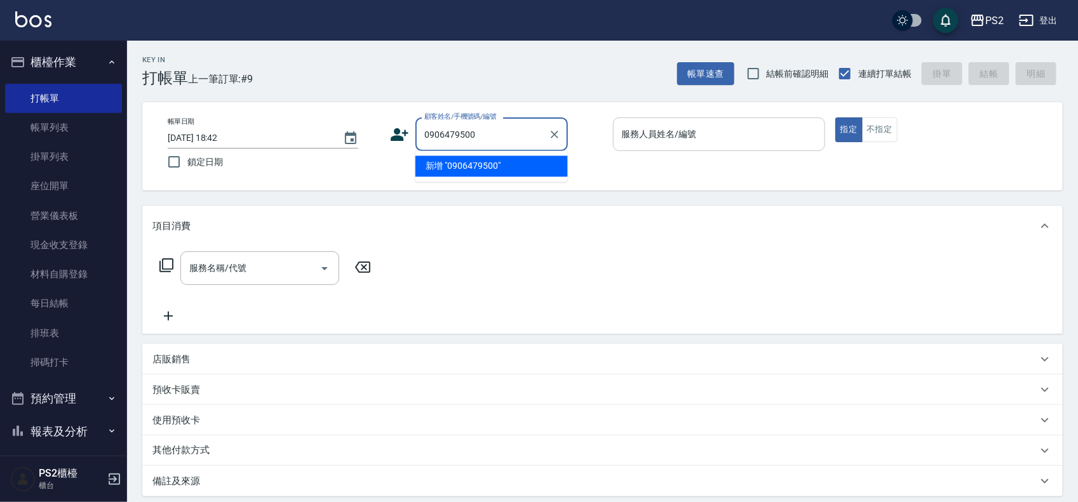
type input "0906479500"
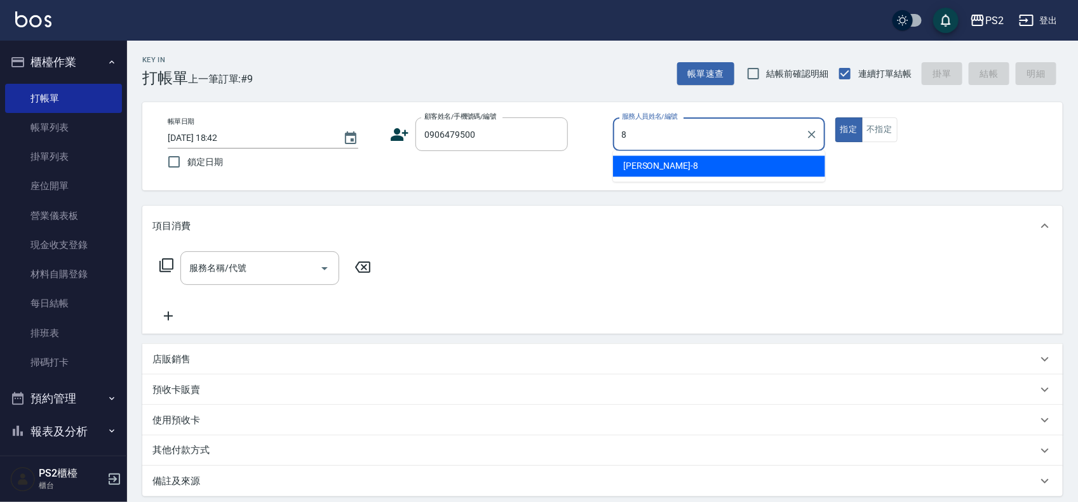
type input "Lori-8"
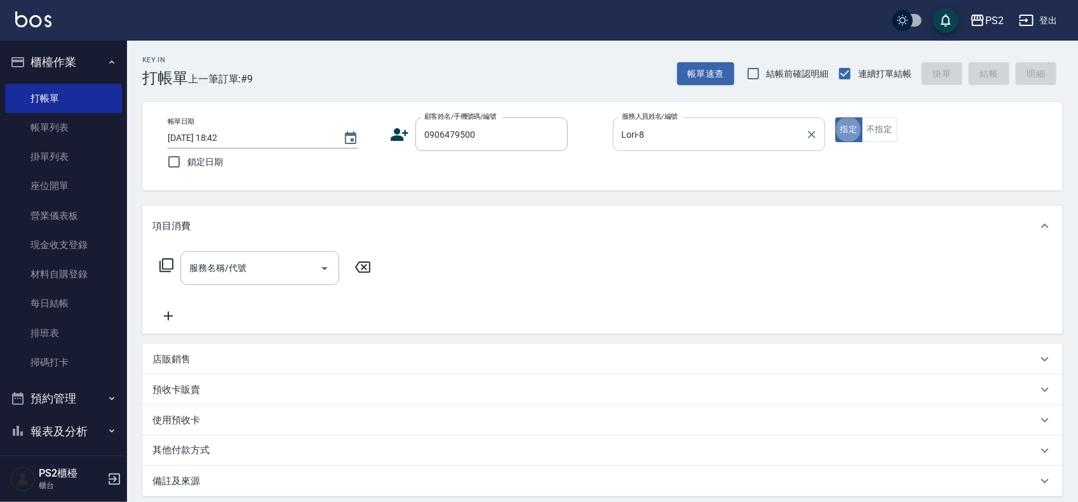
type input "1"
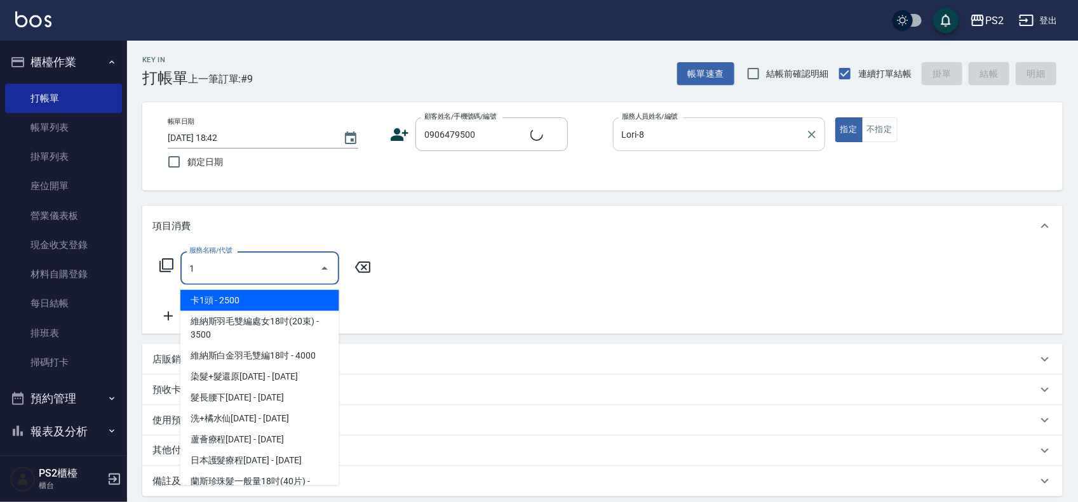
type input "[PERSON_NAME]/0906479500/"
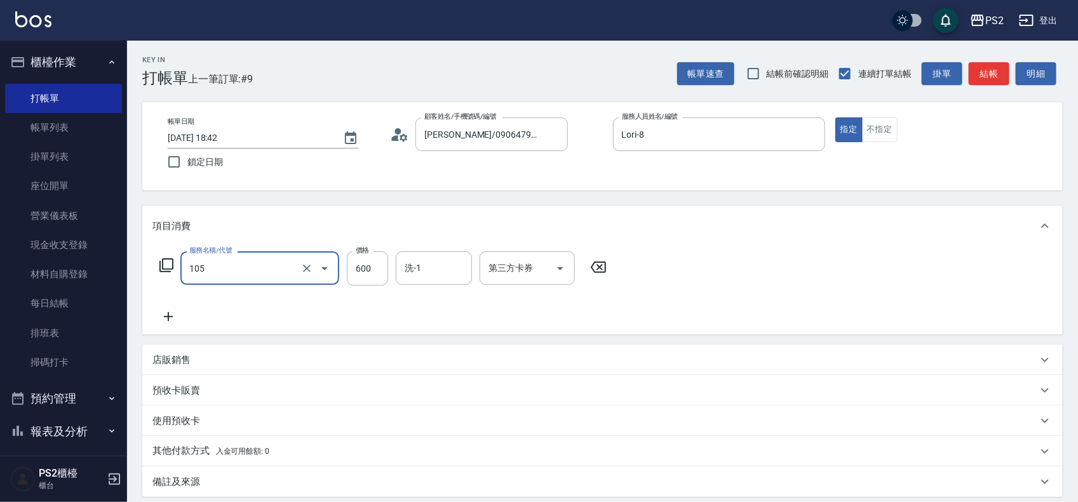
type input "A級洗剪600(105)"
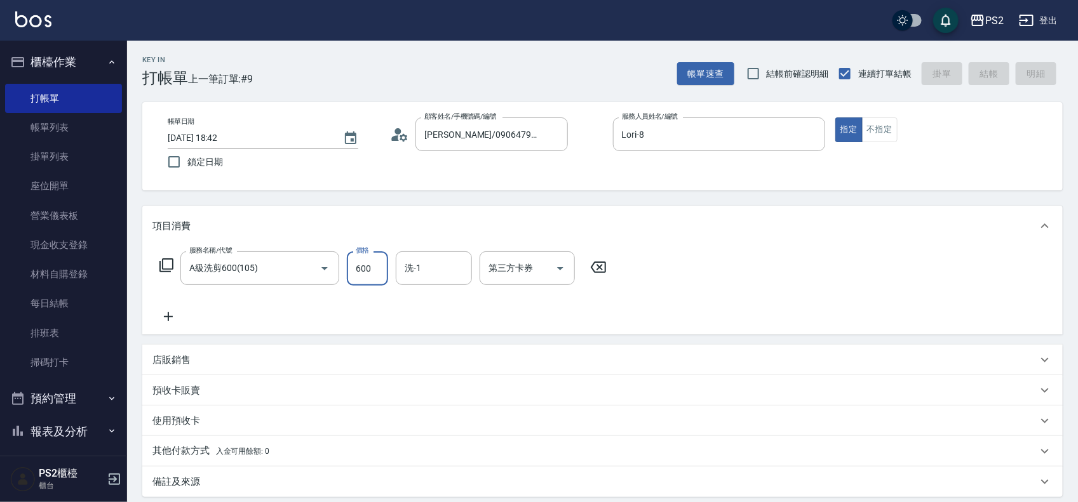
type input "2025/08/17 18:43"
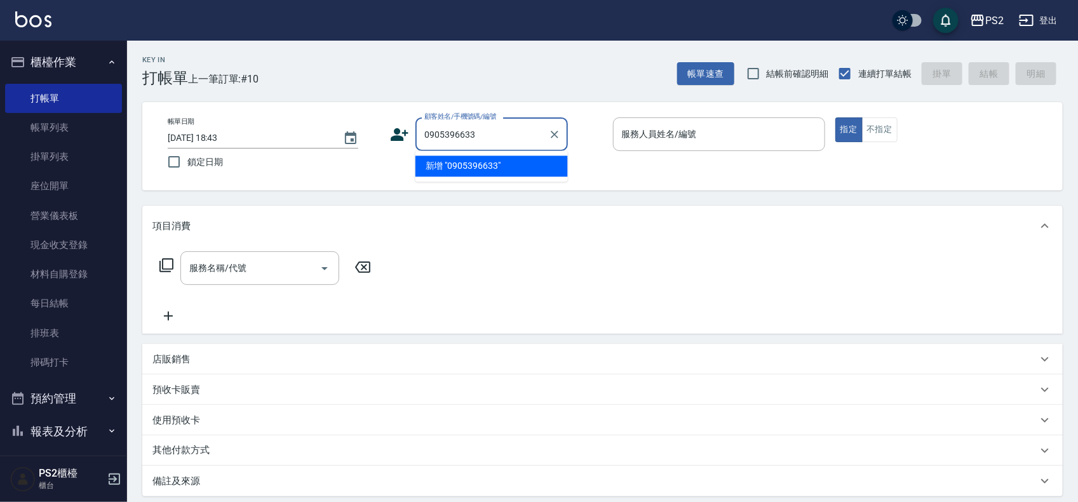
type input "0905396633"
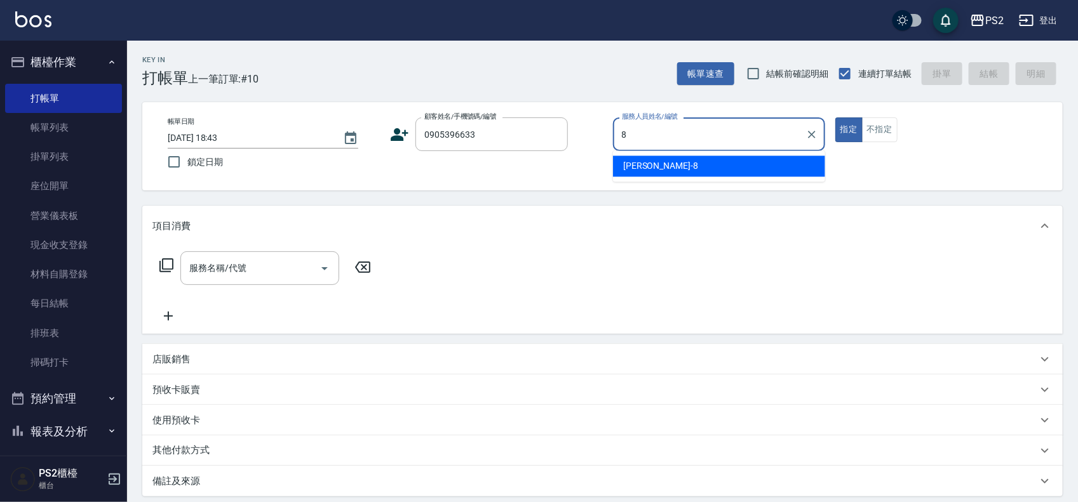
type input "Lori-8"
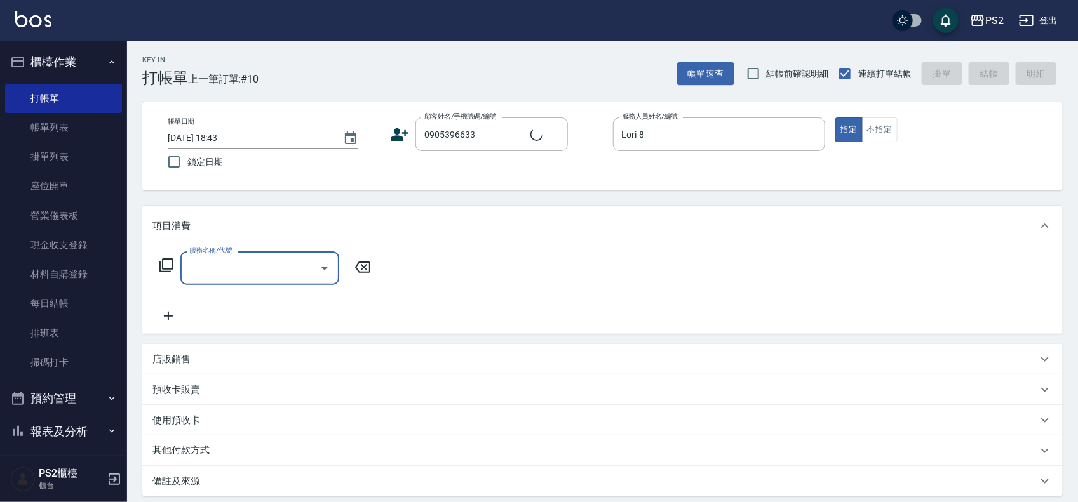
type input "[PERSON_NAME]/0905396633/"
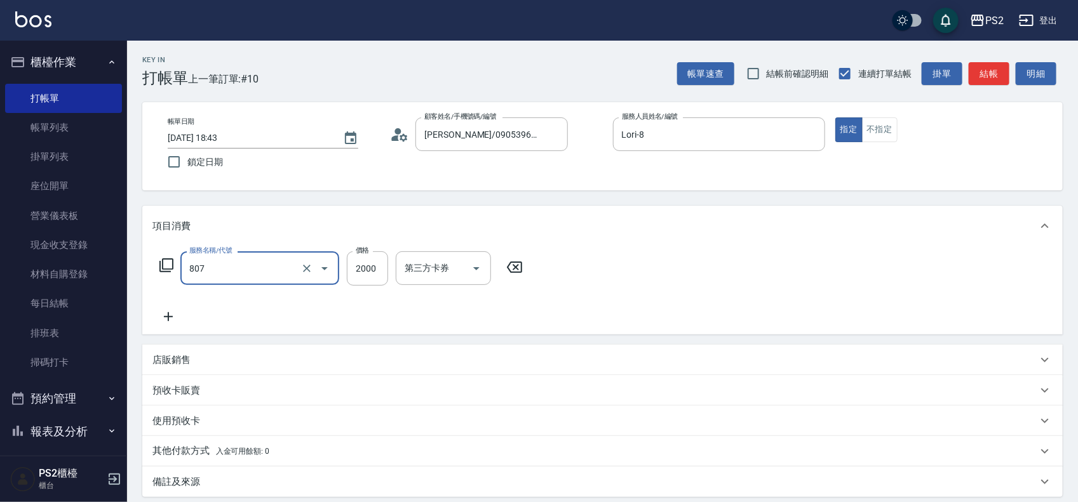
type input "SH熱朔單燙2000(807)"
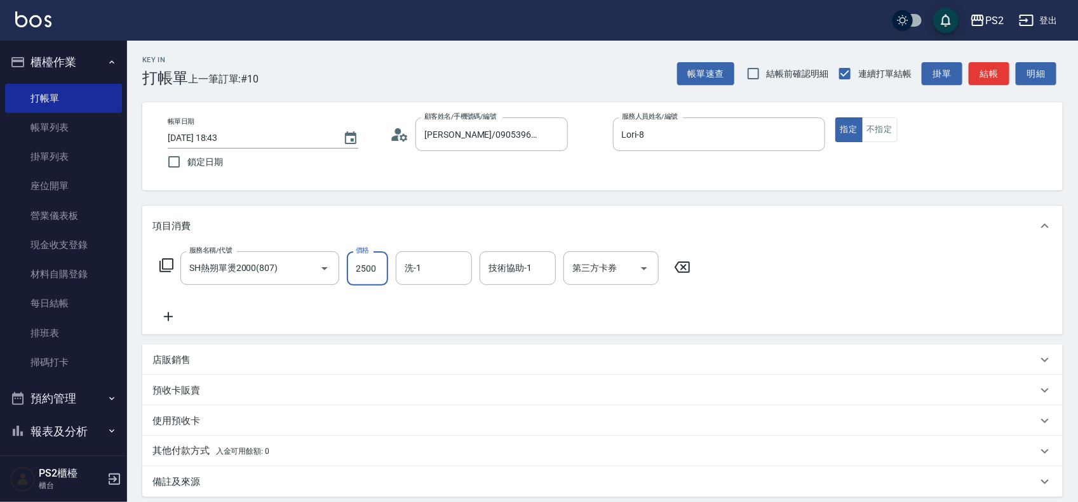
type input "2500"
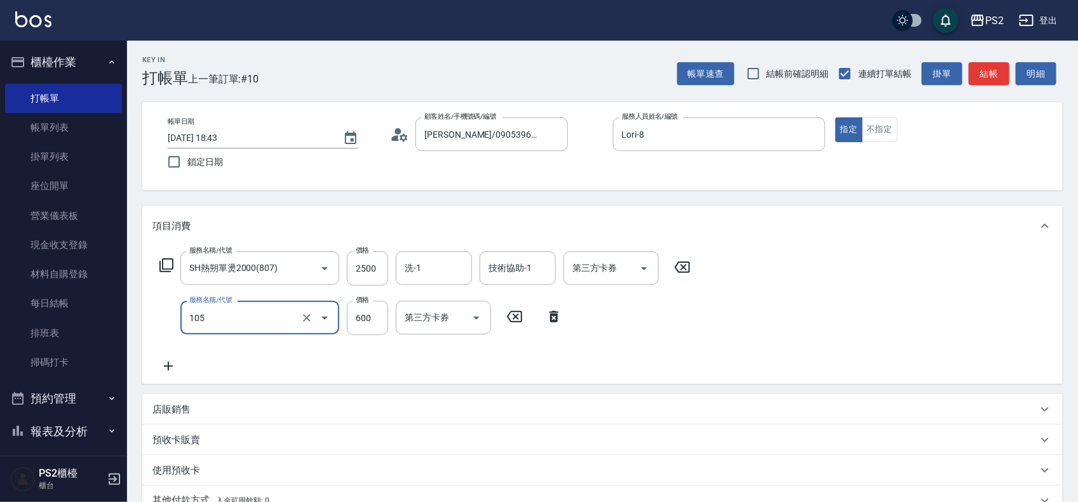
type input "A級洗剪600(105)"
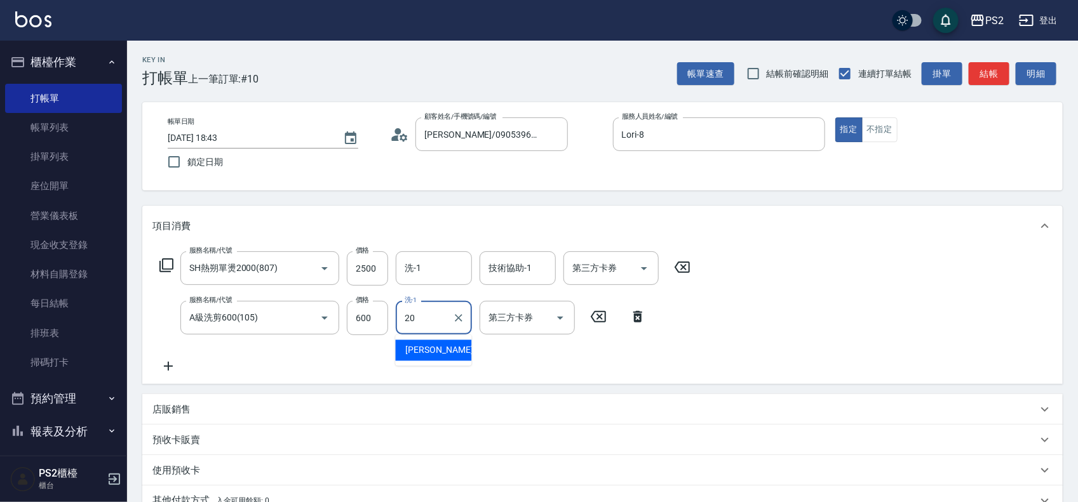
type input "冠霖-20"
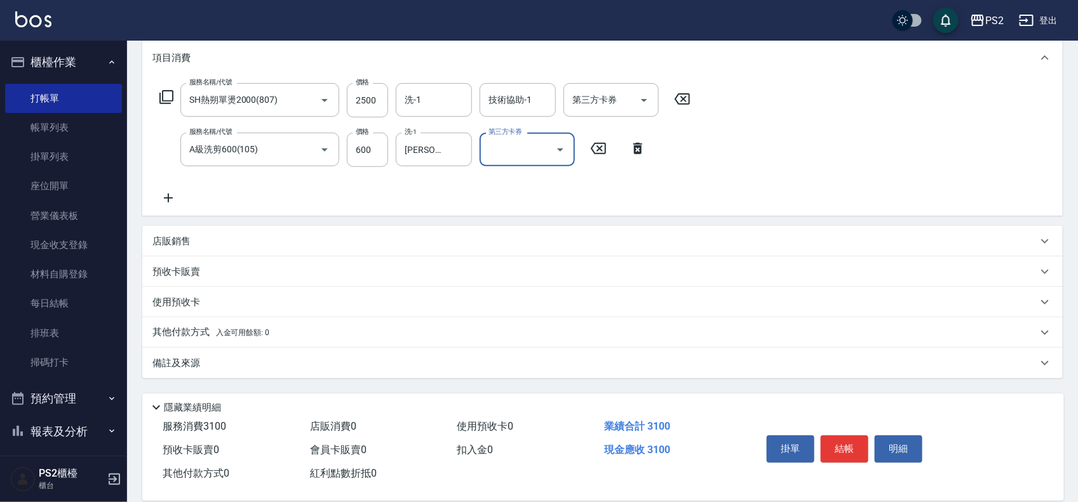
scroll to position [187, 0]
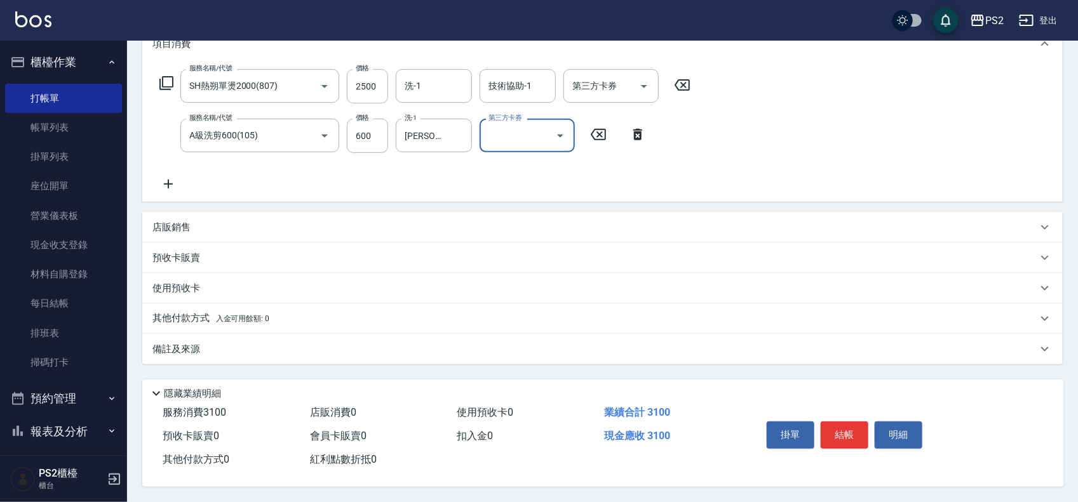
click at [275, 313] on div "其他付款方式 入金可用餘額: 0" at bounding box center [594, 319] width 885 height 14
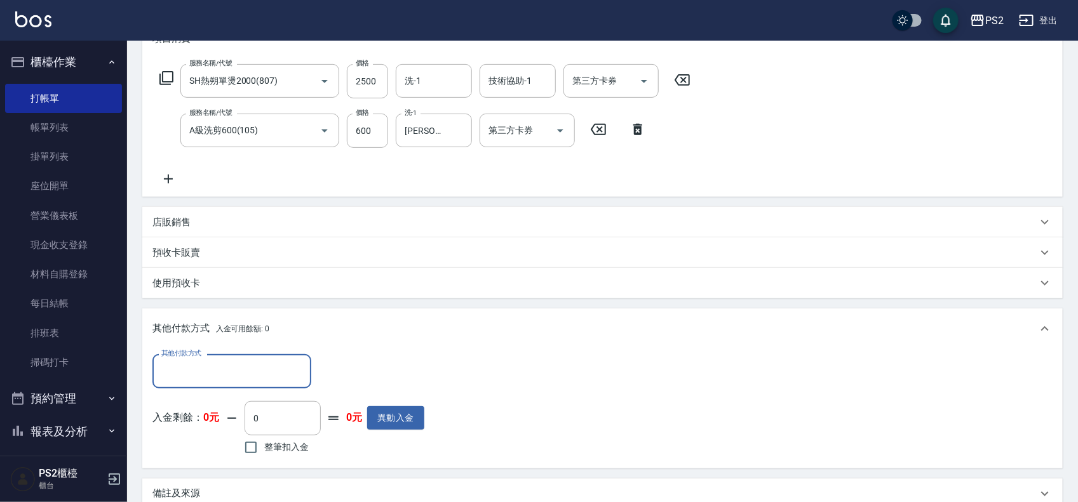
scroll to position [0, 0]
click at [177, 374] on input "其他付款方式" at bounding box center [231, 371] width 147 height 22
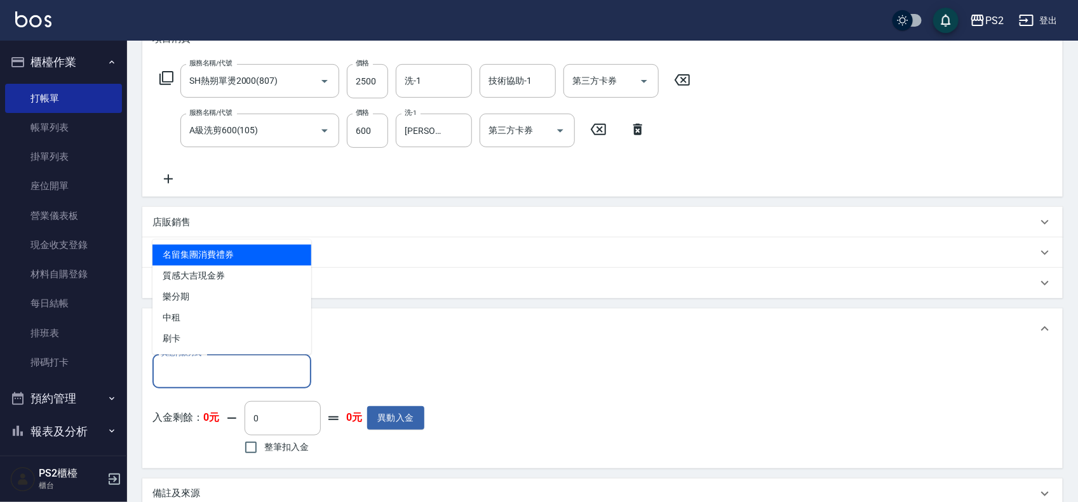
click at [185, 351] on ul "名留集團消費禮券 質感大吉現金券 樂分期 中租 刷卡" at bounding box center [231, 297] width 159 height 115
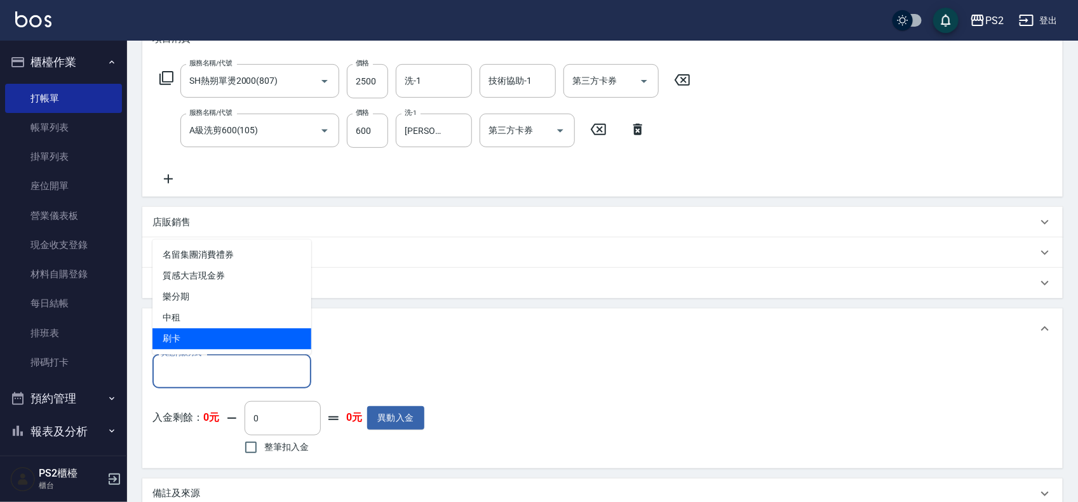
drag, startPoint x: 185, startPoint y: 341, endPoint x: 268, endPoint y: 367, distance: 86.6
click at [185, 340] on span "刷卡" at bounding box center [231, 339] width 159 height 21
type input "刷卡"
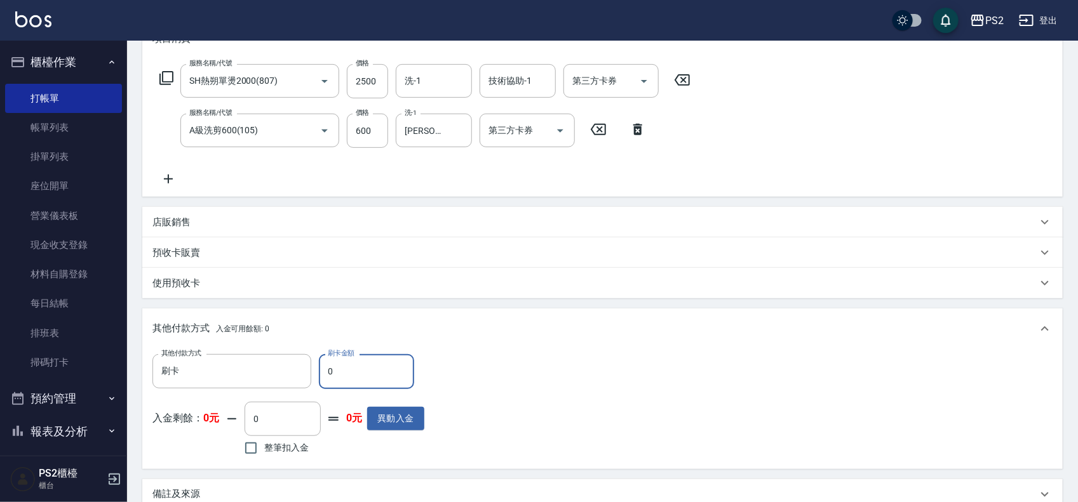
drag, startPoint x: 358, startPoint y: 379, endPoint x: 318, endPoint y: 379, distance: 39.4
click at [319, 379] on input "0" at bounding box center [366, 371] width 95 height 34
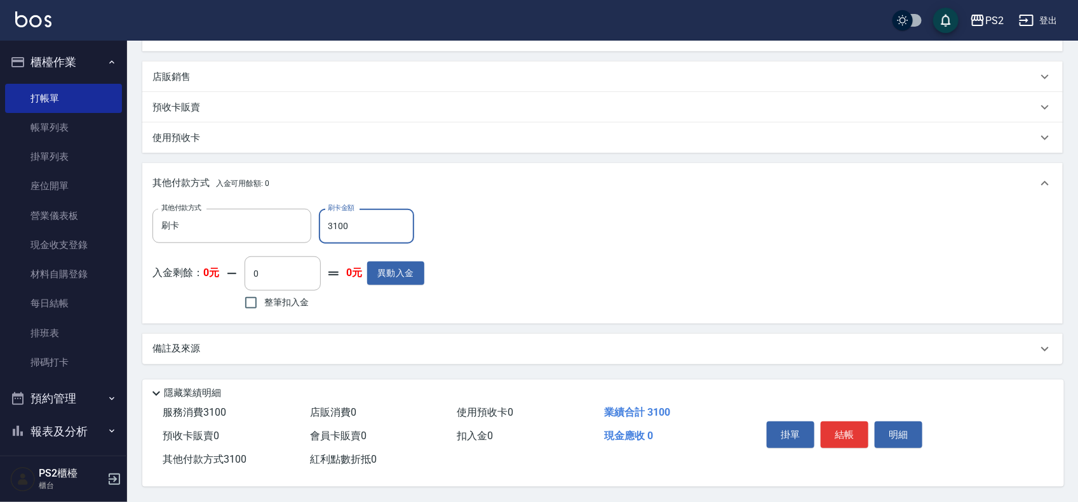
scroll to position [337, 0]
type input "3100"
drag, startPoint x: 855, startPoint y: 429, endPoint x: 831, endPoint y: 415, distance: 28.2
click at [854, 429] on button "結帳" at bounding box center [845, 435] width 48 height 27
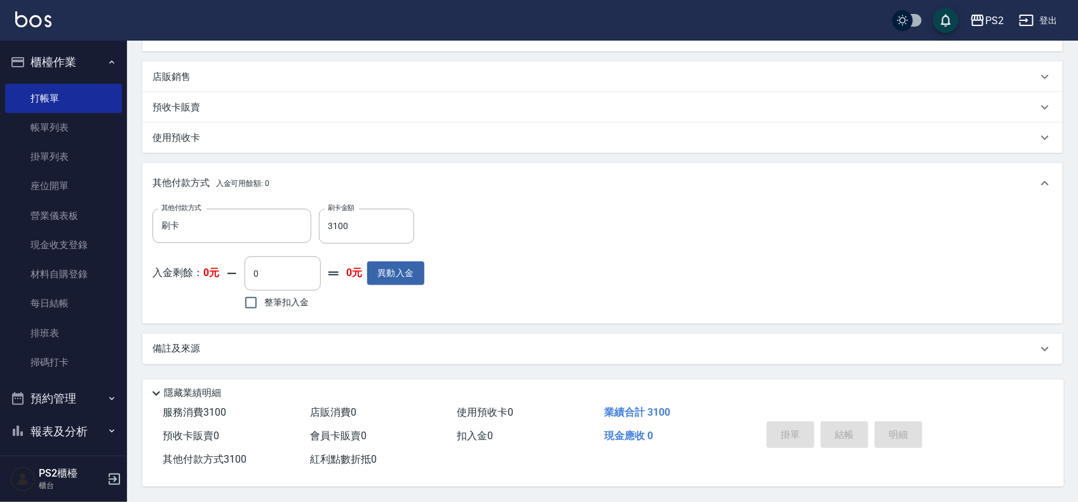
type input "2025/08/17 19:31"
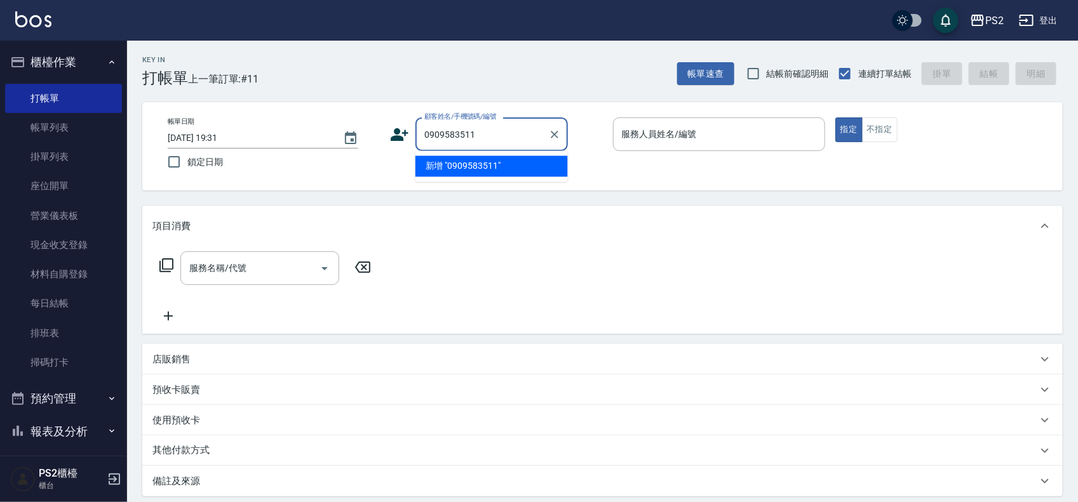
type input "0909583511"
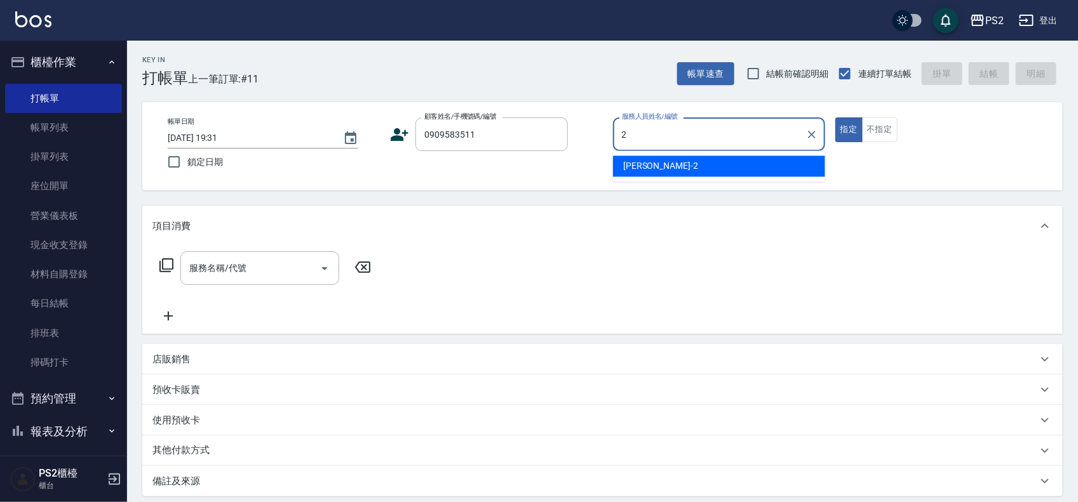
type input "Jason-2"
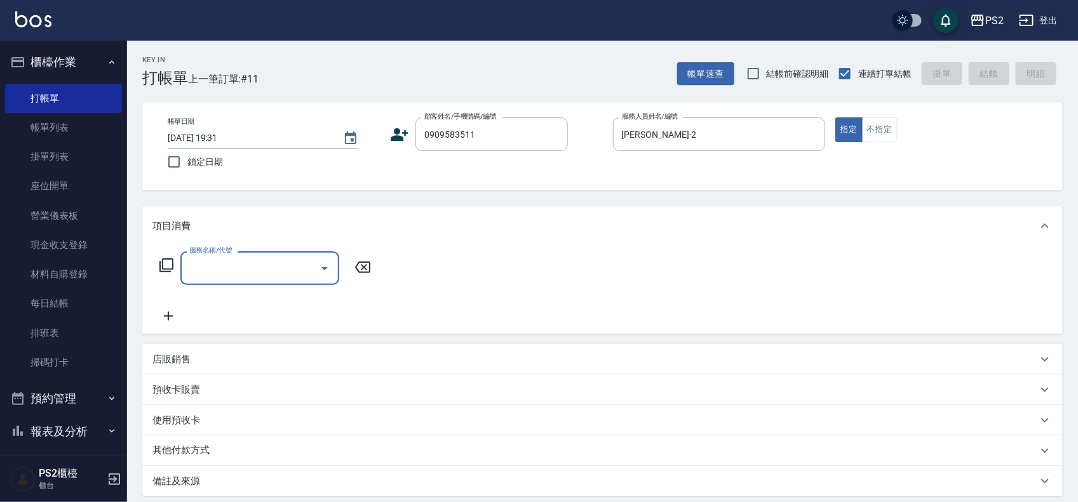
click at [402, 140] on icon at bounding box center [400, 134] width 18 height 13
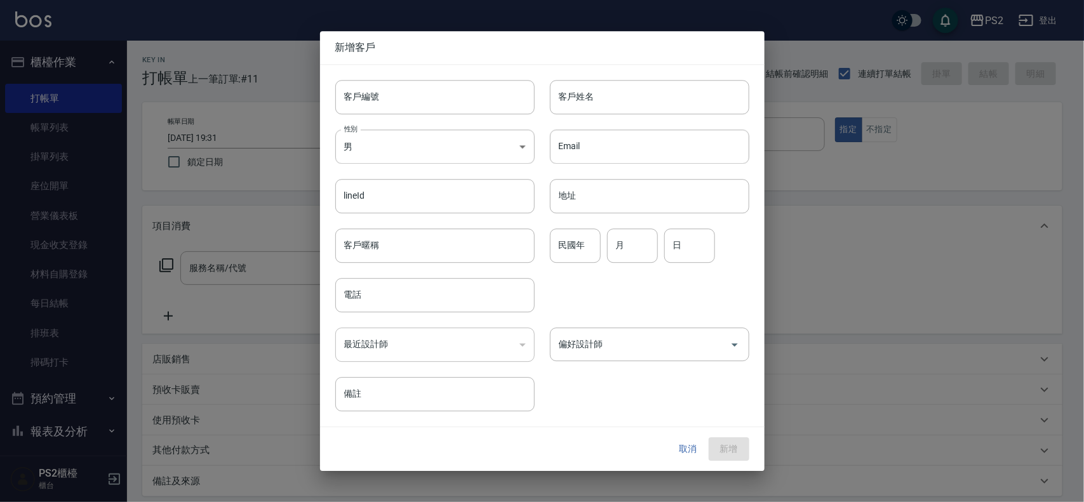
type input "0909583511"
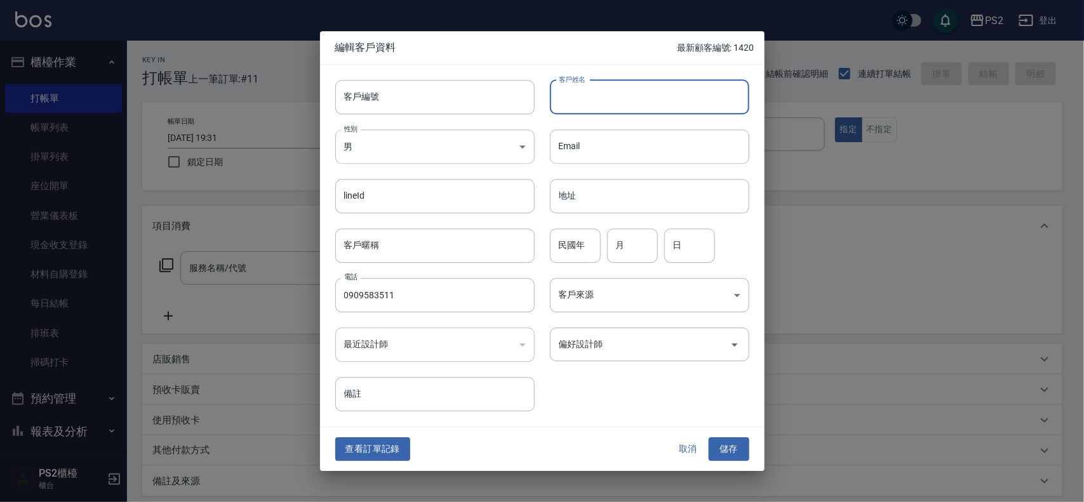
click at [576, 105] on input "客戶姓名" at bounding box center [649, 97] width 199 height 34
type input "[PERSON_NAME]"
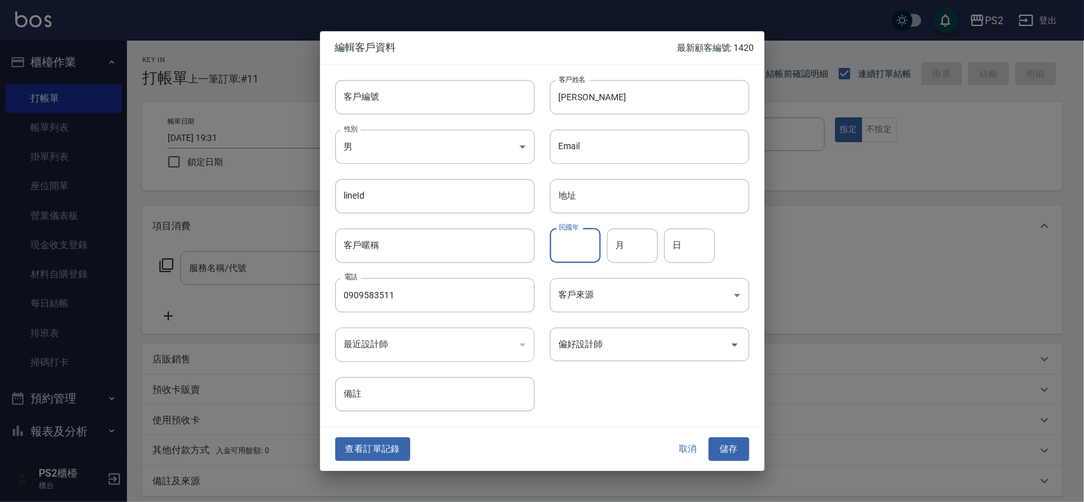
click at [595, 245] on input "民國年" at bounding box center [575, 246] width 51 height 34
type input "89"
type input "5"
type input "11"
click at [729, 451] on button "儲存" at bounding box center [729, 450] width 41 height 24
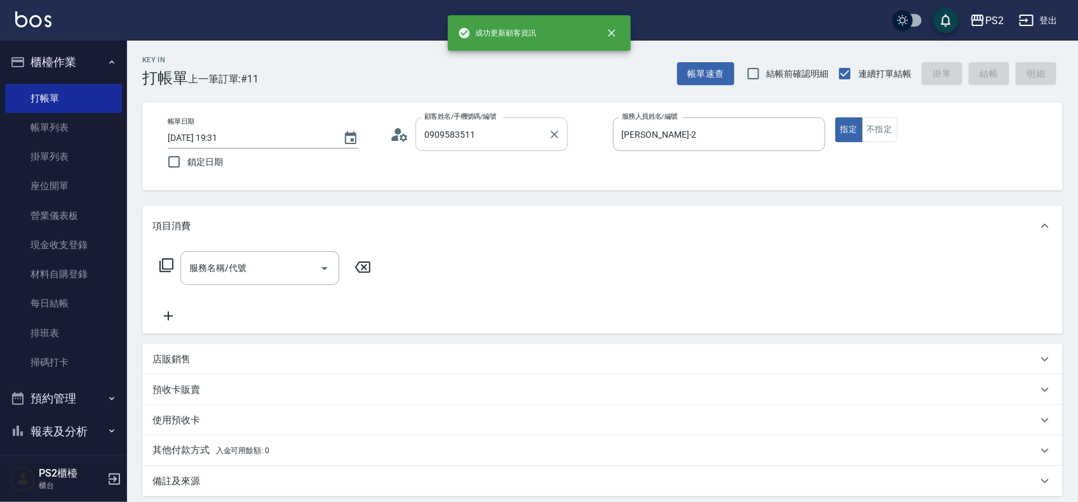
click at [499, 131] on input "0909583511" at bounding box center [482, 134] width 122 height 22
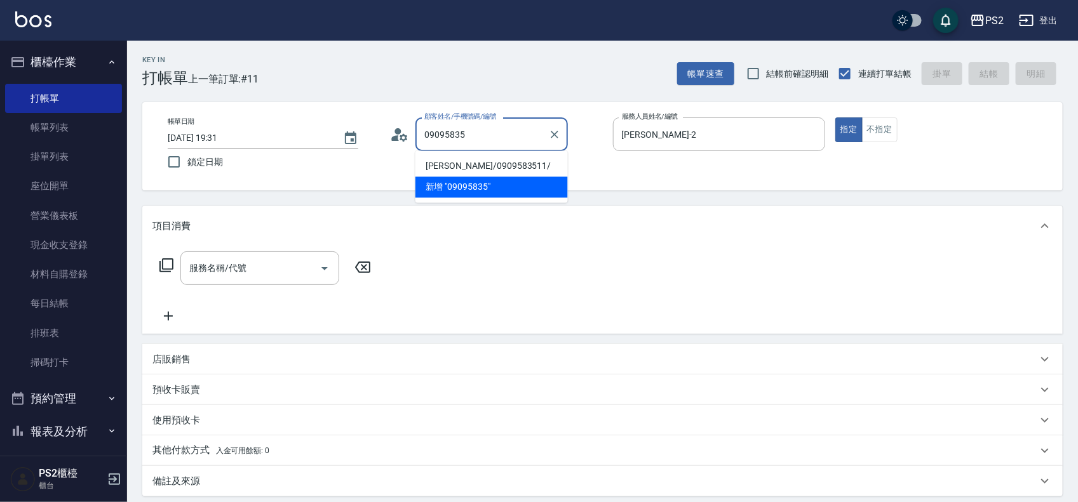
click at [491, 161] on li "[PERSON_NAME]/0909583511/" at bounding box center [491, 166] width 152 height 21
type input "[PERSON_NAME]/0909583511/"
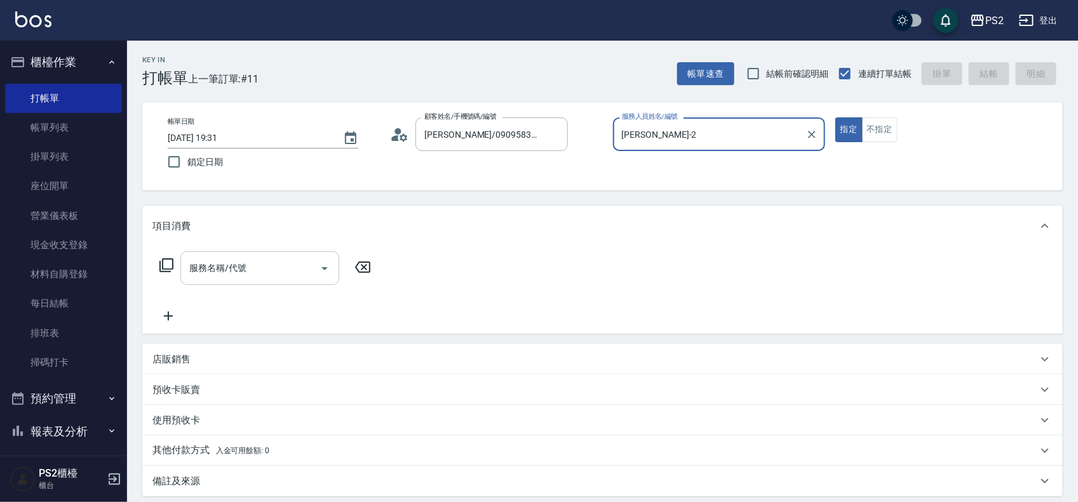
click at [231, 261] on div "服務名稱/代號 服務名稱/代號" at bounding box center [259, 269] width 159 height 34
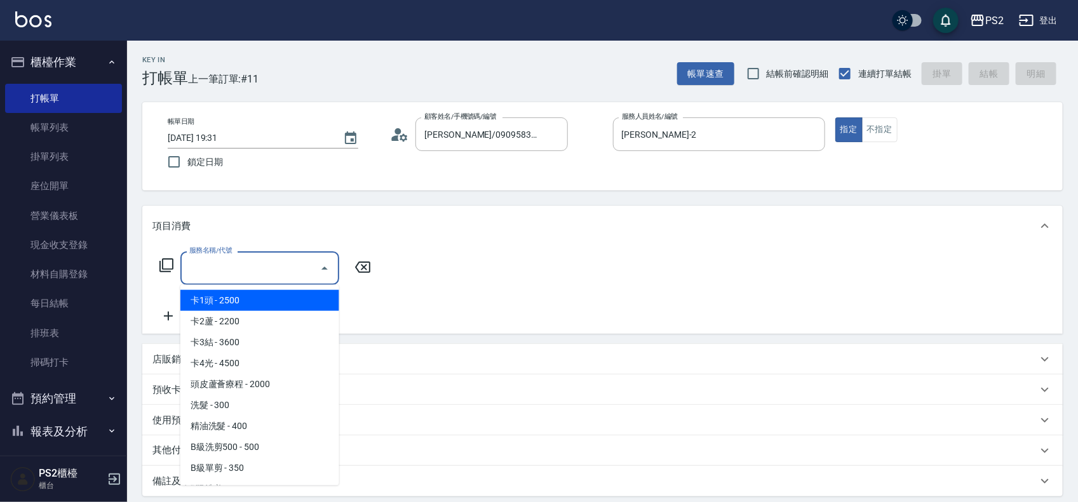
type input "8"
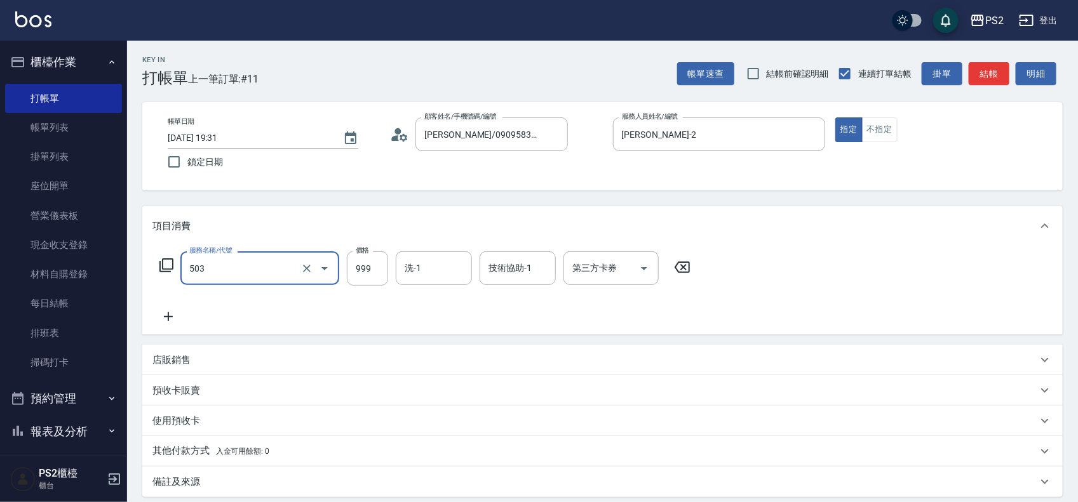
type input "廣告染髮(503)"
type input "1299"
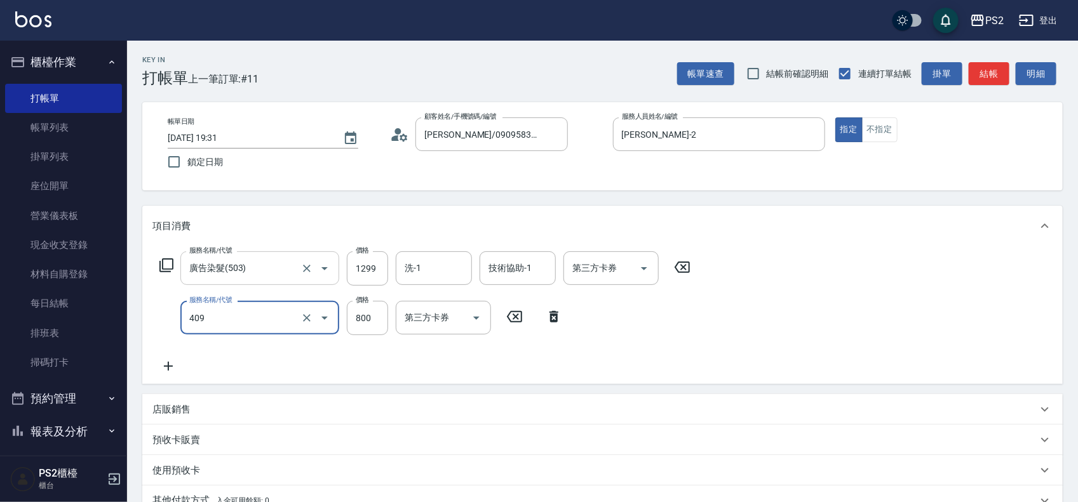
type input "髮長肩帶下800(409)"
type input "1000"
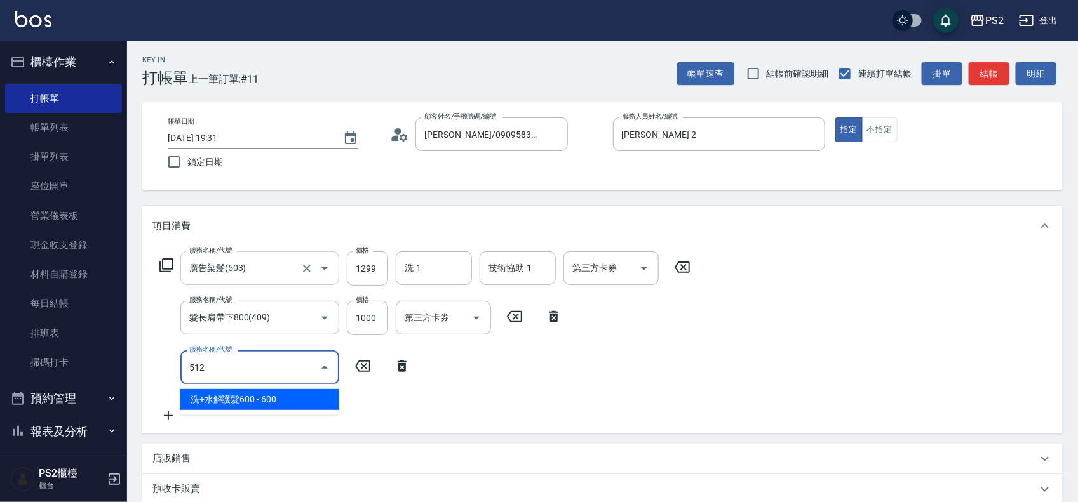
type input "洗+水解護髮600(512)"
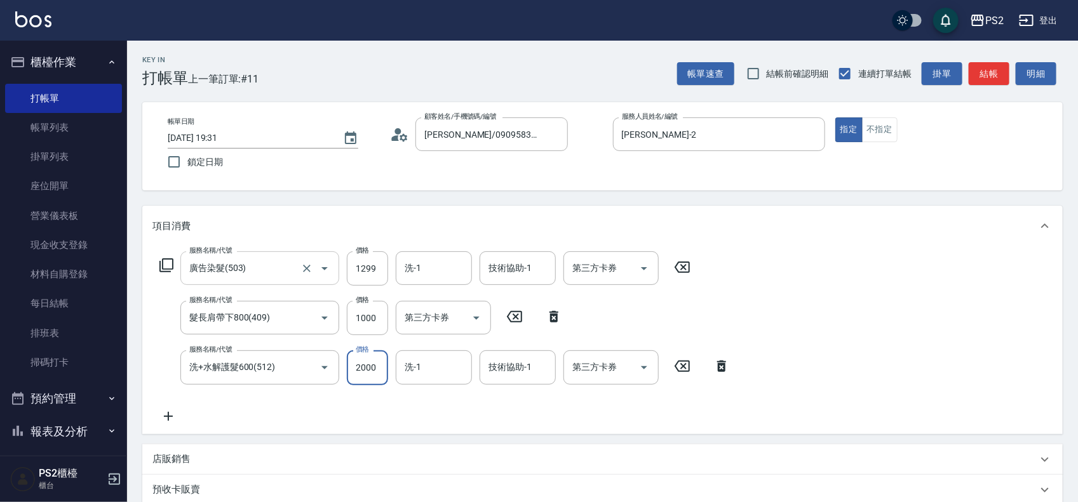
type input "2000"
type input "培芯-33"
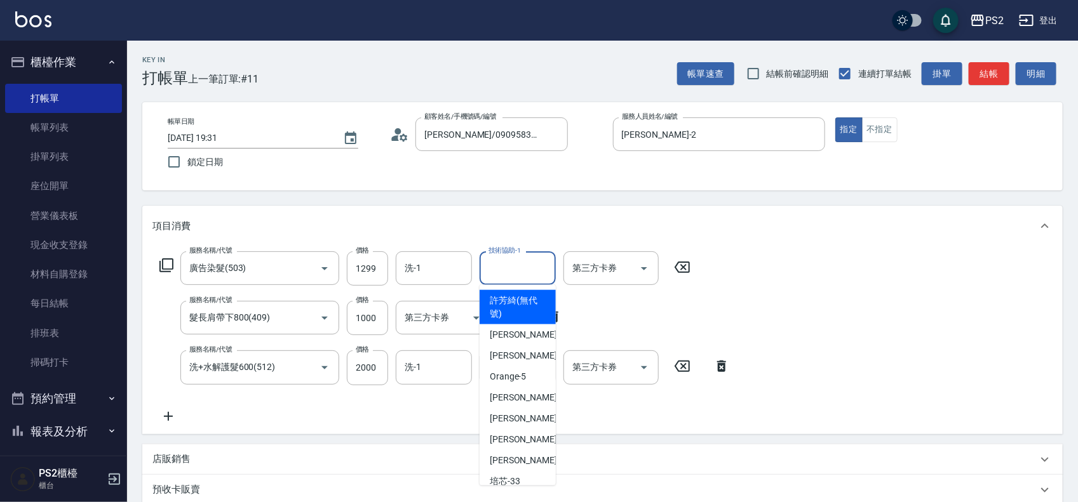
click at [536, 271] on input "技術協助-1" at bounding box center [517, 268] width 65 height 22
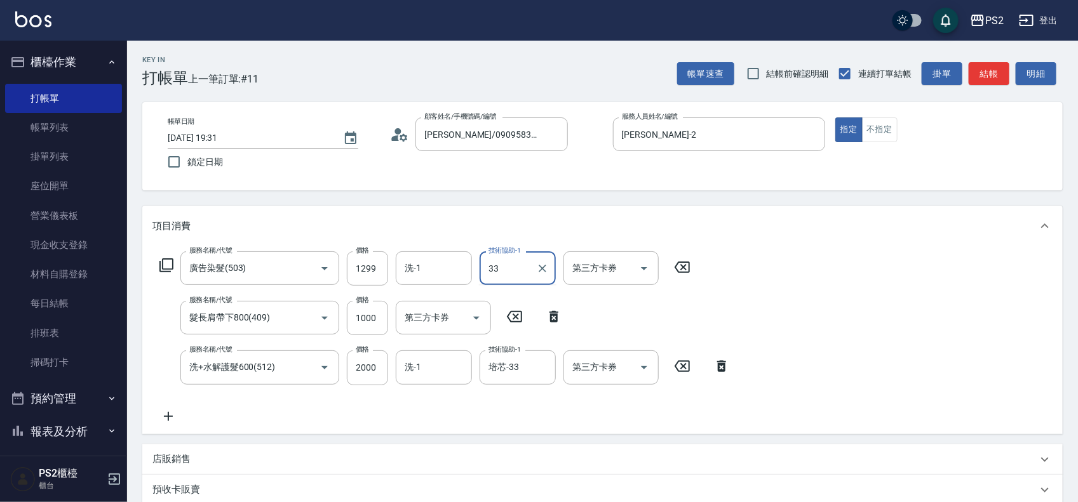
type input "培芯-33"
click at [415, 265] on input "洗-1" at bounding box center [433, 268] width 65 height 22
type input "培芯-33"
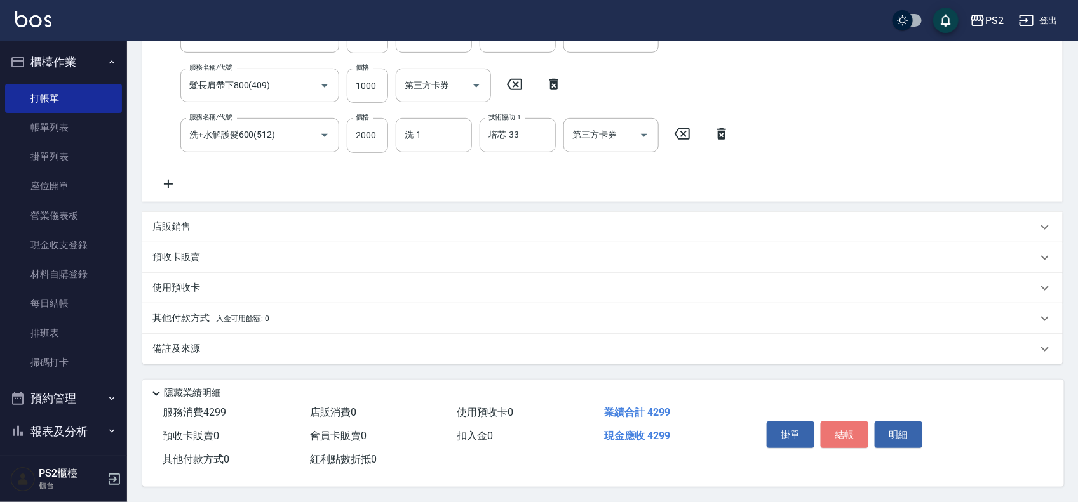
click at [837, 437] on button "結帳" at bounding box center [845, 435] width 48 height 27
type input "2025/08/17 19:32"
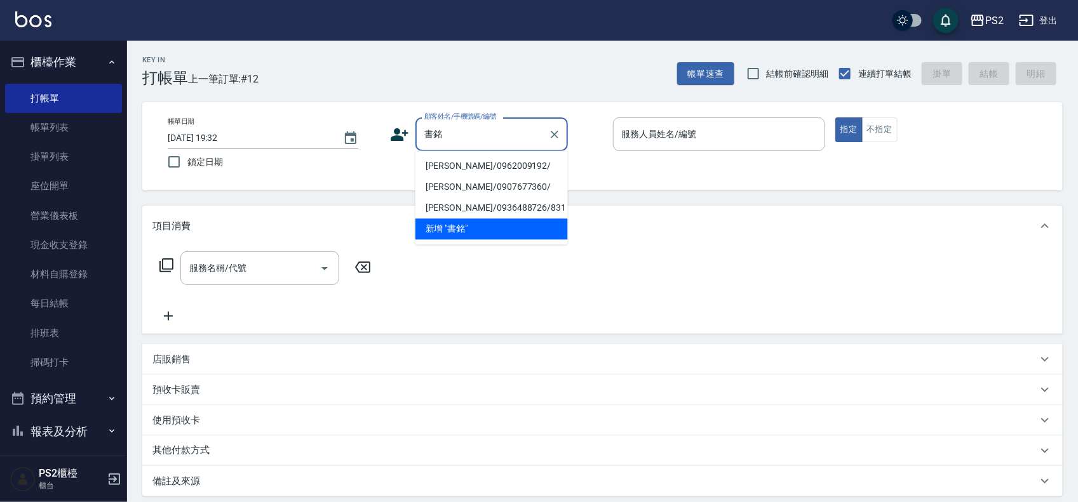
click at [497, 162] on li "[PERSON_NAME]/0962009192/" at bounding box center [491, 166] width 152 height 21
type input "[PERSON_NAME]/0962009192/"
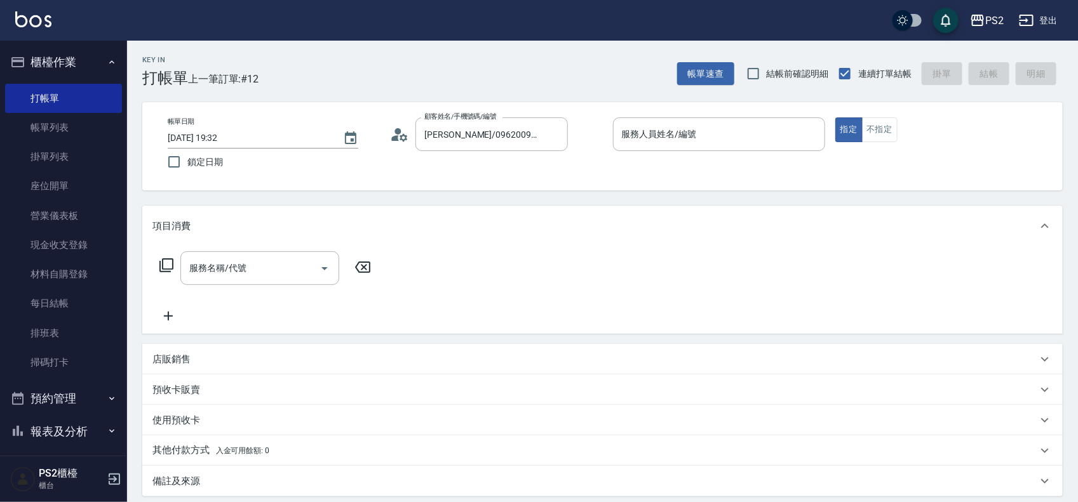
click at [390, 128] on icon at bounding box center [399, 134] width 19 height 19
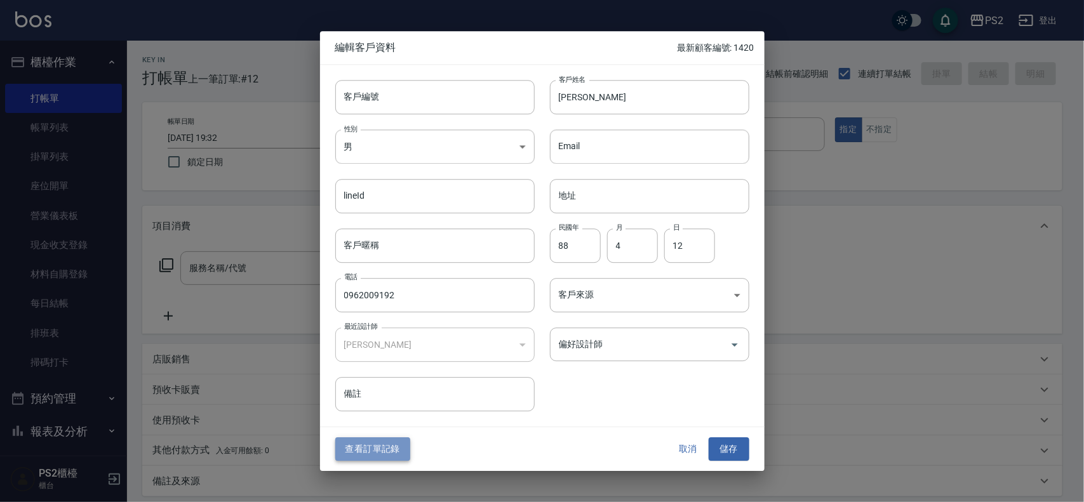
click at [354, 455] on button "查看訂單記錄" at bounding box center [372, 450] width 75 height 24
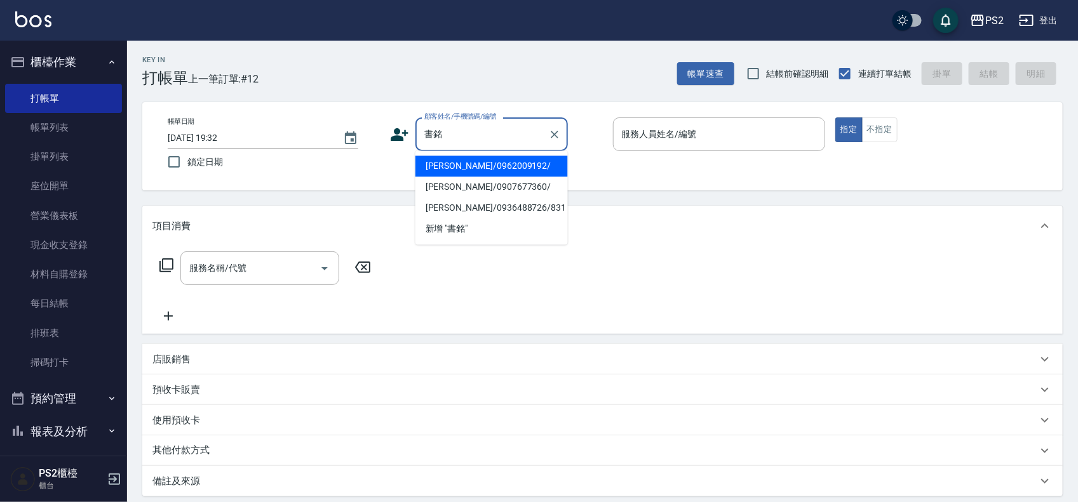
click at [511, 170] on li "[PERSON_NAME]/0962009192/" at bounding box center [491, 166] width 152 height 21
type input "[PERSON_NAME]/0962009192/"
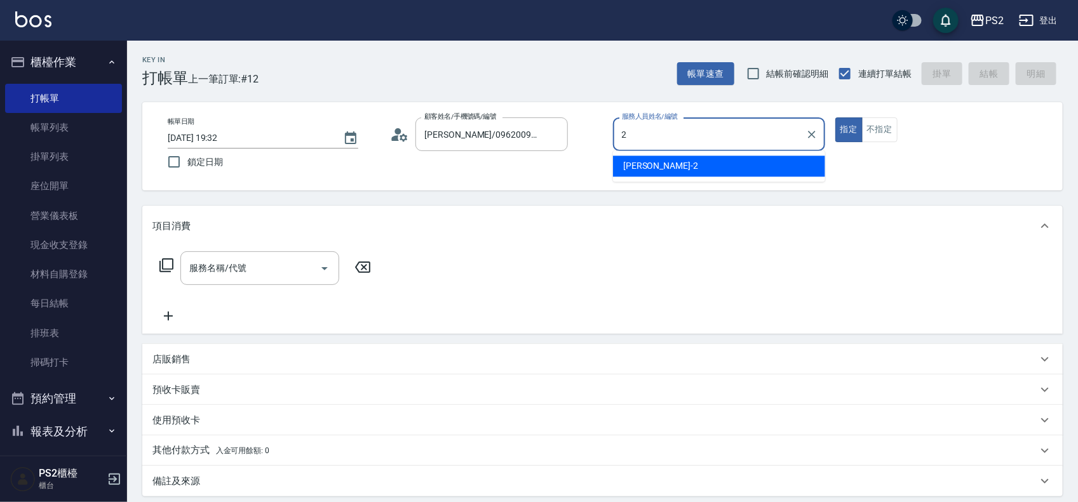
type input "Jason-2"
type button "true"
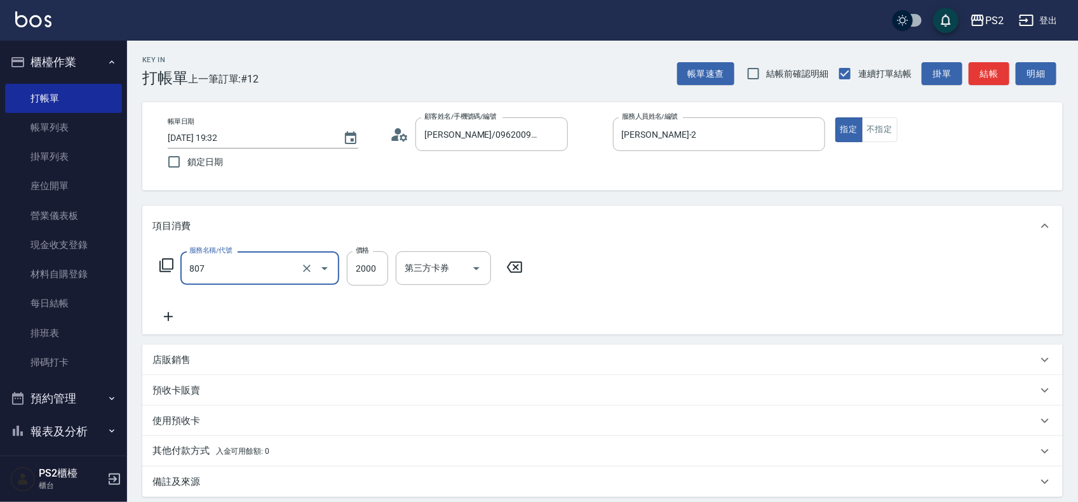
type input "SH熱朔單燙2000(807)"
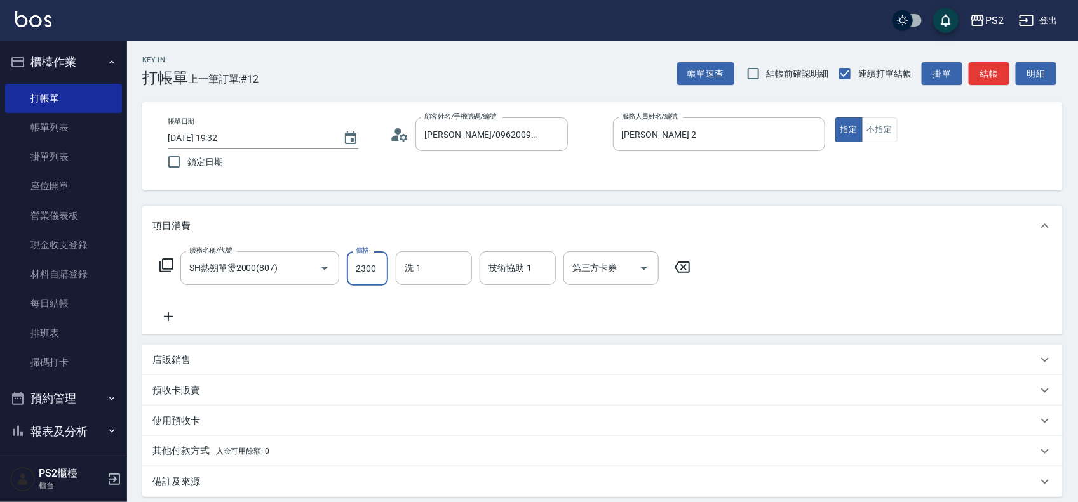
type input "2300"
click at [197, 360] on div "店販銷售" at bounding box center [594, 360] width 885 height 13
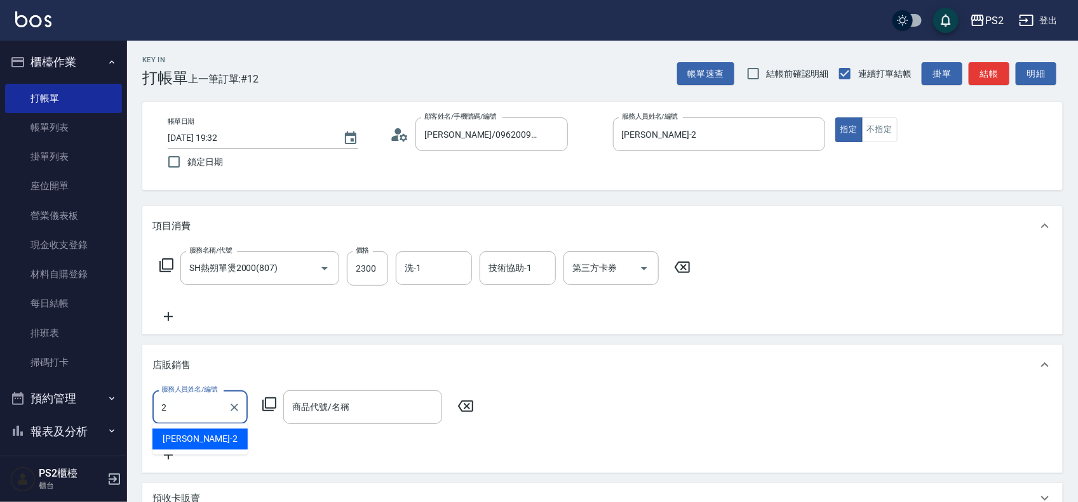
type input "Jason-2"
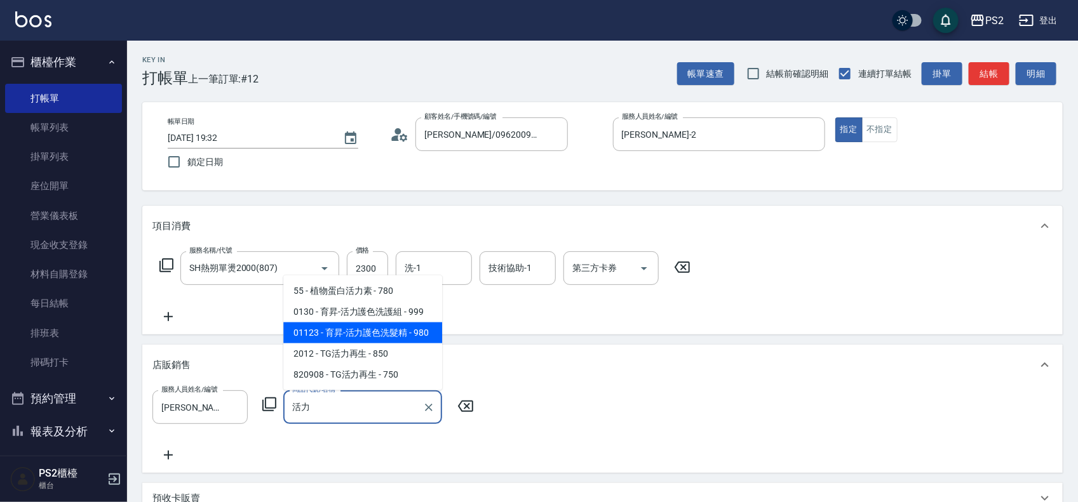
click at [330, 332] on span "01123 - 育昇-活力護色洗髮精 - 980" at bounding box center [362, 333] width 159 height 21
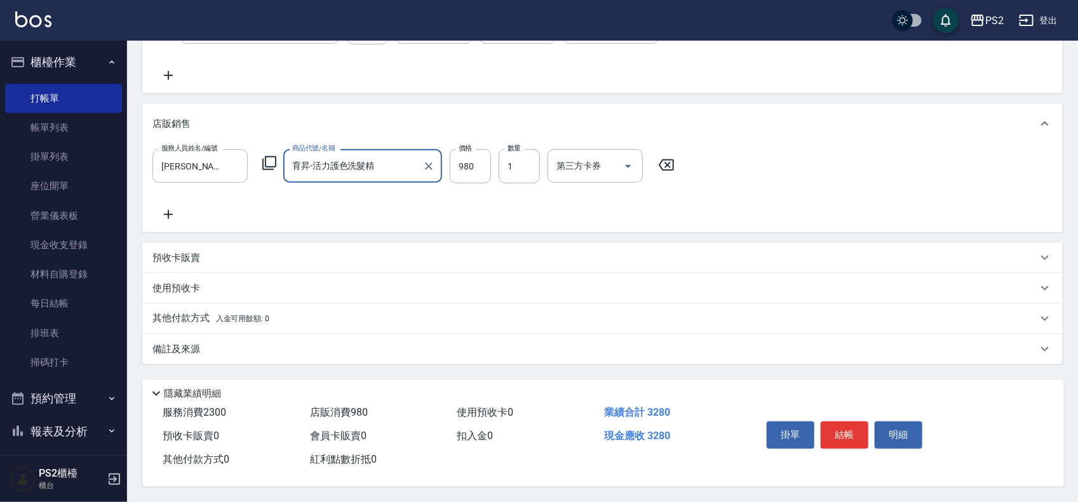
scroll to position [246, 0]
type input "育昇-活力護色洗髮精"
click at [842, 427] on button "結帳" at bounding box center [845, 435] width 48 height 27
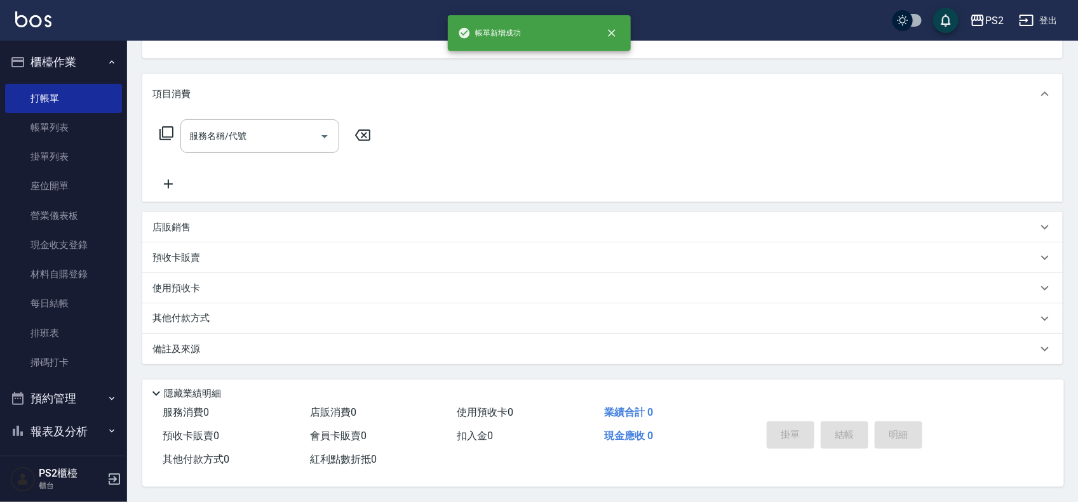
scroll to position [0, 0]
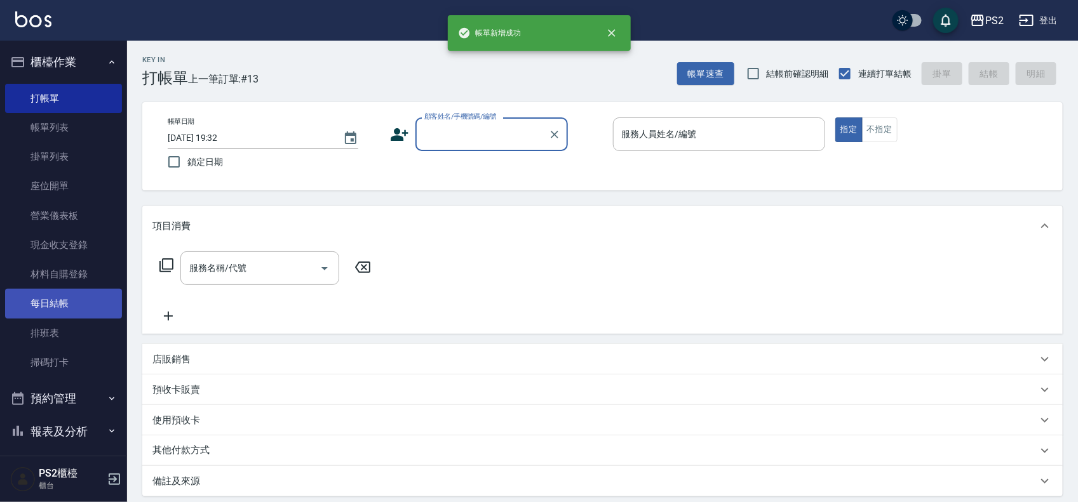
click at [62, 302] on link "每日結帳" at bounding box center [63, 303] width 117 height 29
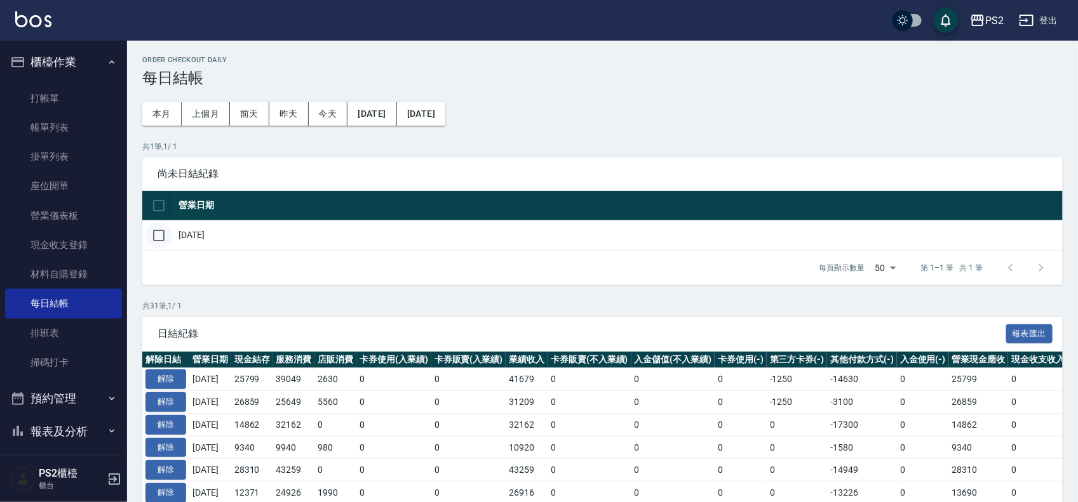
click at [164, 234] on input "checkbox" at bounding box center [158, 235] width 27 height 27
checkbox input "true"
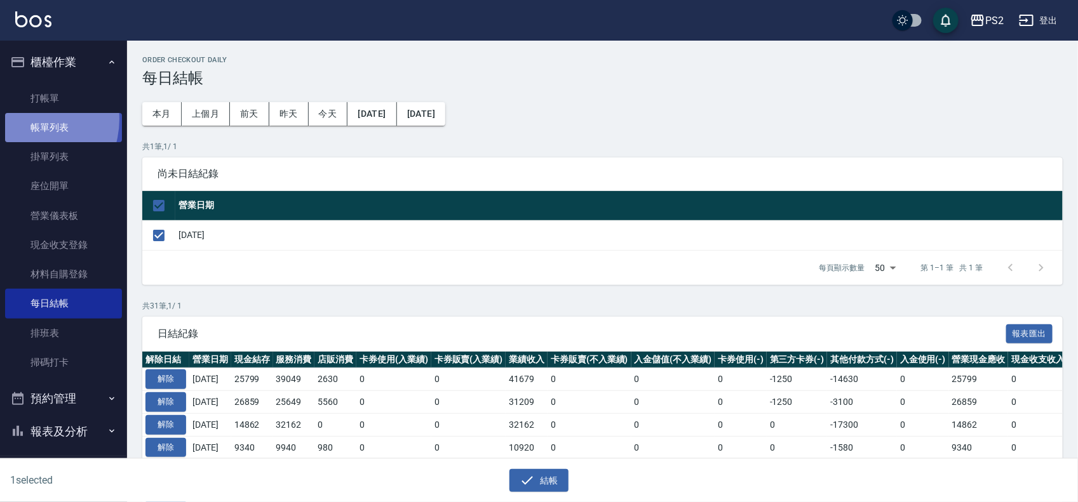
click at [24, 119] on link "帳單列表" at bounding box center [63, 127] width 117 height 29
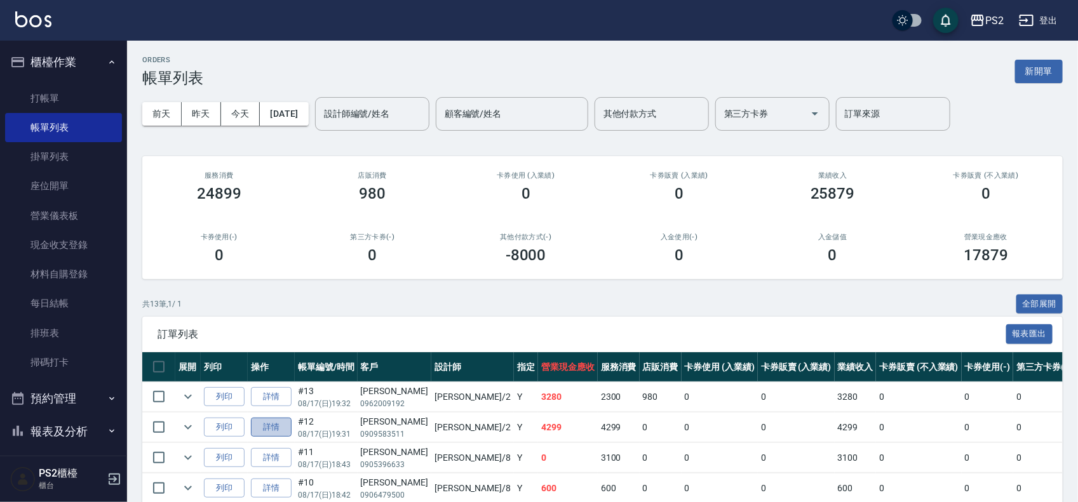
click at [274, 423] on link "詳情" at bounding box center [271, 428] width 41 height 20
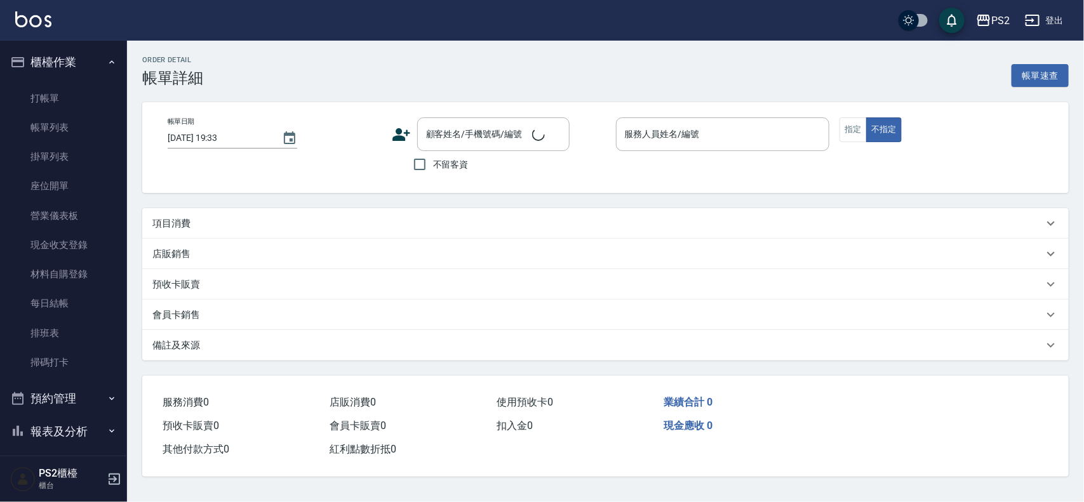
type input "2025/08/17 19:31"
type input "Jason-2"
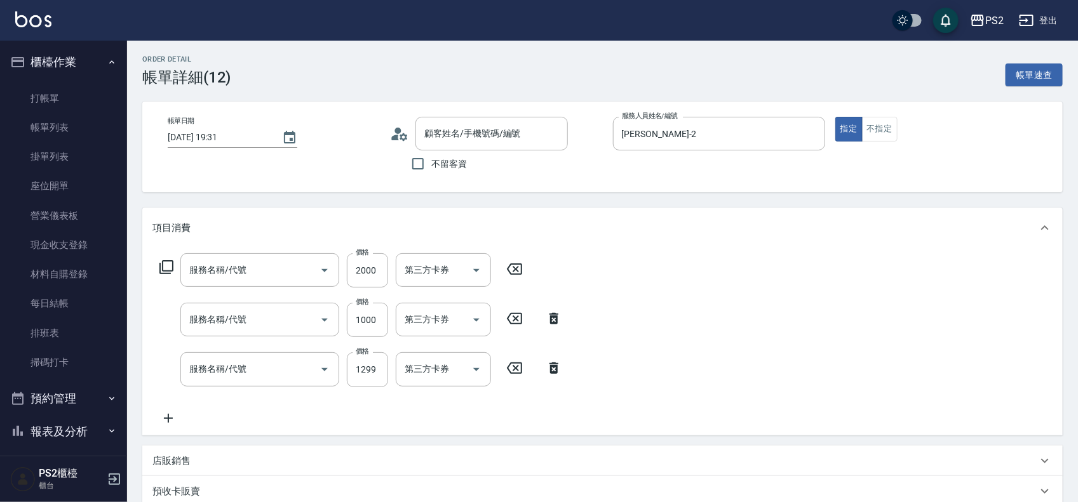
type input "[PERSON_NAME]/0909583511/"
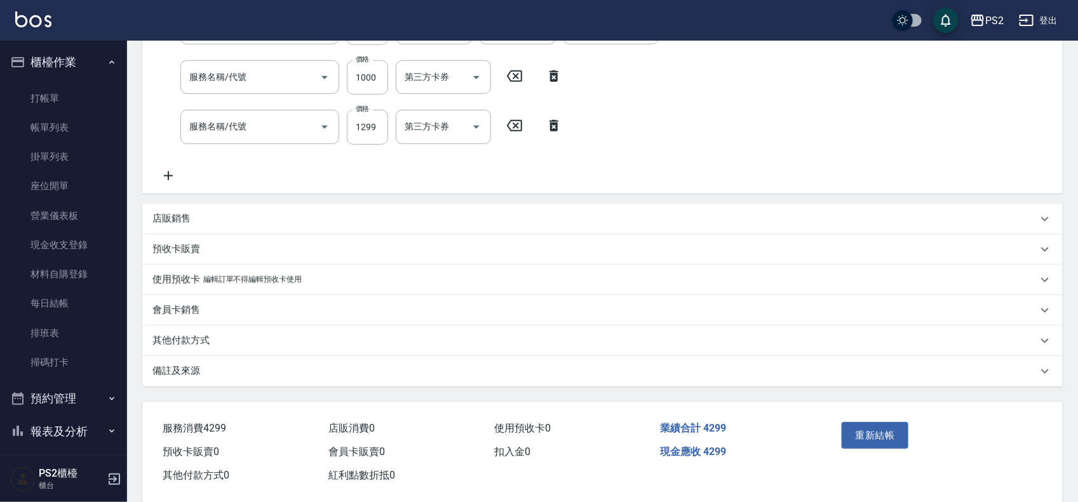
scroll to position [264, 0]
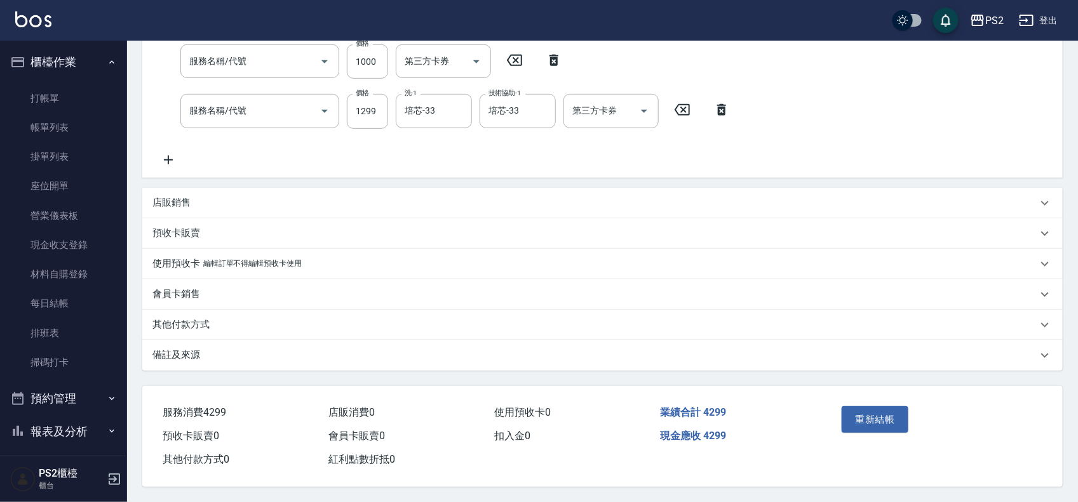
type input "洗+水解護髮600(512)"
type input "髮長肩帶下800(409)"
type input "廣告染髮(503)"
click at [211, 311] on div "其他付款方式" at bounding box center [602, 325] width 920 height 30
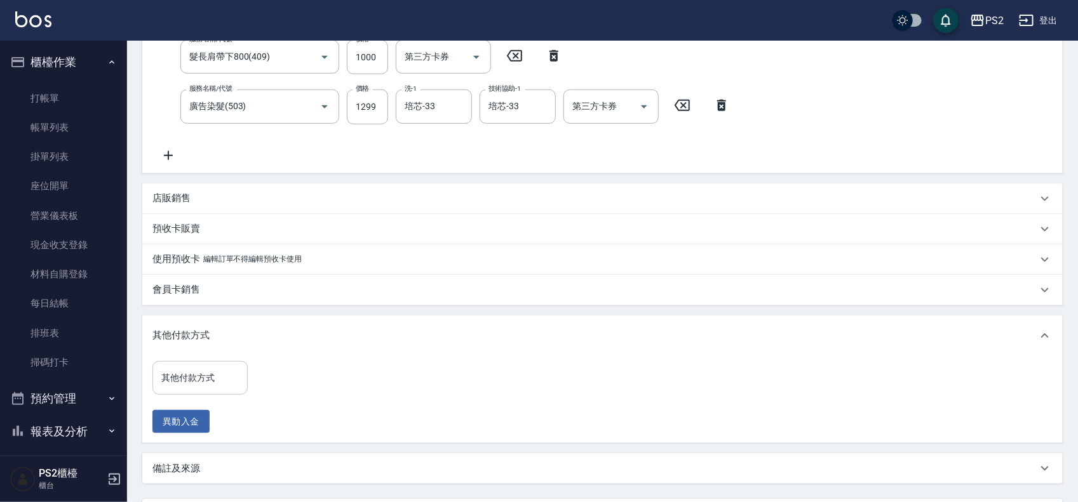
click at [179, 379] on input "其他付款方式" at bounding box center [200, 378] width 84 height 22
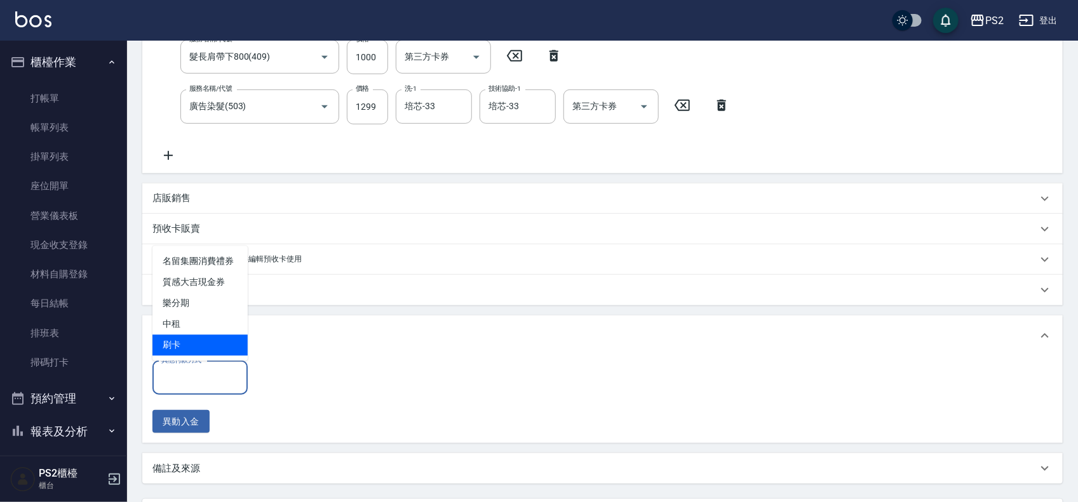
drag, startPoint x: 205, startPoint y: 344, endPoint x: 226, endPoint y: 356, distance: 24.7
click at [205, 344] on span "刷卡" at bounding box center [199, 345] width 95 height 21
type input "刷卡"
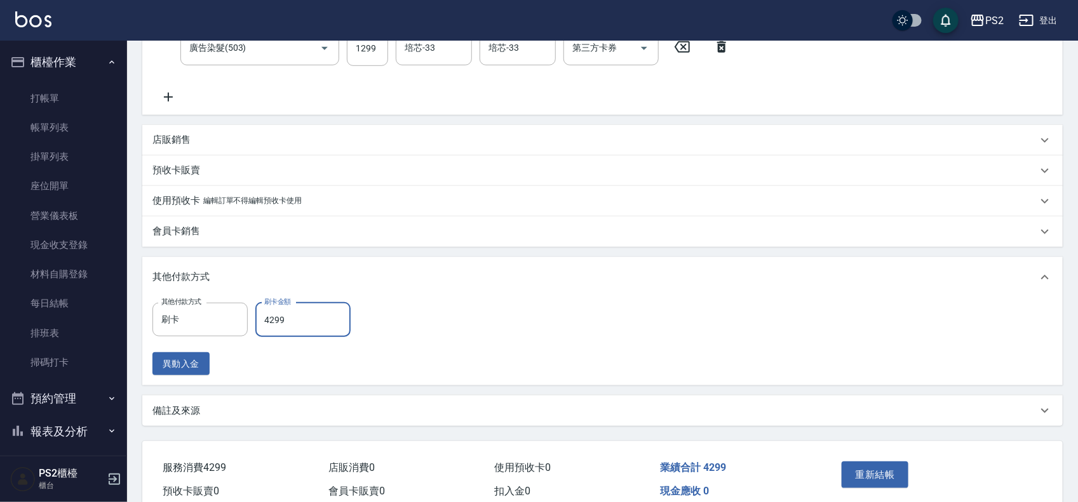
scroll to position [382, 0]
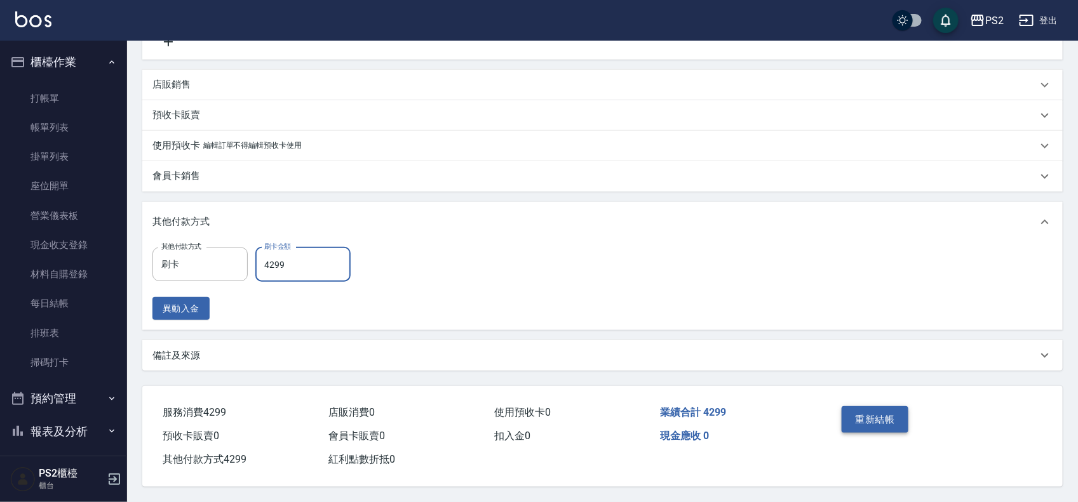
type input "4299"
click at [848, 414] on button "重新結帳" at bounding box center [875, 420] width 67 height 27
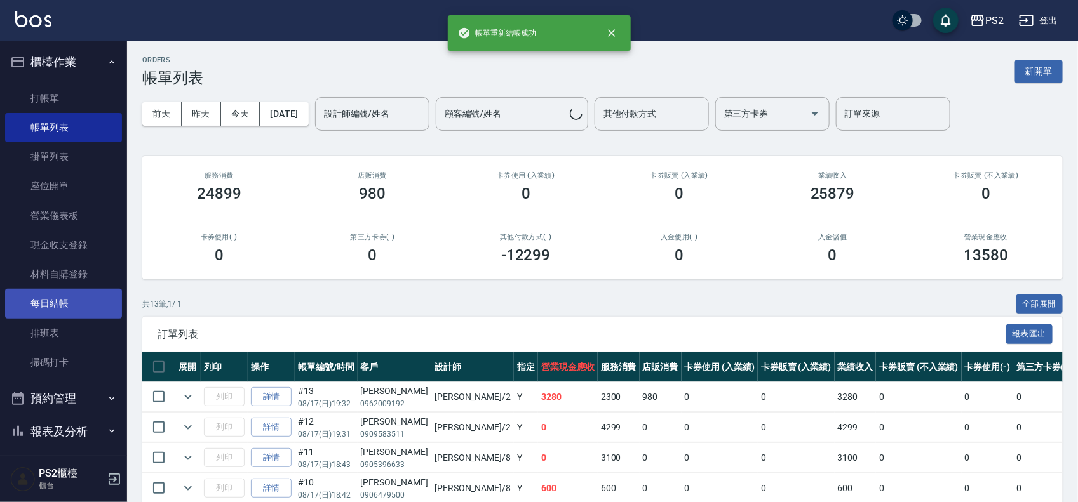
click at [64, 311] on link "每日結帳" at bounding box center [63, 303] width 117 height 29
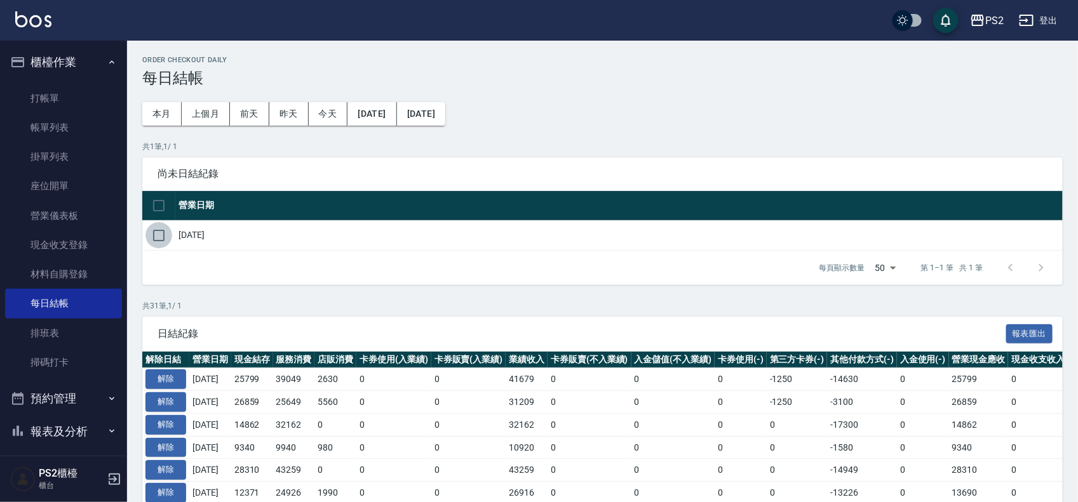
click at [164, 233] on input "checkbox" at bounding box center [158, 235] width 27 height 27
checkbox input "true"
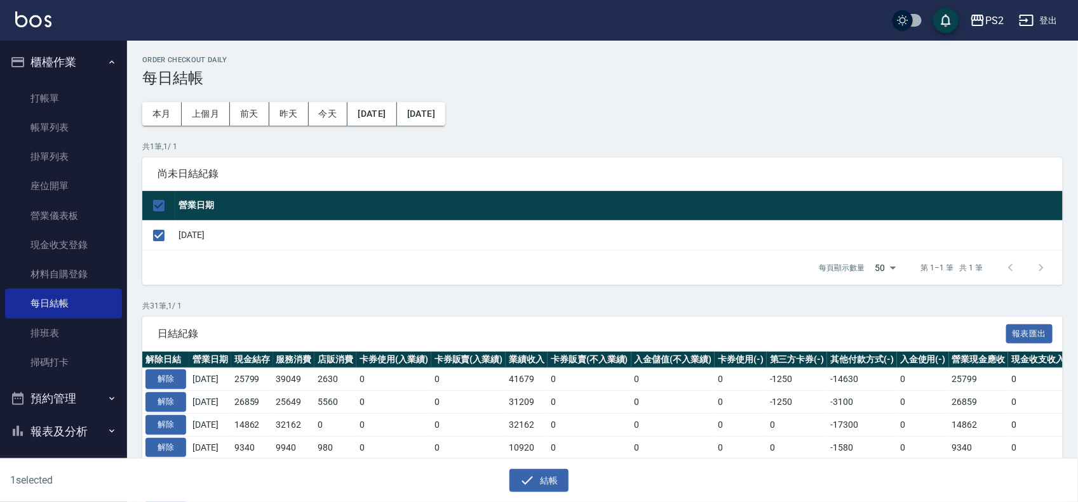
drag, startPoint x: 516, startPoint y: 476, endPoint x: 515, endPoint y: 429, distance: 47.6
click at [518, 476] on button "結帳" at bounding box center [538, 481] width 59 height 24
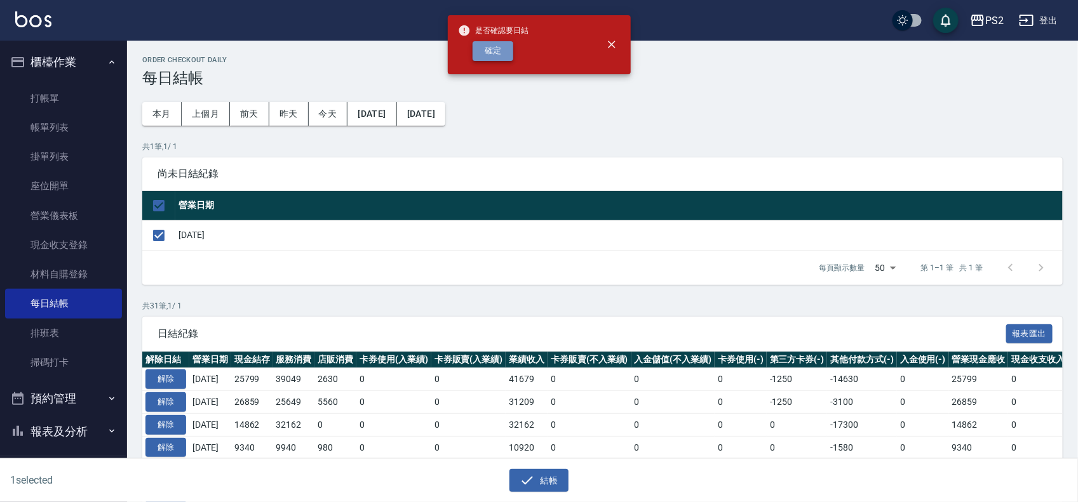
click at [491, 44] on button "確定" at bounding box center [493, 51] width 41 height 20
checkbox input "false"
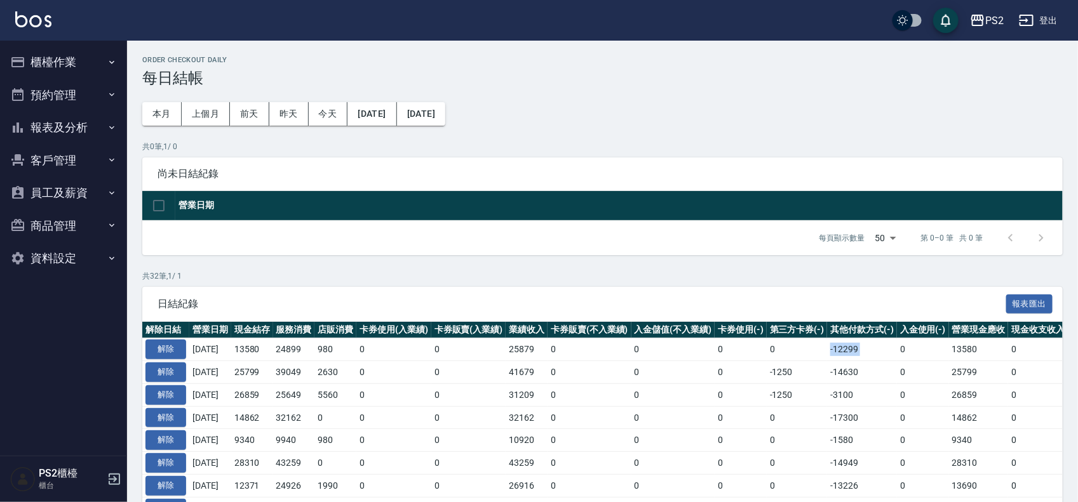
drag, startPoint x: 837, startPoint y: 353, endPoint x: 909, endPoint y: 351, distance: 71.8
click at [909, 351] on tr "解除 [DATE] 13580 24899 980 0 0 25879 0 0 0 0 -12299 0 13580 0 0 0 [DATE]" at bounding box center [715, 350] width 1147 height 23
click at [910, 351] on td "0" at bounding box center [923, 350] width 52 height 23
click at [64, 137] on button "報表及分析" at bounding box center [63, 127] width 117 height 33
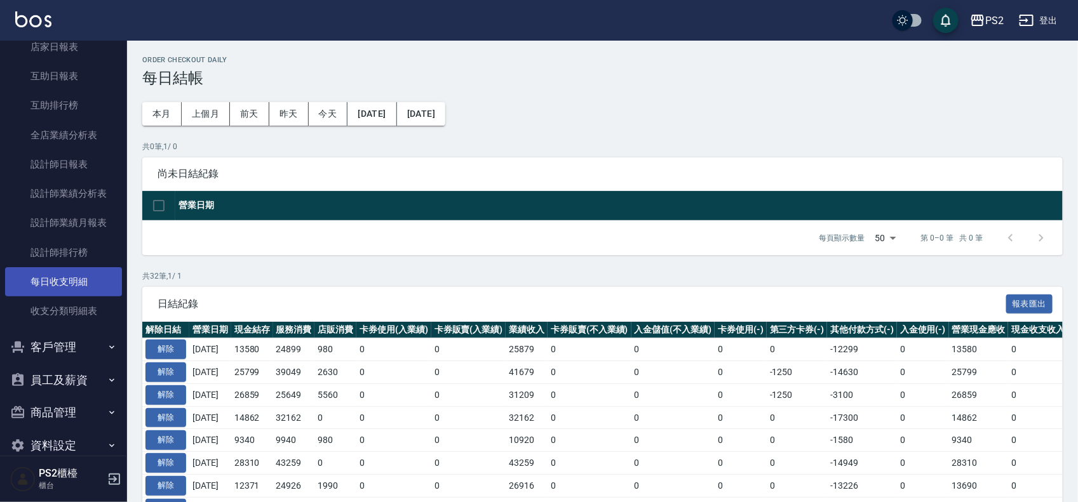
scroll to position [159, 0]
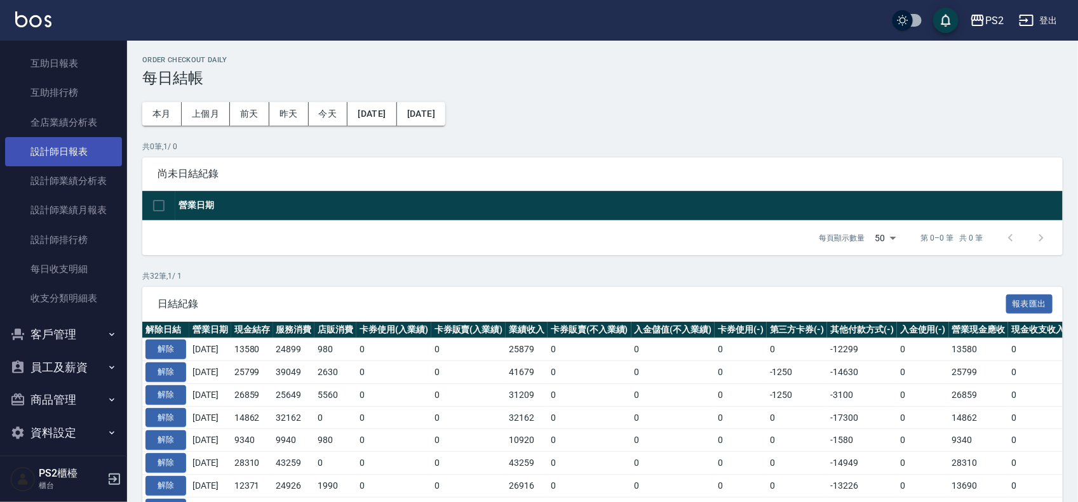
click at [93, 153] on link "設計師日報表" at bounding box center [63, 151] width 117 height 29
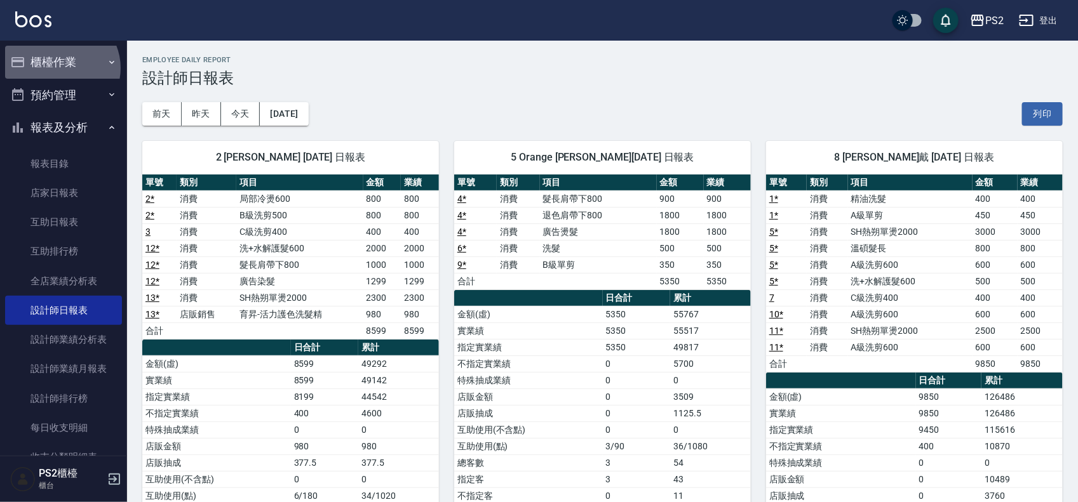
click at [60, 68] on button "櫃檯作業" at bounding box center [63, 62] width 117 height 33
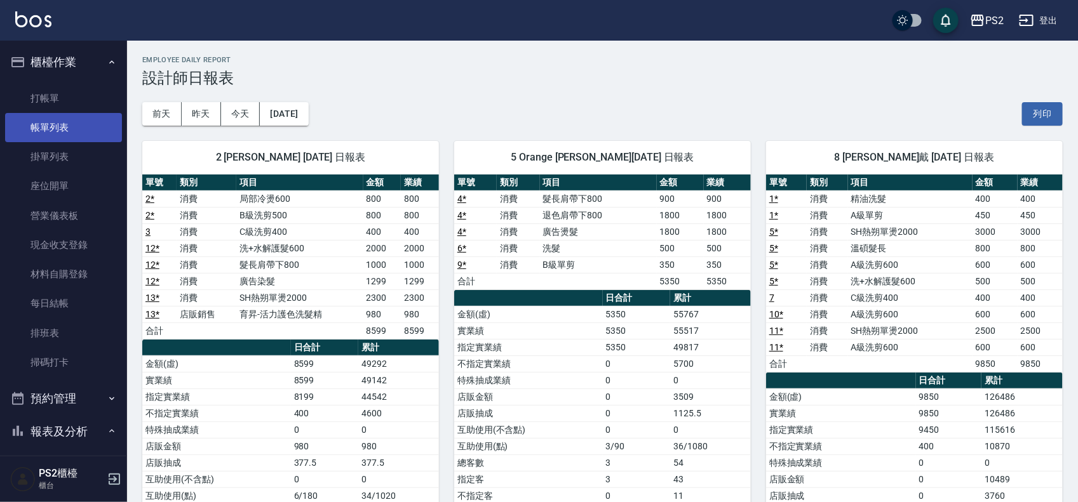
click at [65, 131] on link "帳單列表" at bounding box center [63, 127] width 117 height 29
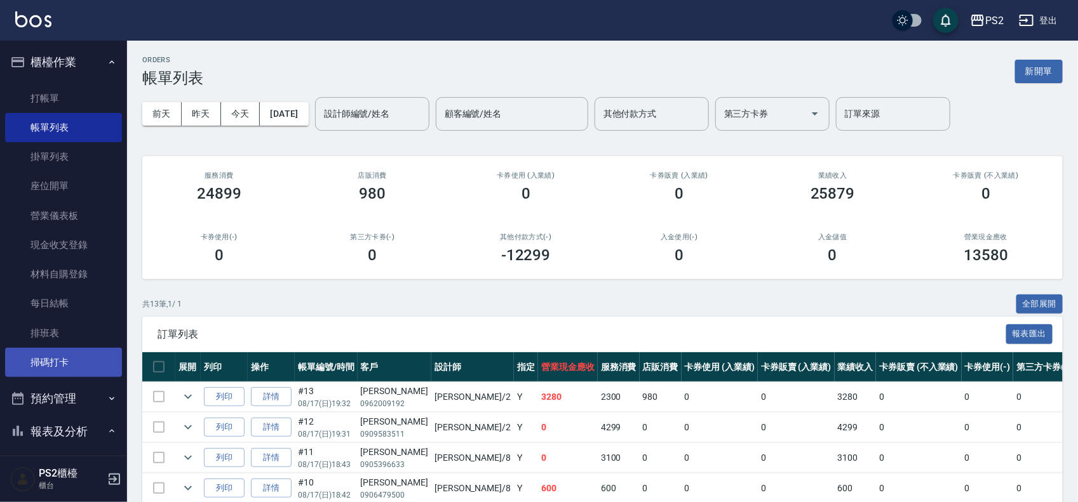
scroll to position [79, 0]
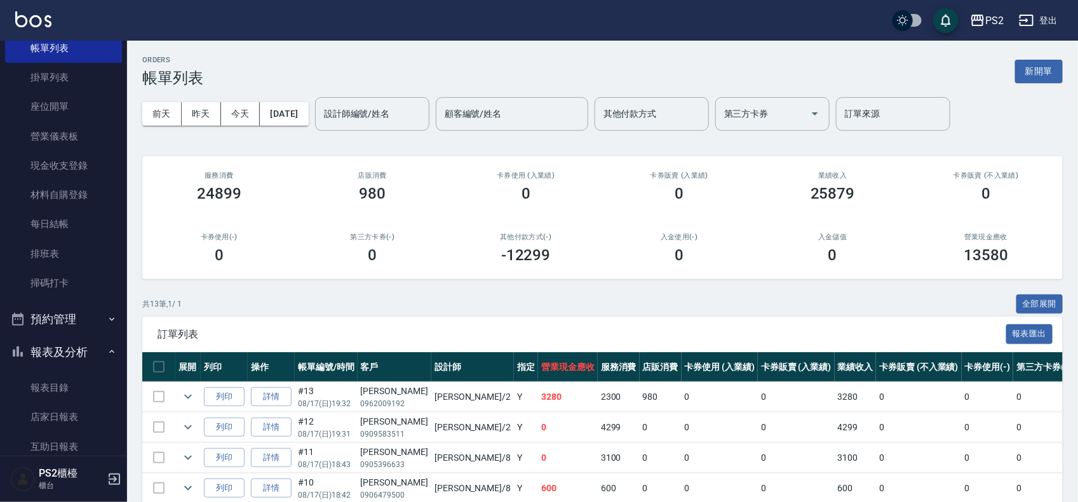
click at [80, 343] on button "報表及分析" at bounding box center [63, 352] width 117 height 33
click at [75, 347] on button "報表及分析" at bounding box center [63, 352] width 117 height 33
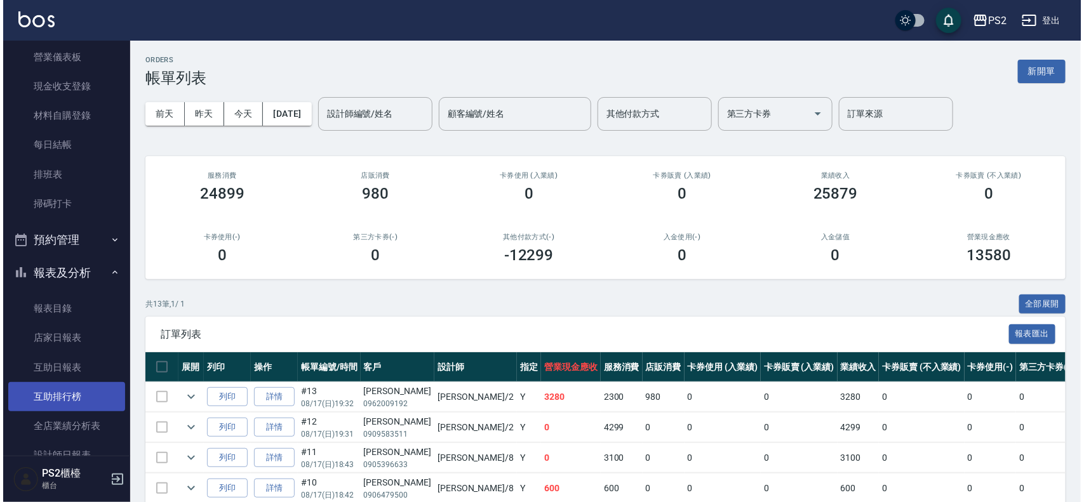
scroll to position [238, 0]
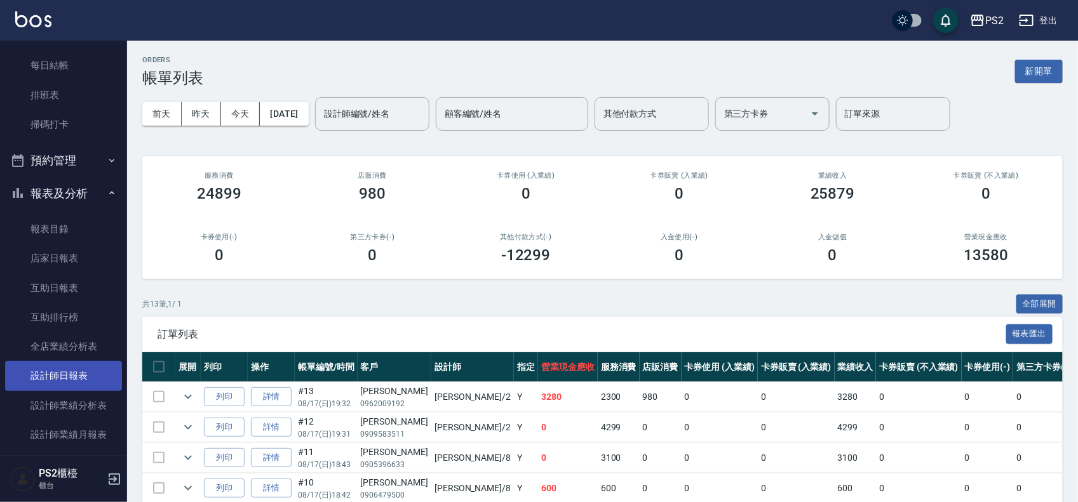
click at [70, 376] on link "設計師日報表" at bounding box center [63, 375] width 117 height 29
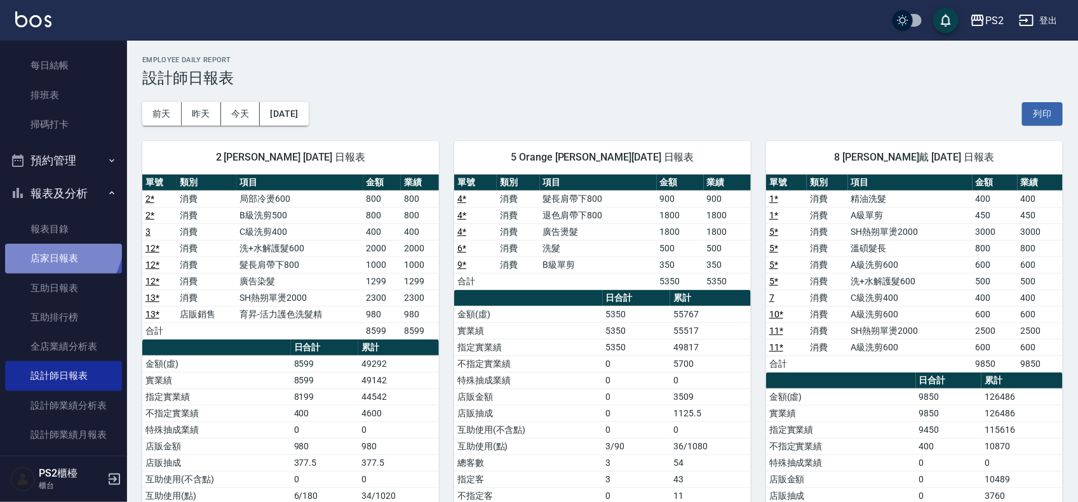
click at [59, 245] on link "店家日報表" at bounding box center [63, 258] width 117 height 29
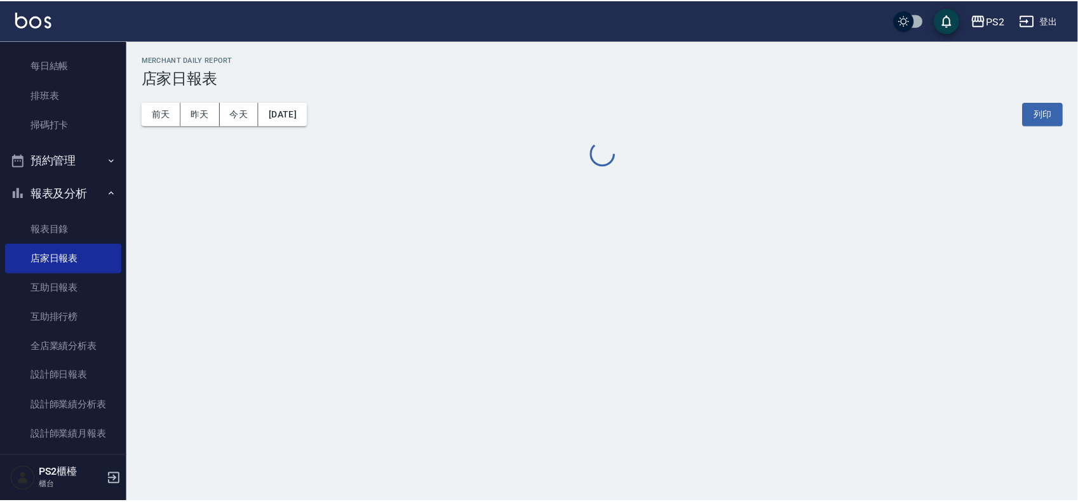
scroll to position [79, 0]
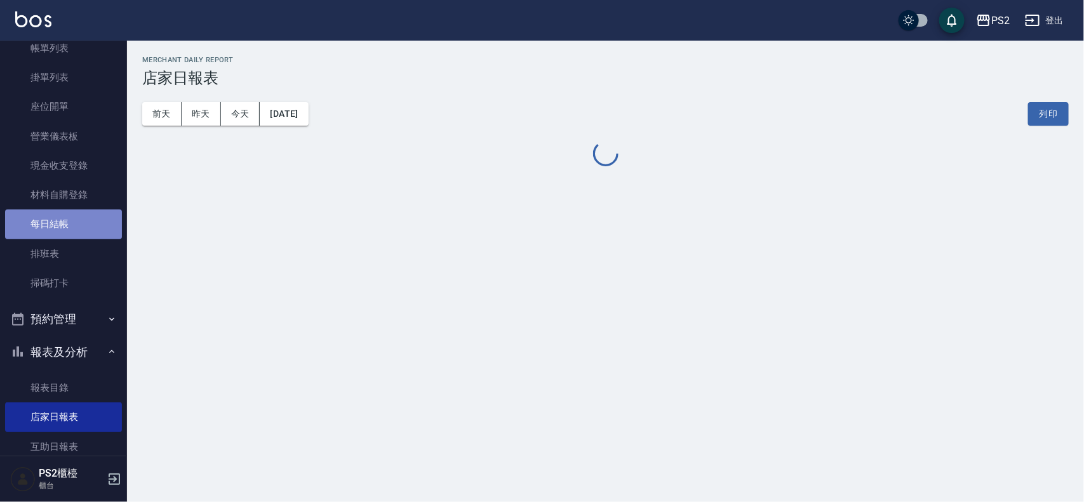
click at [86, 227] on link "每日結帳" at bounding box center [63, 224] width 117 height 29
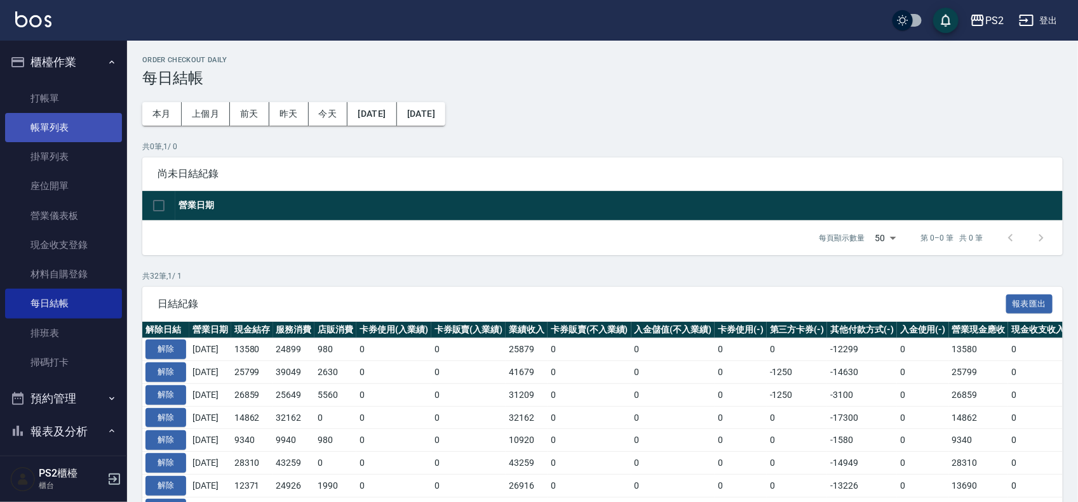
click at [68, 122] on link "帳單列表" at bounding box center [63, 127] width 117 height 29
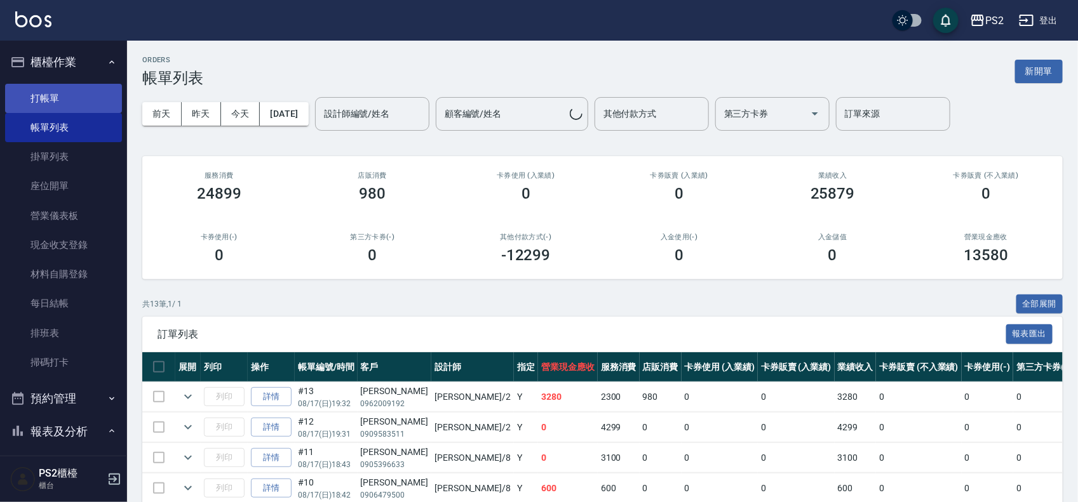
click at [77, 102] on link "打帳單" at bounding box center [63, 98] width 117 height 29
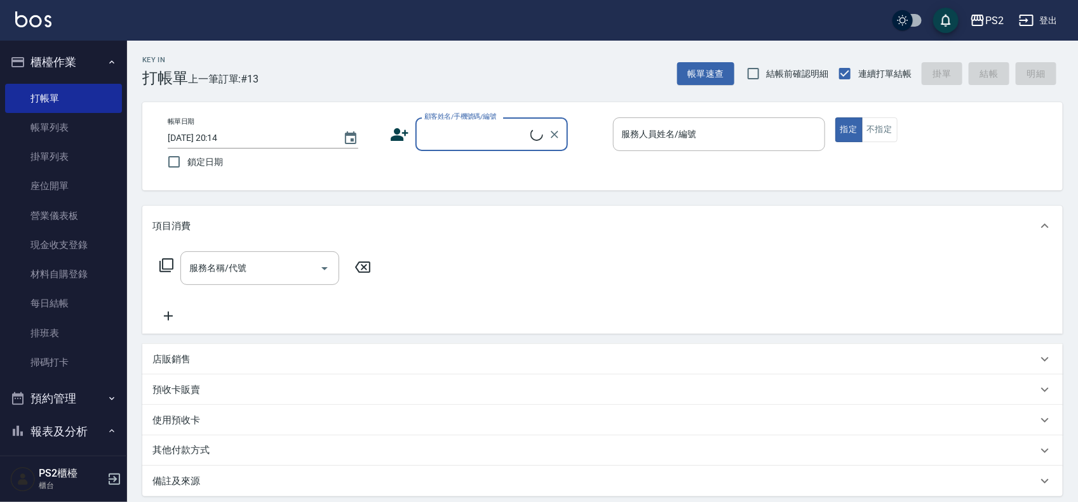
click at [429, 125] on input "顧客姓名/手機號碼/編號" at bounding box center [475, 134] width 109 height 22
click at [501, 137] on input "顧客姓名/手機號碼/編號" at bounding box center [482, 134] width 122 height 22
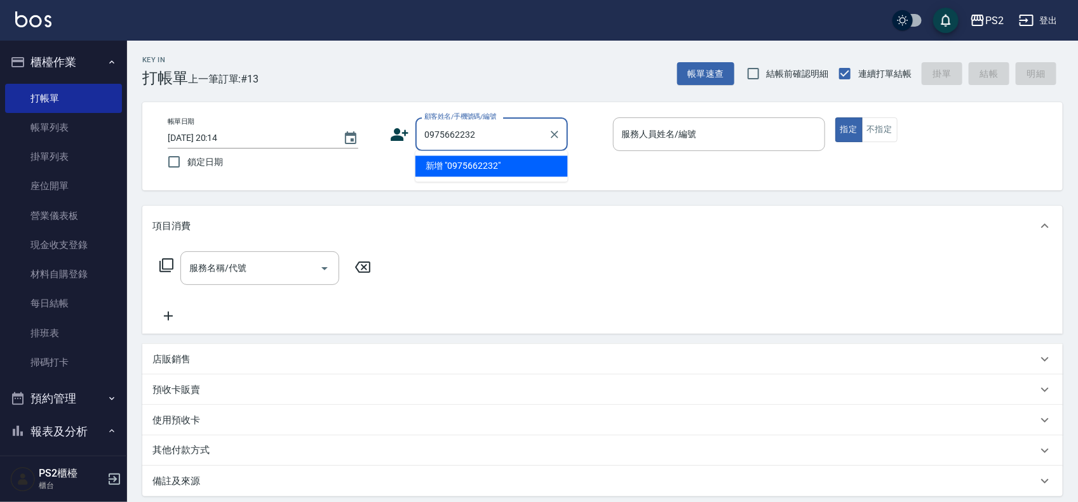
type input "0975662232"
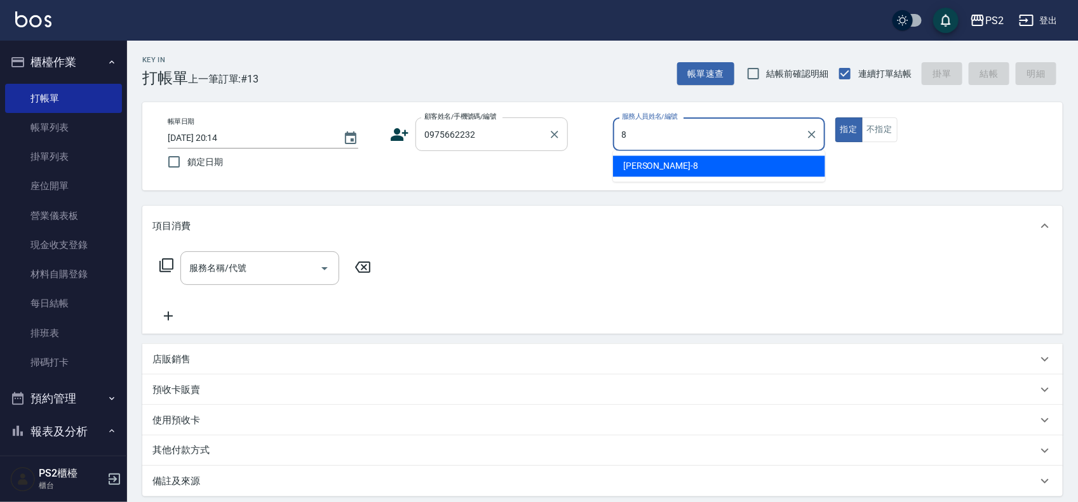
type input "Lori-8"
type button "true"
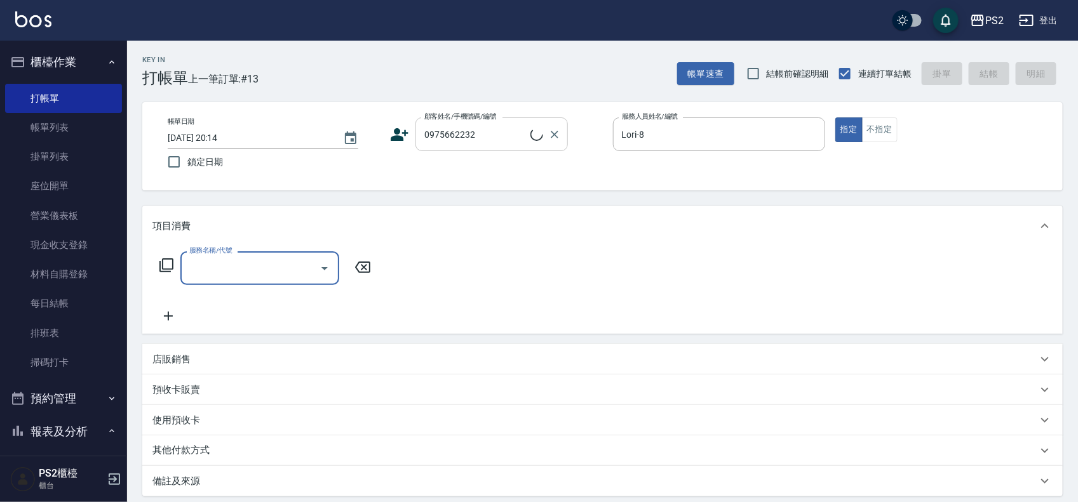
type input "[PERSON_NAME]/0975662232/15358"
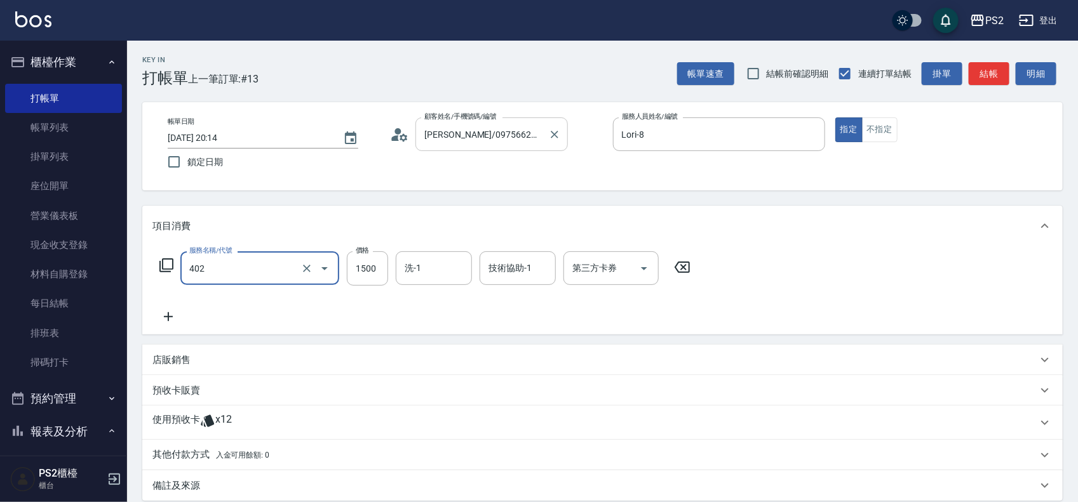
type input "染髮+髮還原1500(402)"
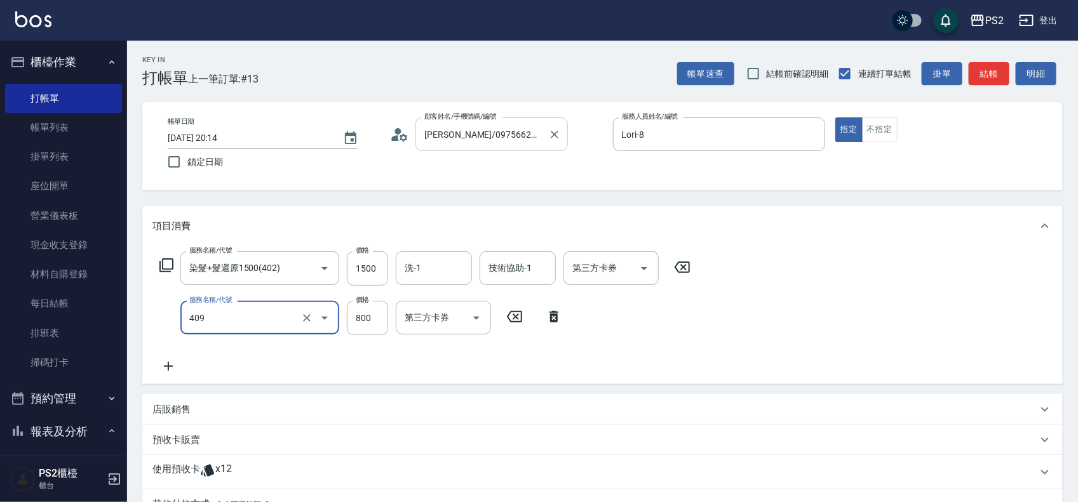
type input "髮長肩帶下800(409)"
click at [163, 360] on icon at bounding box center [168, 366] width 32 height 15
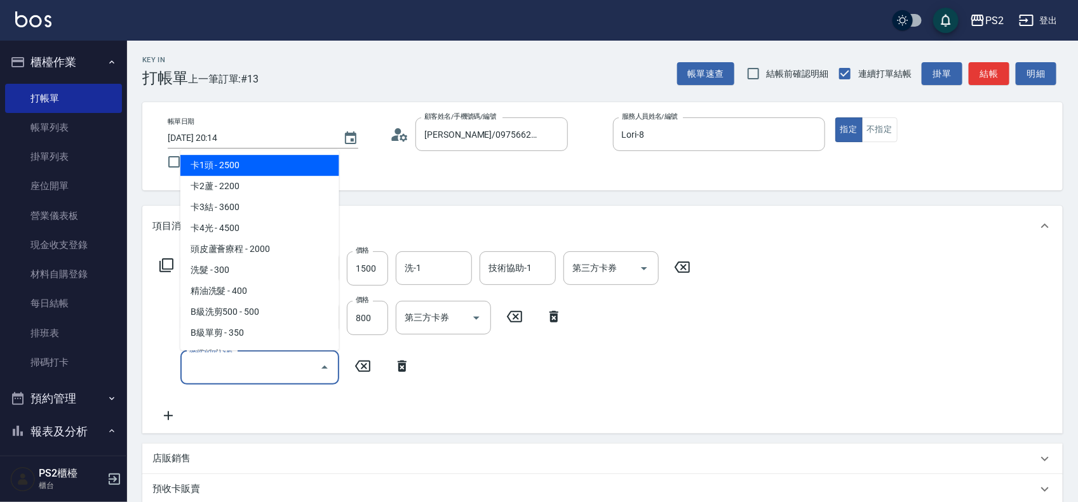
click at [198, 366] on input "服務名稱/代號" at bounding box center [250, 367] width 128 height 22
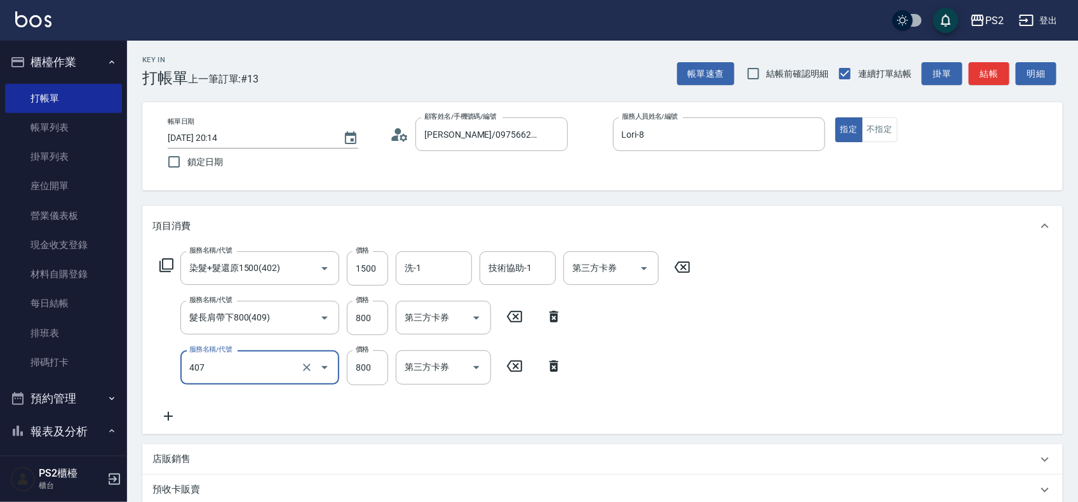
type input "退色肩帶下800(407)"
type input "4500"
click at [443, 280] on input "洗-1" at bounding box center [433, 268] width 65 height 22
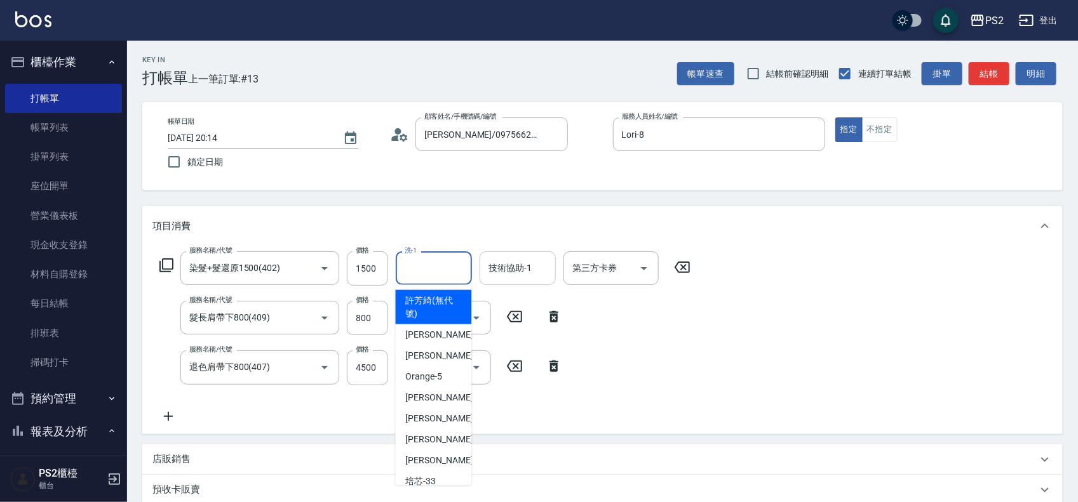
click at [510, 274] on input "技術協助-1" at bounding box center [517, 268] width 65 height 22
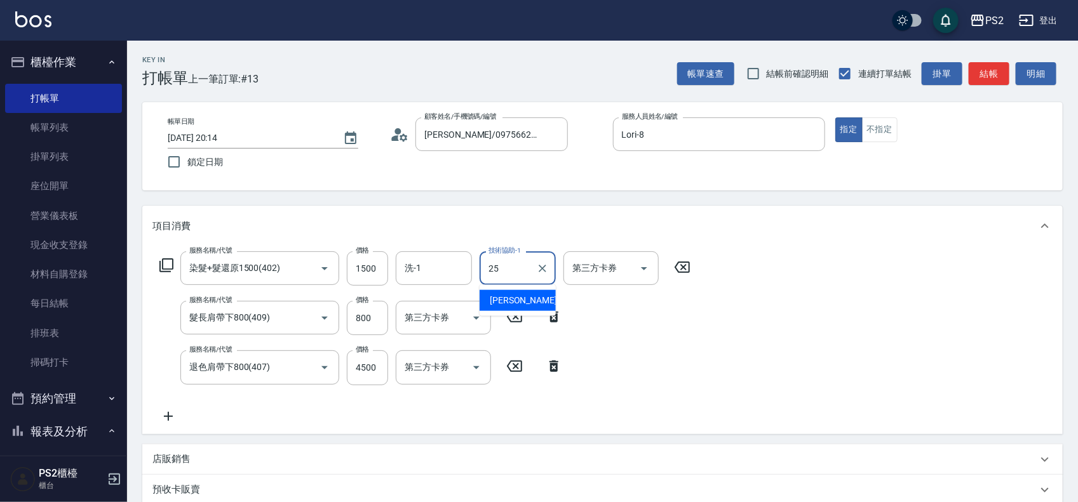
type input "[PERSON_NAME]-25"
click at [370, 318] on input "800" at bounding box center [367, 318] width 41 height 34
type input "1000"
click at [360, 274] on input "1500" at bounding box center [367, 269] width 41 height 34
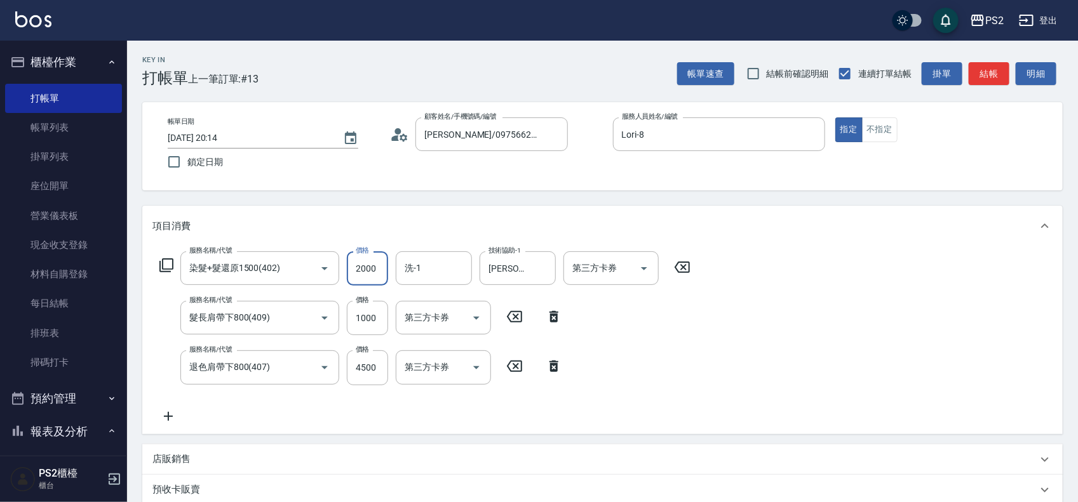
type input "2000"
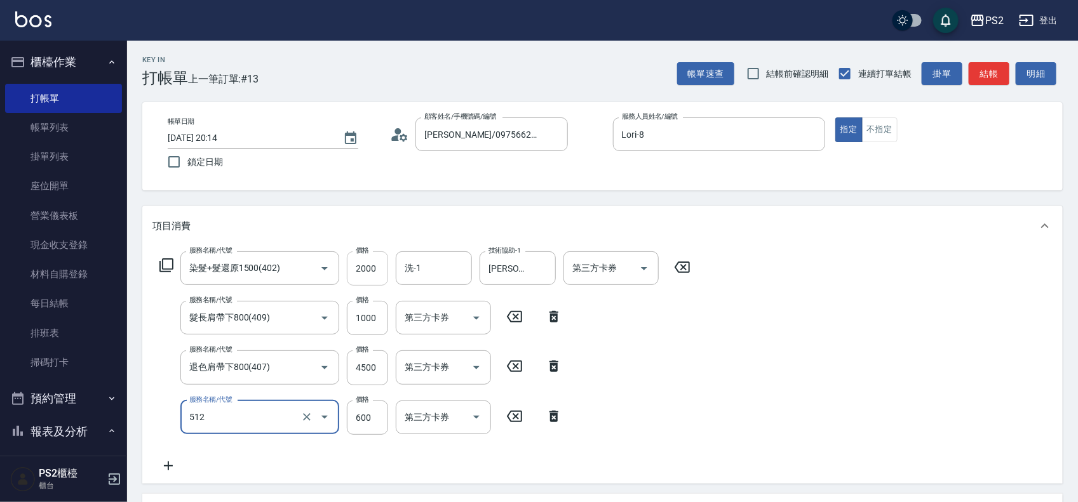
type input "洗+水解護髮600(512)"
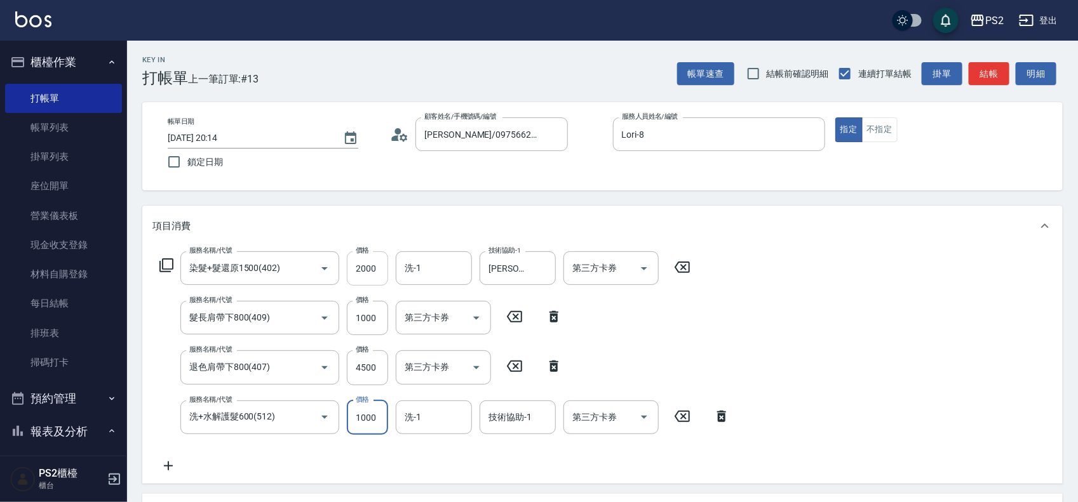
type input "1000"
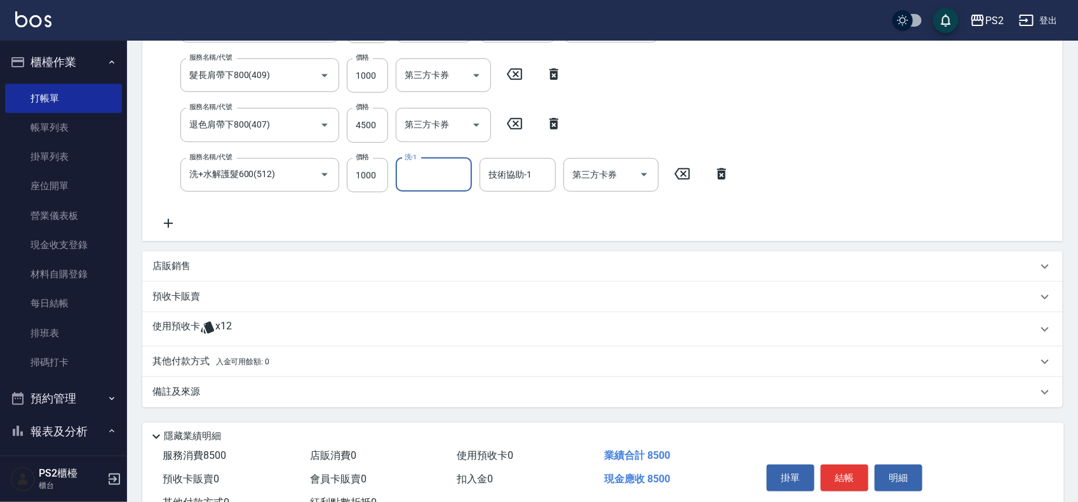
scroll to position [290, 0]
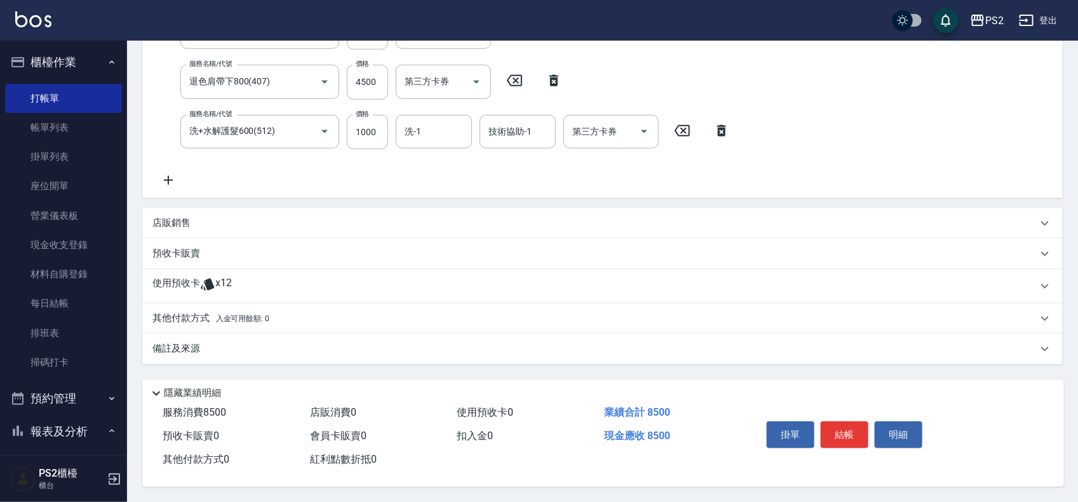
click at [216, 314] on span "入金可用餘額: 0" at bounding box center [243, 318] width 54 height 9
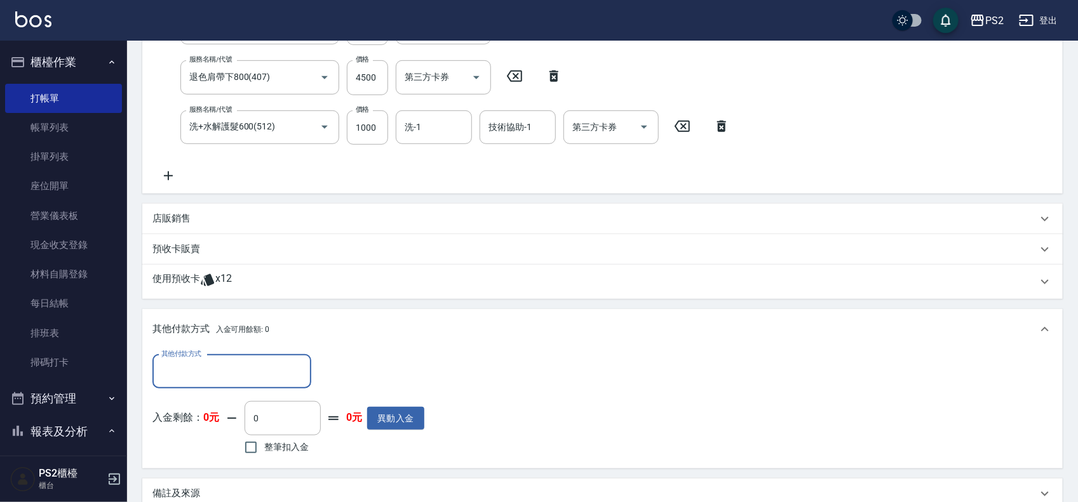
scroll to position [0, 0]
click at [205, 222] on div "店販銷售" at bounding box center [594, 218] width 885 height 13
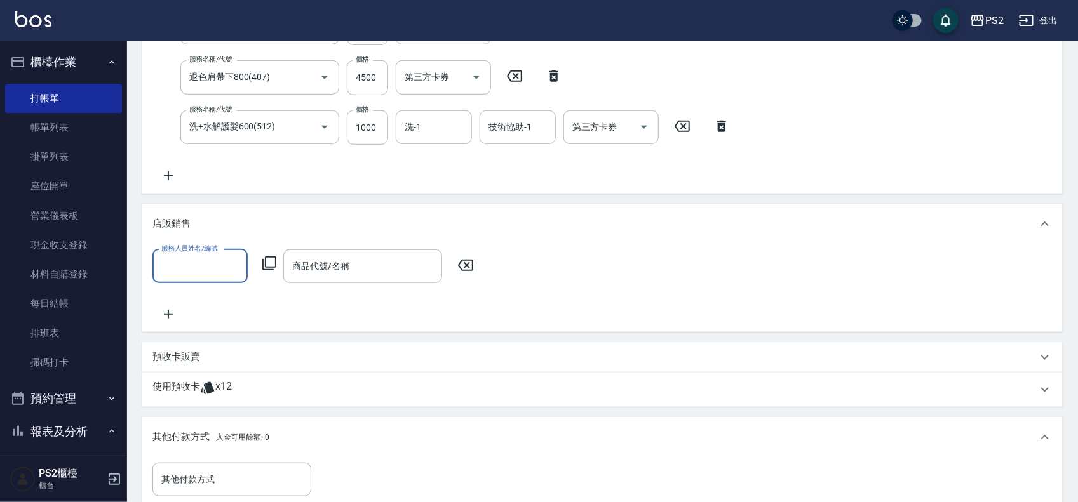
click at [179, 280] on div "服務人員姓名/編號" at bounding box center [199, 267] width 95 height 34
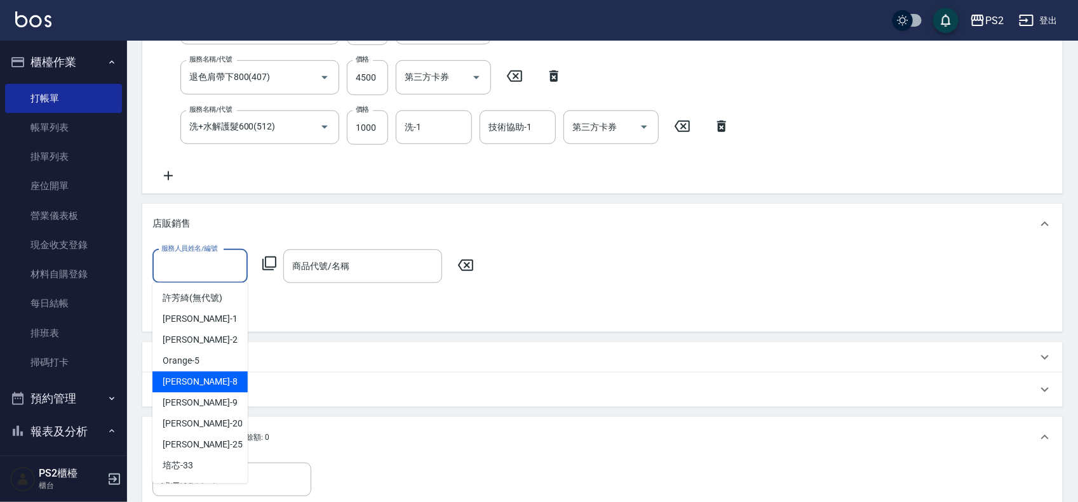
click at [207, 376] on div "Lori -8" at bounding box center [199, 382] width 95 height 21
type input "Lori-8"
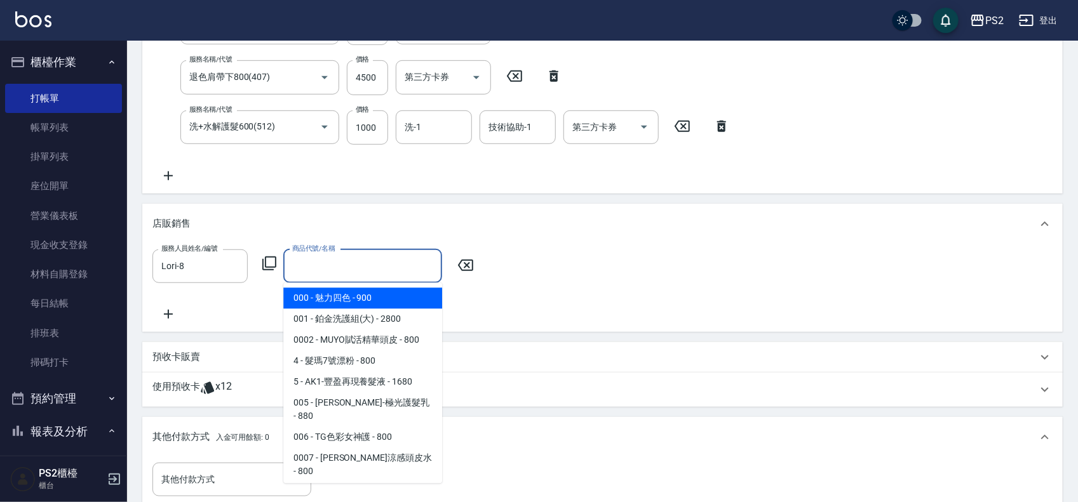
click at [331, 266] on input "商品代號/名稱" at bounding box center [362, 266] width 147 height 22
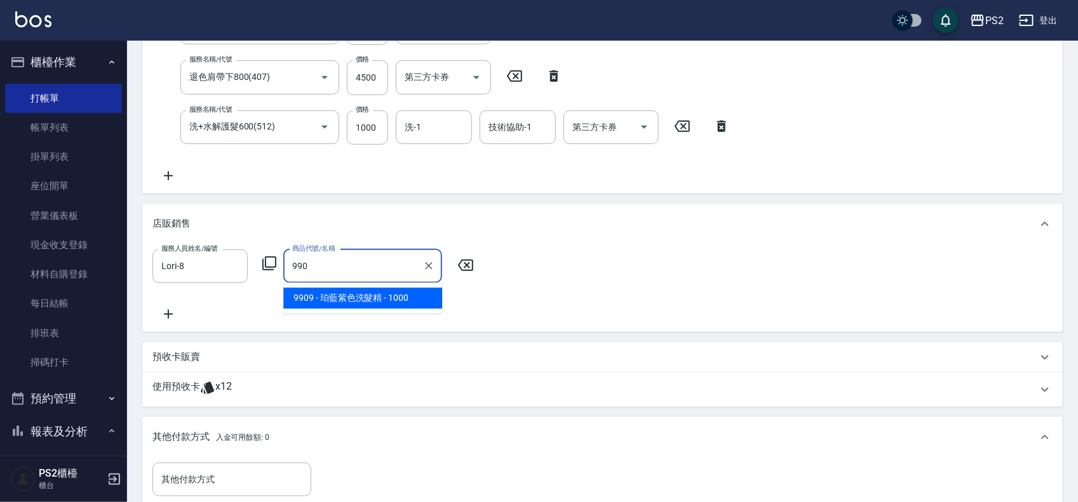
click at [330, 303] on span "9909 - 珀藍紫色洗髮精 - 1000" at bounding box center [362, 298] width 159 height 21
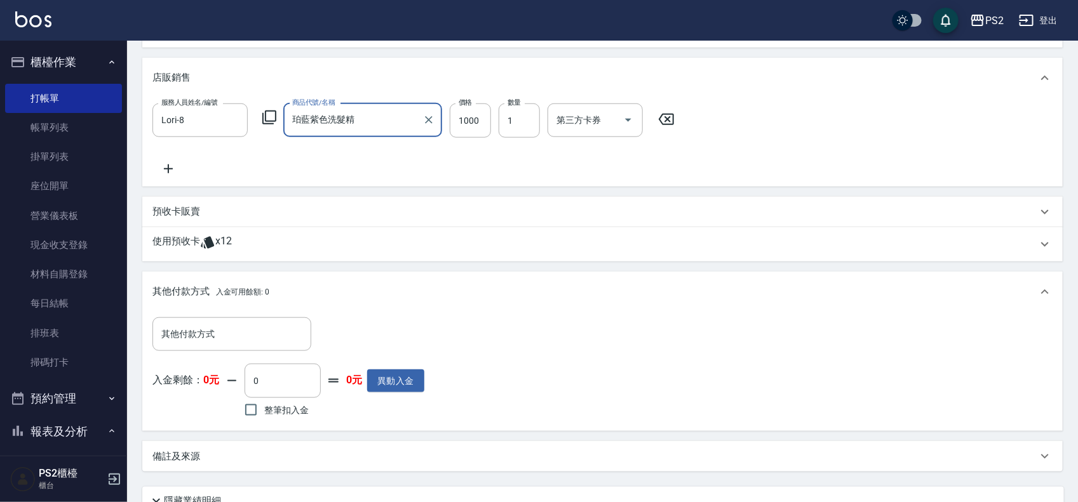
scroll to position [548, 0]
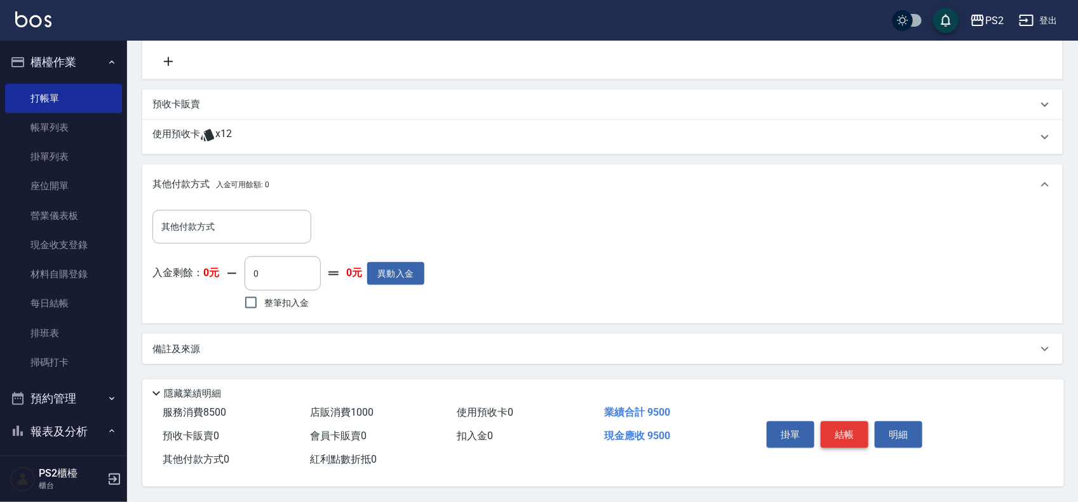
type input "珀藍紫色洗髮精"
click at [849, 426] on button "結帳" at bounding box center [845, 435] width 48 height 27
type input "[DATE] 20:15"
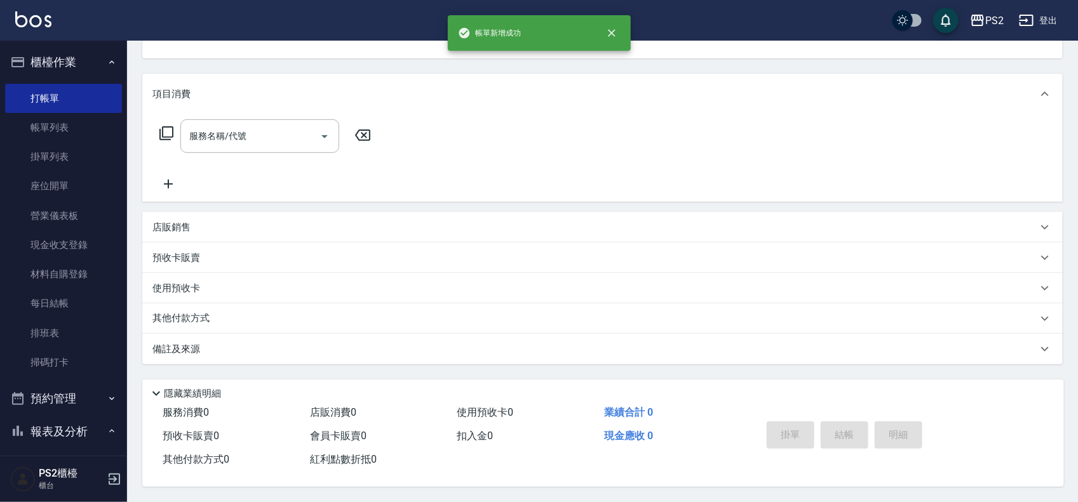
scroll to position [0, 0]
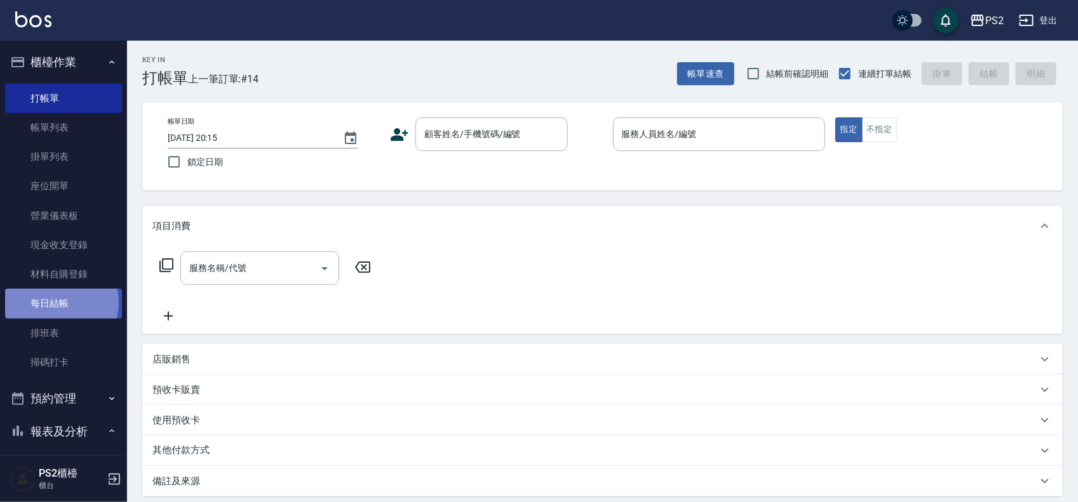
click at [58, 302] on link "每日結帳" at bounding box center [63, 303] width 117 height 29
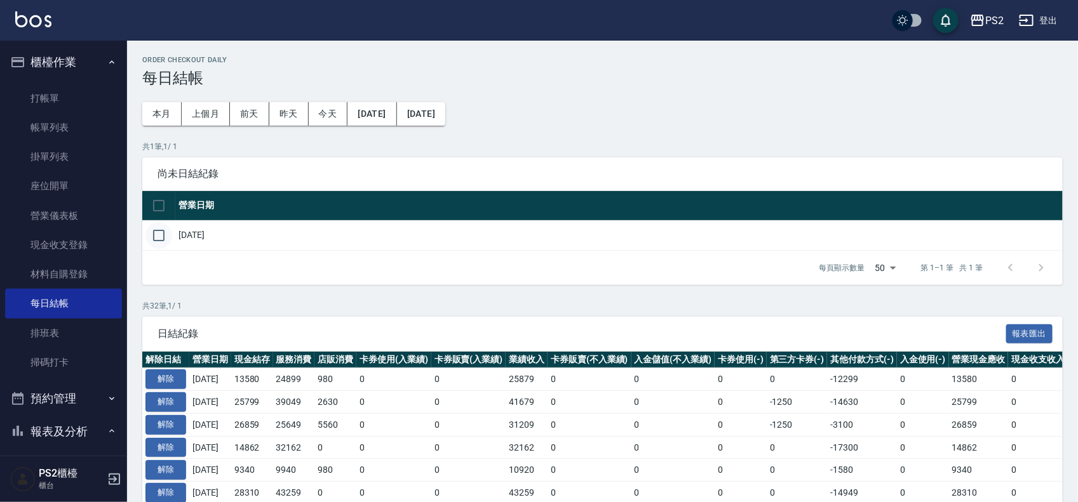
click at [167, 233] on input "checkbox" at bounding box center [158, 235] width 27 height 27
checkbox input "true"
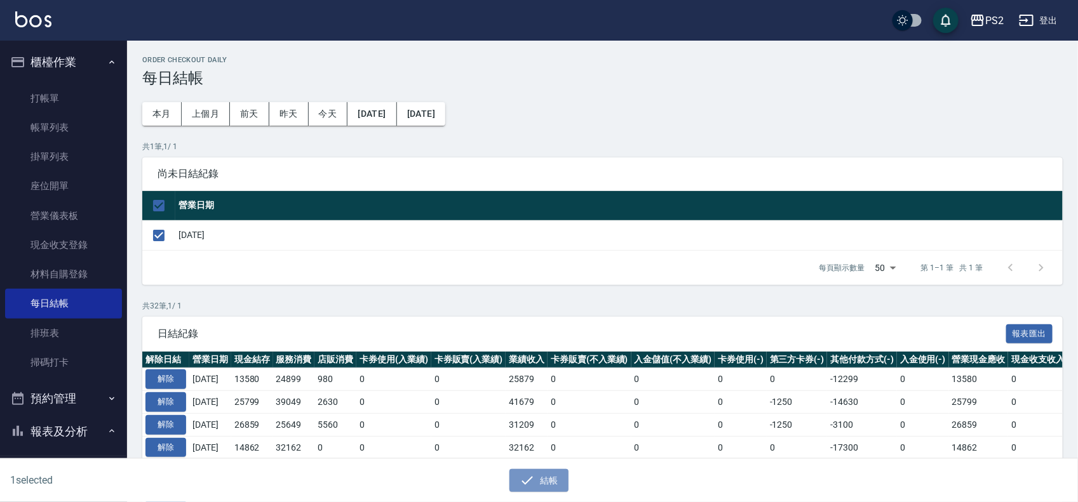
drag, startPoint x: 530, startPoint y: 475, endPoint x: 519, endPoint y: 394, distance: 80.9
click at [531, 473] on icon "button" at bounding box center [527, 480] width 15 height 15
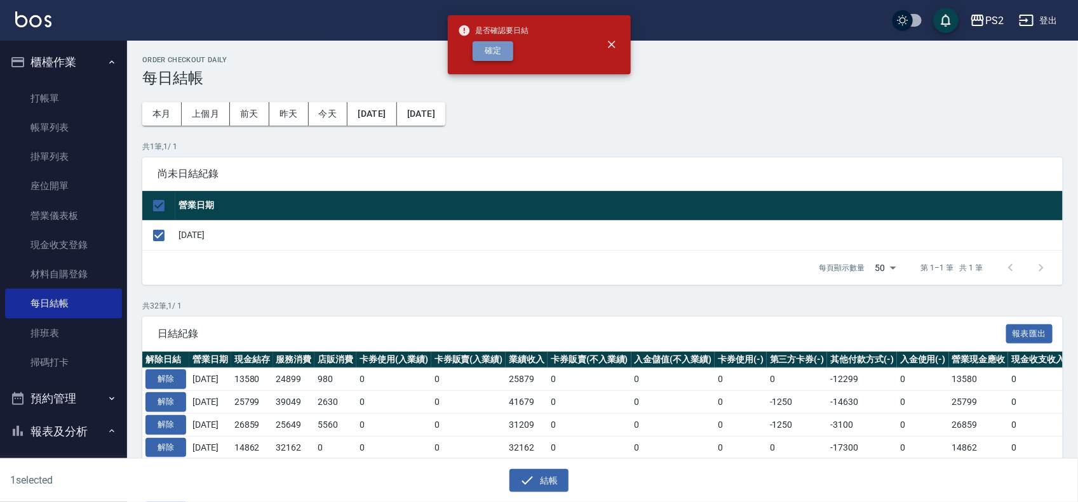
click at [502, 54] on button "確定" at bounding box center [493, 51] width 41 height 20
checkbox input "false"
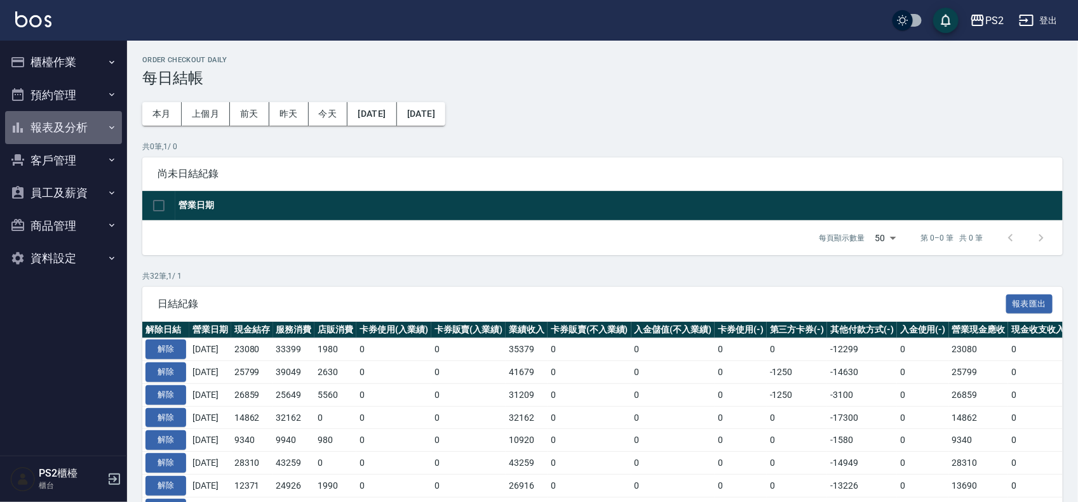
click at [67, 119] on button "報表及分析" at bounding box center [63, 127] width 117 height 33
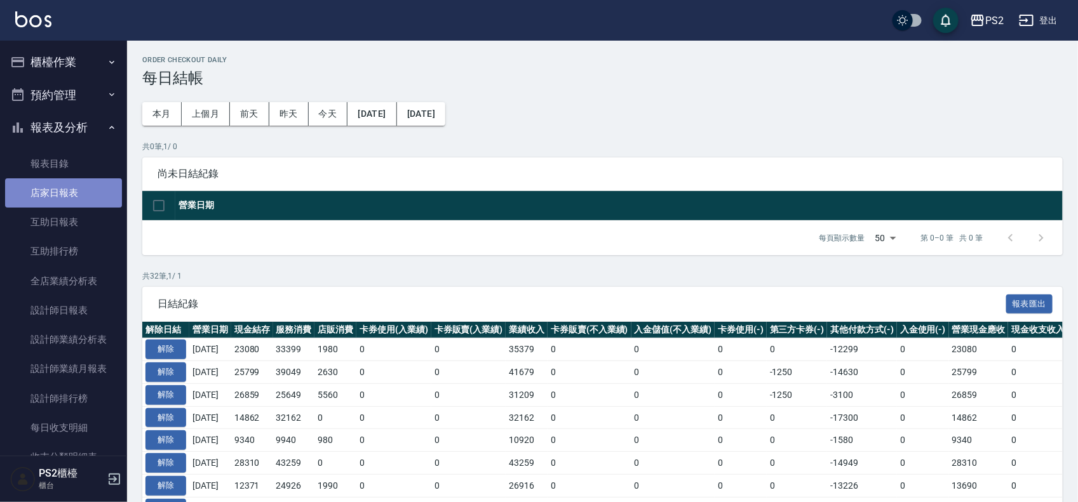
click at [70, 186] on link "店家日報表" at bounding box center [63, 193] width 117 height 29
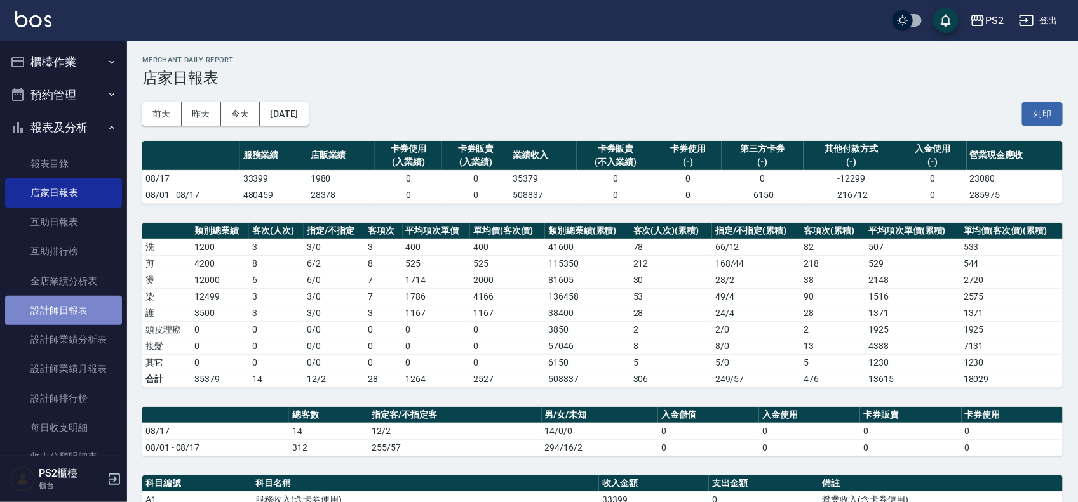
click at [78, 304] on link "設計師日報表" at bounding box center [63, 310] width 117 height 29
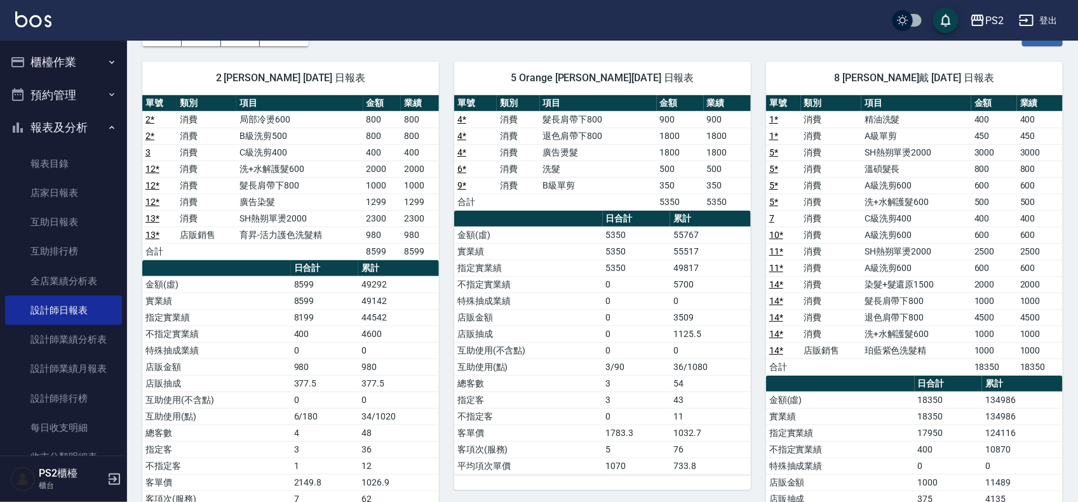
scroll to position [159, 0]
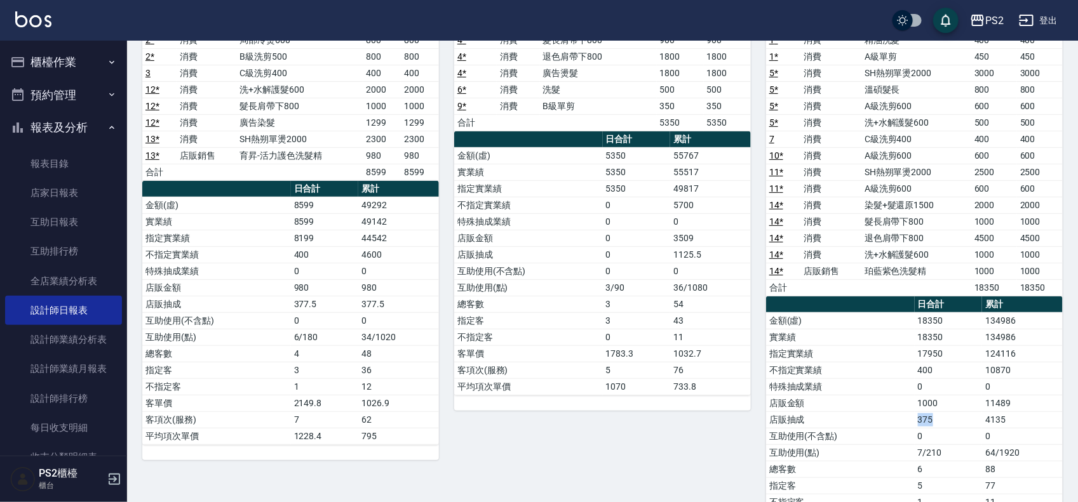
drag, startPoint x: 902, startPoint y: 426, endPoint x: 945, endPoint y: 426, distance: 42.6
click at [945, 426] on tr "店販抽成 375 4135" at bounding box center [914, 420] width 297 height 17
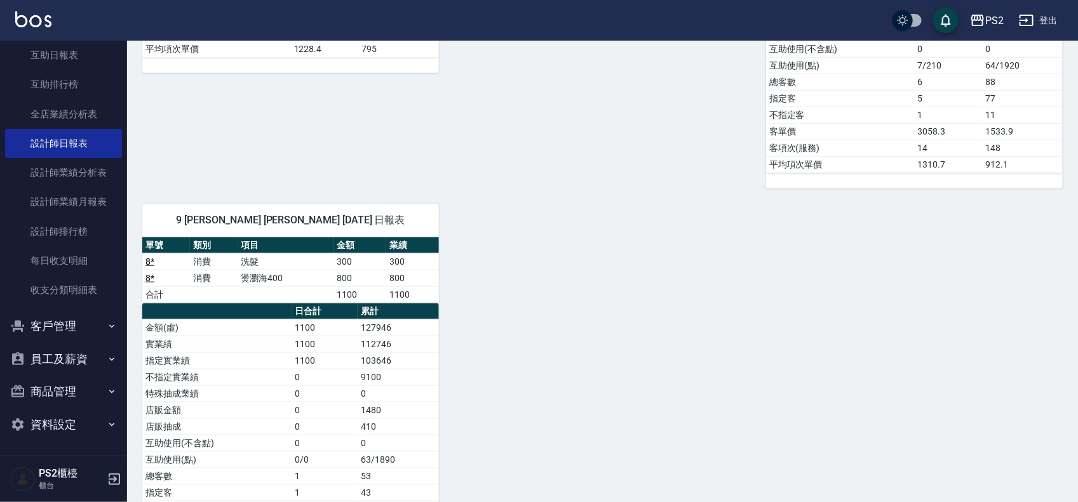
scroll to position [649, 0]
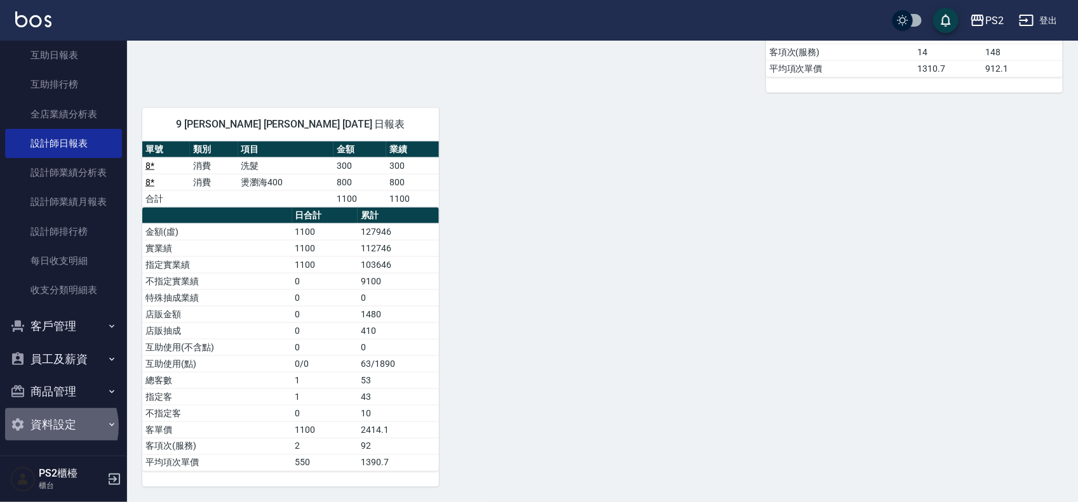
click at [48, 427] on button "資料設定" at bounding box center [63, 424] width 117 height 33
